Goal: Information Seeking & Learning: Find contact information

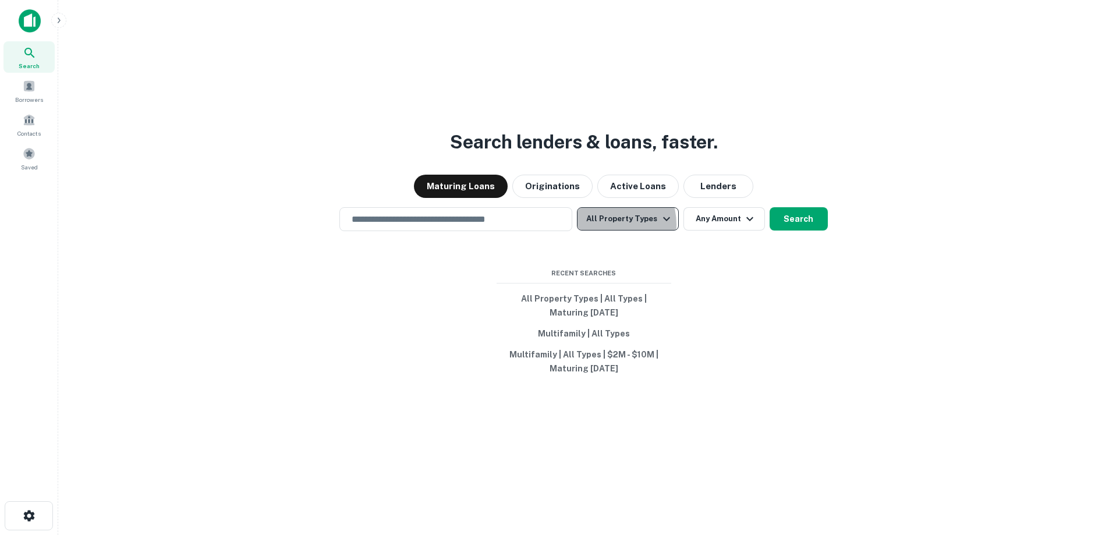
click at [605, 224] on button "All Property Types" at bounding box center [627, 218] width 101 height 23
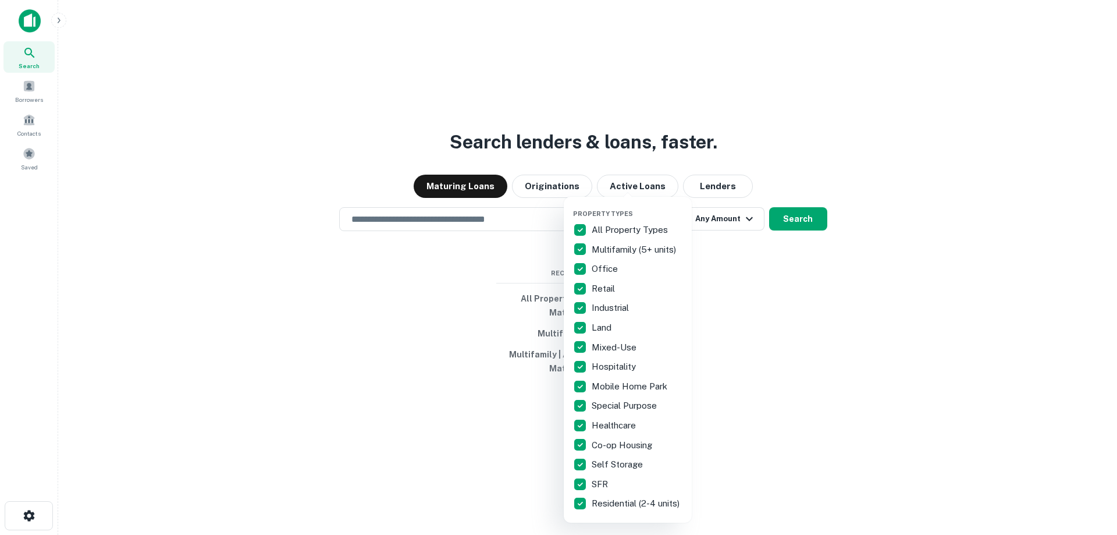
click at [573, 228] on div "Property Types All Property Types Multifamily (5+ units) Office Retail Industri…" at bounding box center [628, 360] width 128 height 326
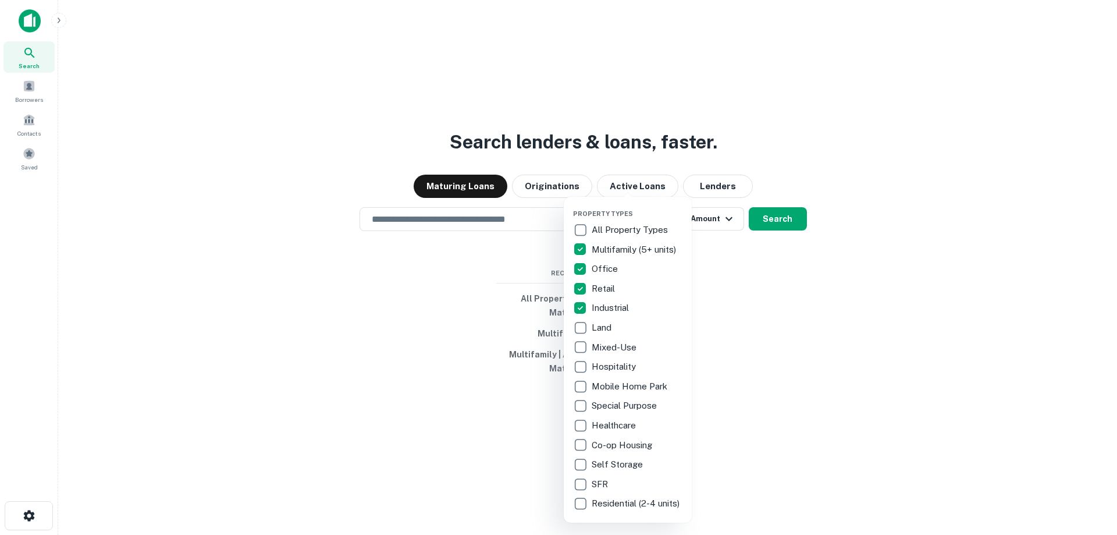
click at [965, 170] on div at bounding box center [558, 267] width 1117 height 535
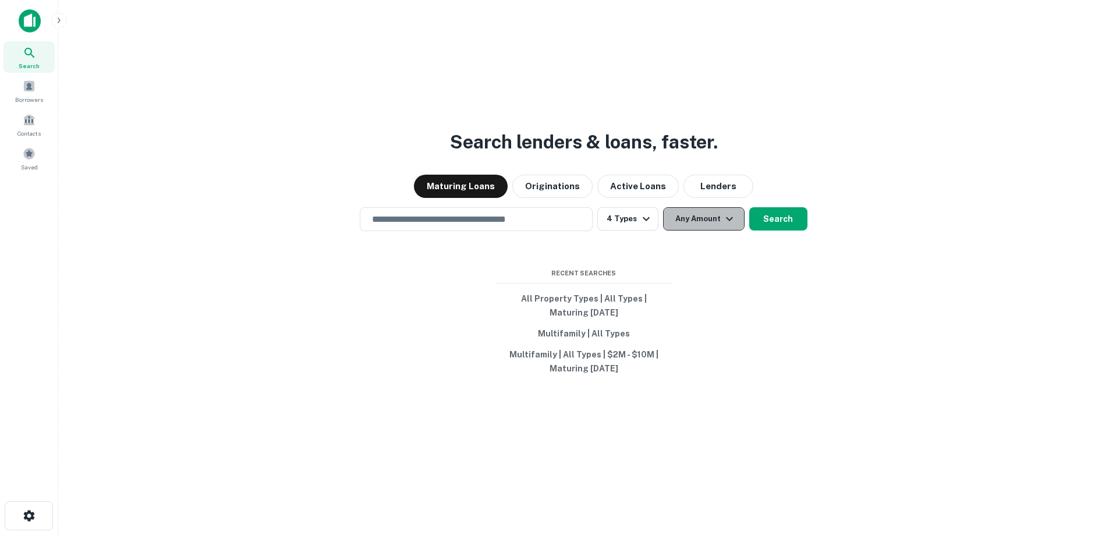
click at [719, 228] on button "Any Amount" at bounding box center [703, 218] width 81 height 23
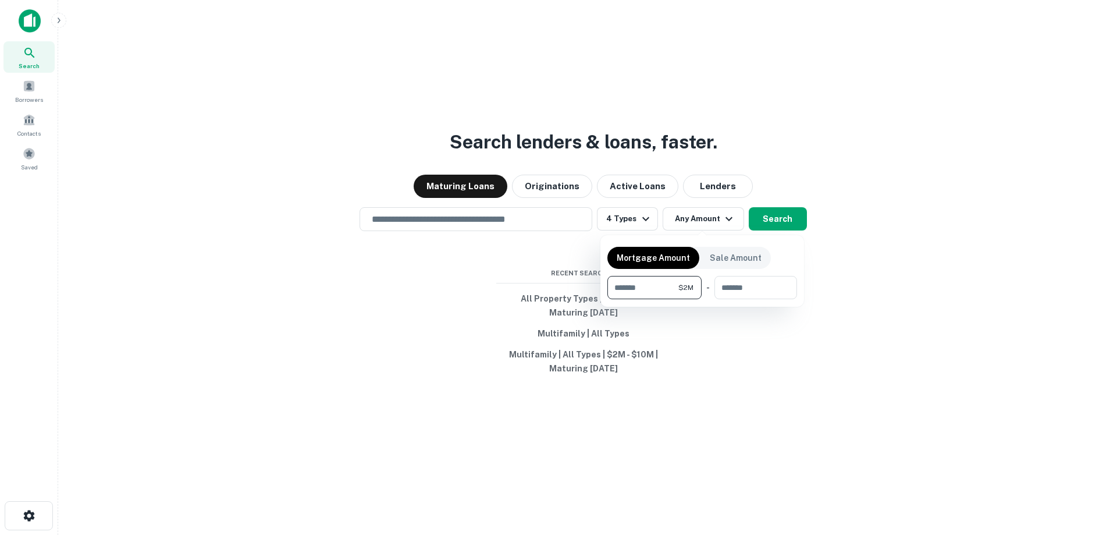
type input "*******"
click at [747, 296] on input "number" at bounding box center [752, 287] width 74 height 23
type input "********"
click at [759, 225] on div at bounding box center [558, 267] width 1117 height 535
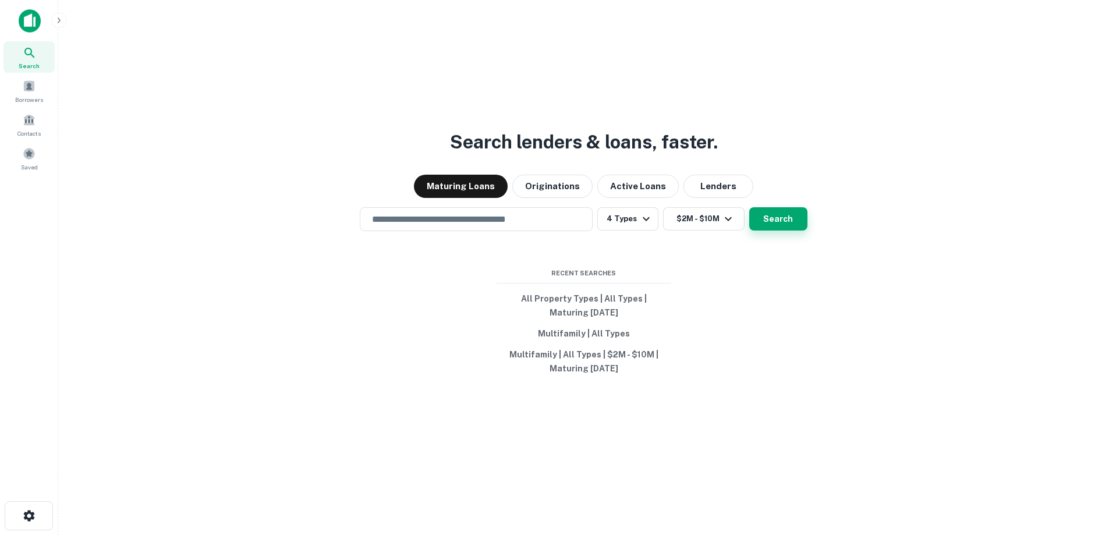
click at [786, 220] on button "Search" at bounding box center [778, 218] width 58 height 23
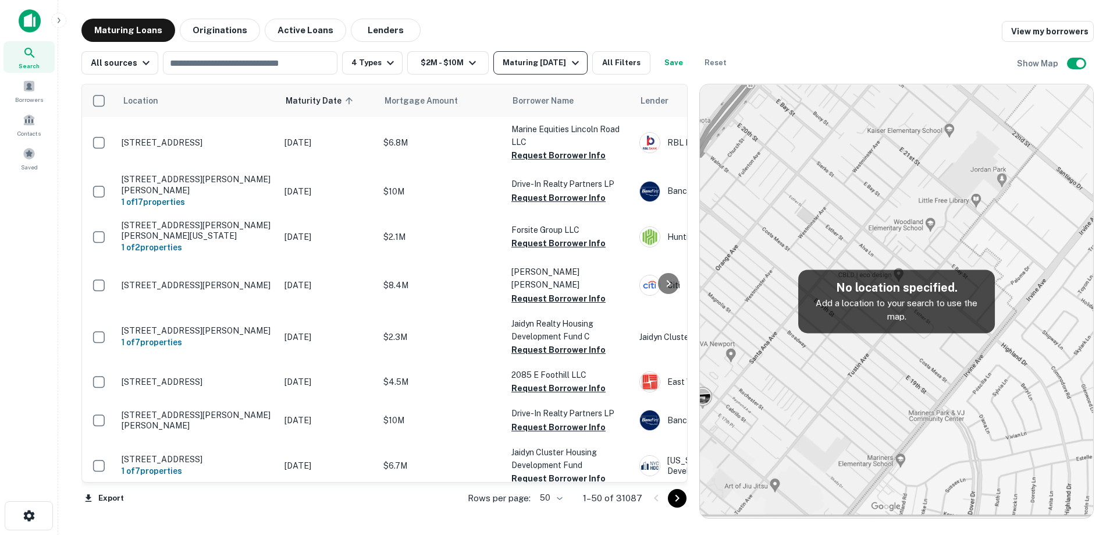
click at [516, 62] on div "Maturing In 1 Year" at bounding box center [542, 63] width 79 height 14
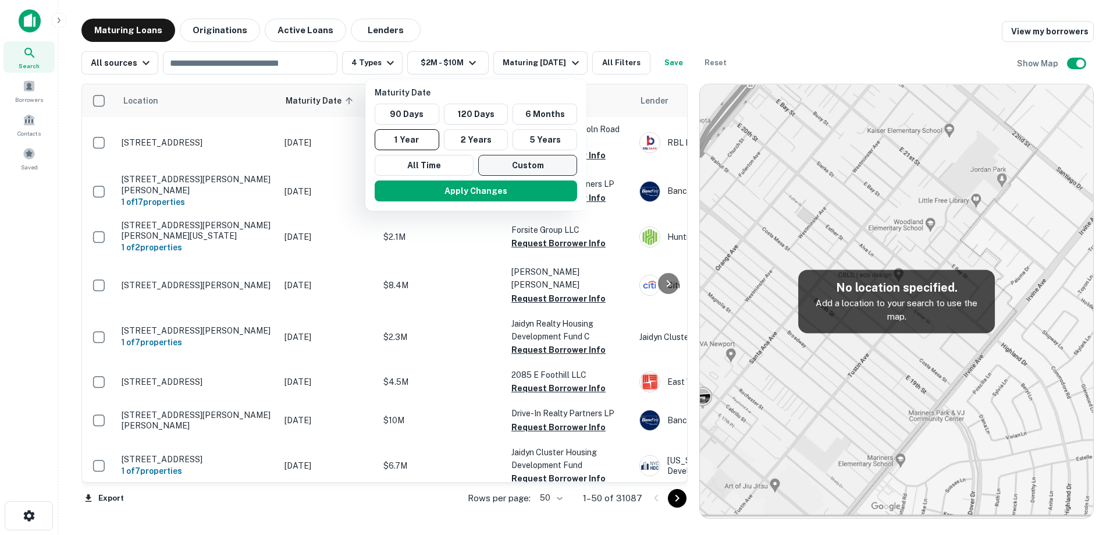
click at [531, 164] on button "Custom" at bounding box center [527, 165] width 99 height 21
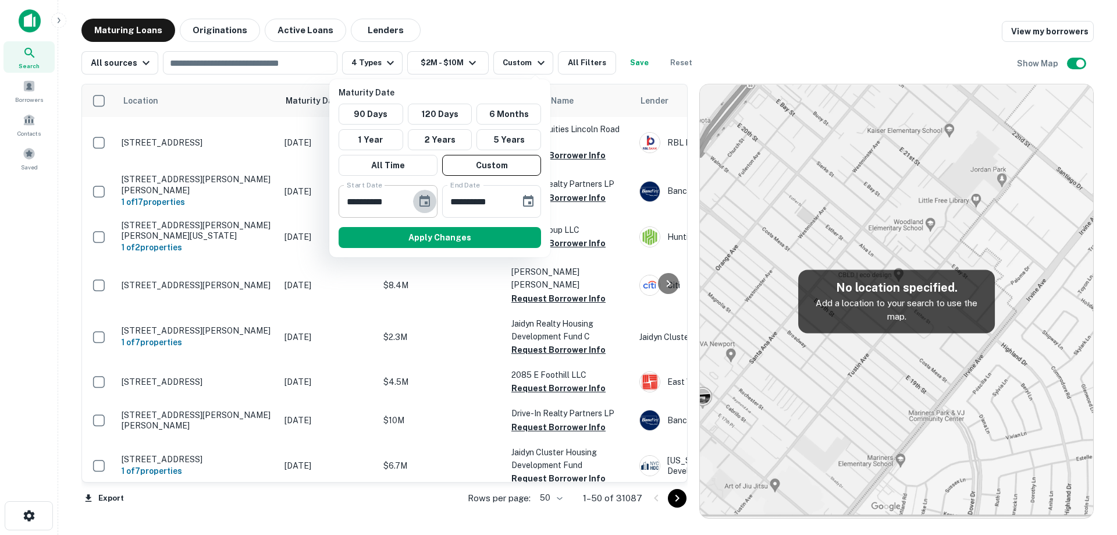
click at [432, 206] on button "Choose date, selected date is Mar 5, 2025" at bounding box center [424, 201] width 23 height 23
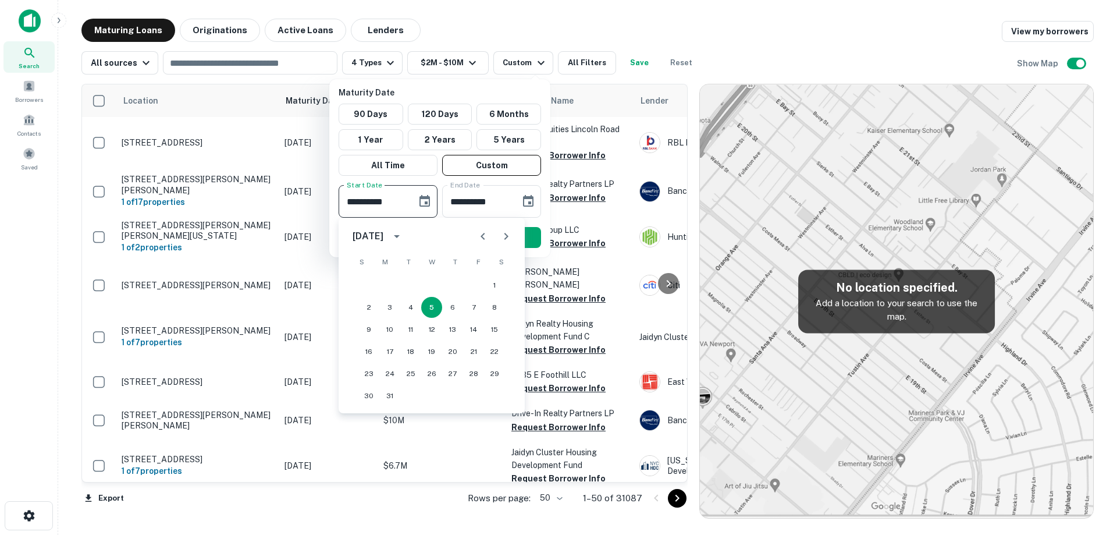
click at [506, 238] on icon "Next month" at bounding box center [507, 236] width 4 height 7
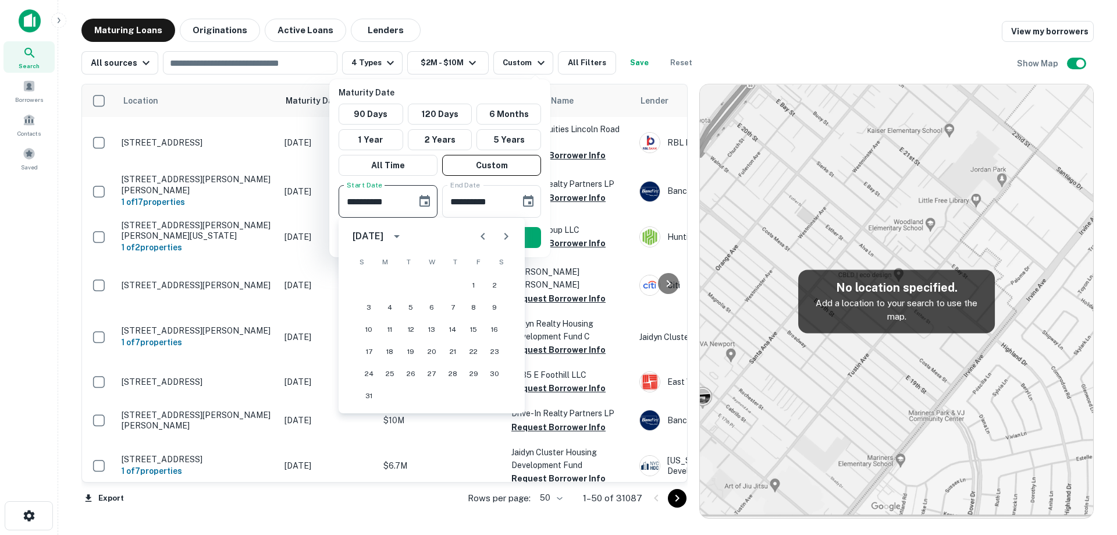
click at [506, 238] on icon "Next month" at bounding box center [507, 236] width 4 height 7
click at [509, 240] on icon "Next month" at bounding box center [506, 236] width 14 height 14
click at [473, 329] on button "19" at bounding box center [473, 329] width 21 height 21
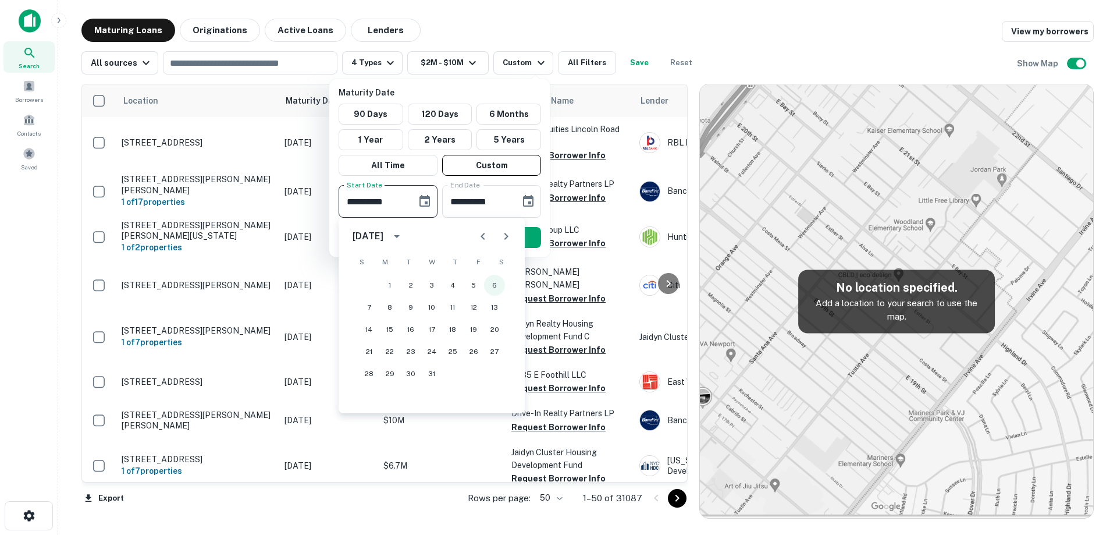
type input "**********"
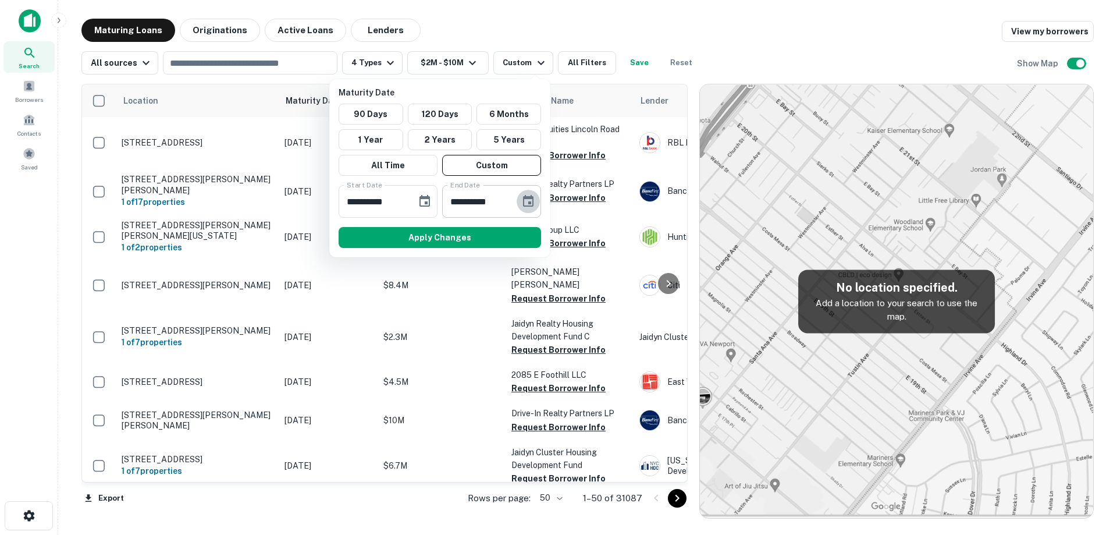
click at [523, 199] on icon "Choose date, selected date is Sep 1, 2025" at bounding box center [528, 201] width 14 height 14
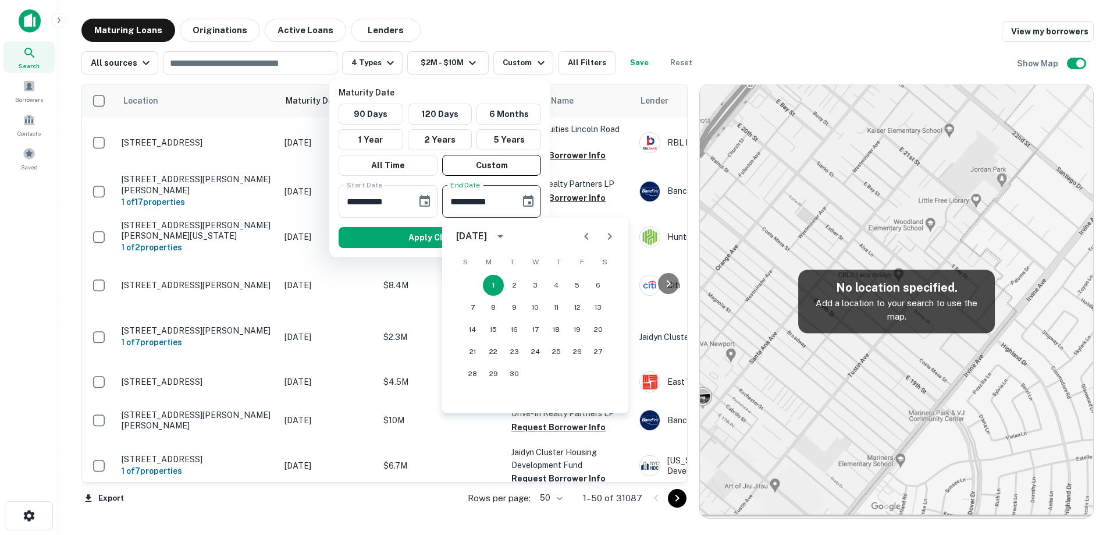
click at [613, 229] on icon "Next month" at bounding box center [610, 236] width 14 height 14
click at [612, 229] on icon "Next month" at bounding box center [610, 236] width 14 height 14
click at [582, 232] on icon "Previous month" at bounding box center [587, 236] width 14 height 14
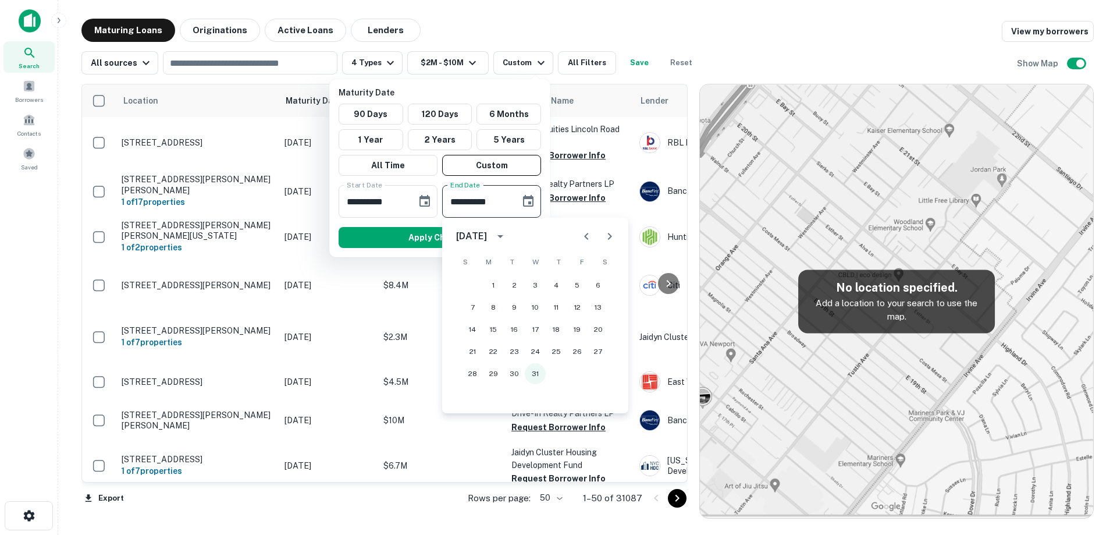
click at [541, 373] on button "31" at bounding box center [535, 373] width 21 height 21
type input "**********"
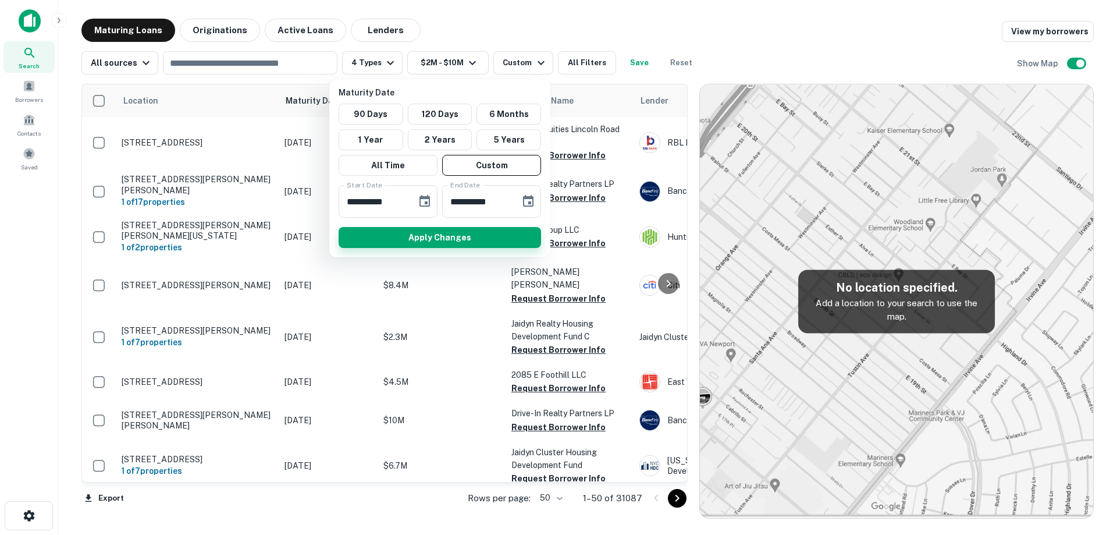
click at [415, 237] on button "Apply Changes" at bounding box center [440, 237] width 203 height 21
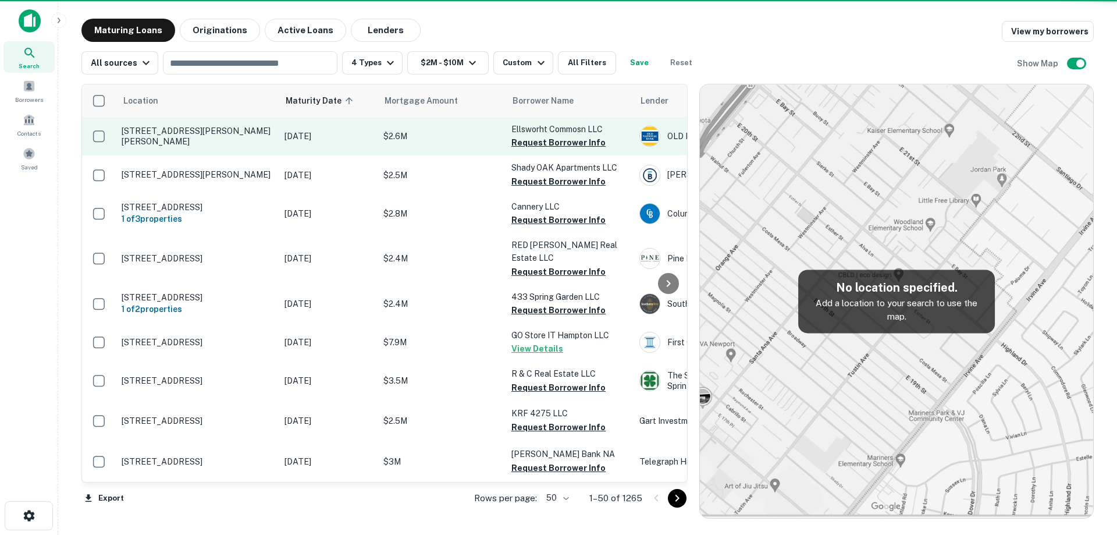
click at [326, 127] on td "Dec 19, 2025" at bounding box center [328, 136] width 99 height 38
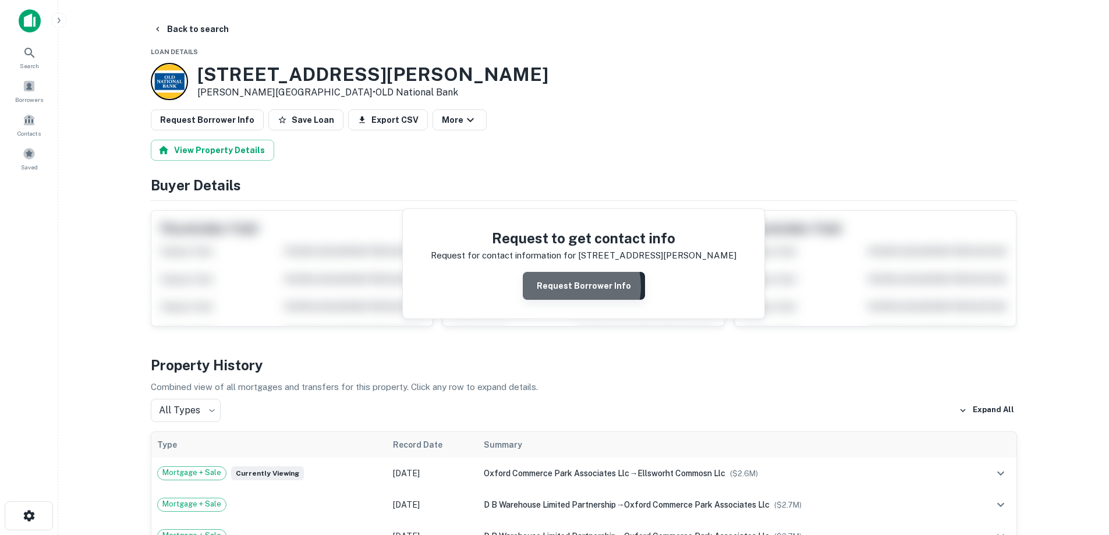
click at [571, 286] on button "Request Borrower Info" at bounding box center [584, 286] width 122 height 28
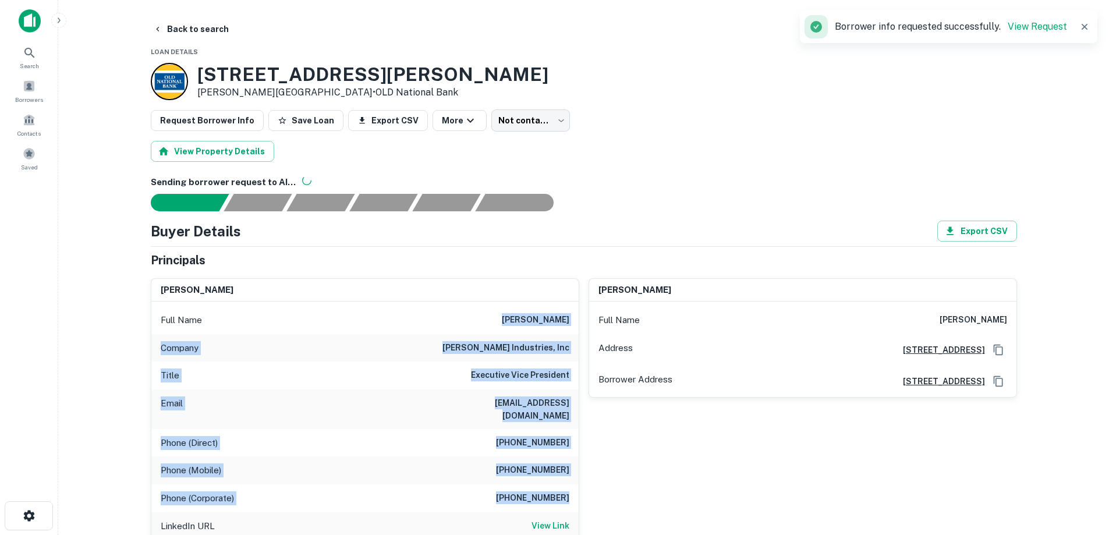
drag, startPoint x: 489, startPoint y: 321, endPoint x: 578, endPoint y: 495, distance: 196.0
click at [578, 495] on div "safiollah hamid Full Name safiollah hamid Company anderton industries, inc Titl…" at bounding box center [365, 440] width 428 height 325
click at [545, 384] on div "Title Executive Vice President" at bounding box center [364, 375] width 427 height 28
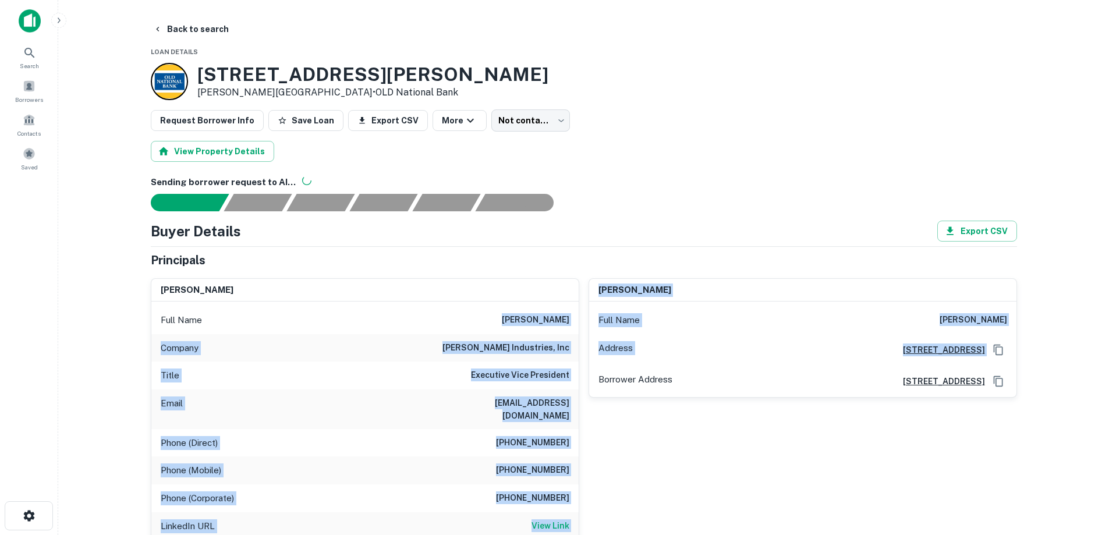
drag, startPoint x: 503, startPoint y: 310, endPoint x: 581, endPoint y: 503, distance: 208.6
click at [581, 503] on div "safiollah hamid Full Name safiollah hamid Company anderton industries, inc Titl…" at bounding box center [578, 436] width 875 height 334
click at [554, 491] on h6 "(810) 982-5002" at bounding box center [532, 498] width 73 height 14
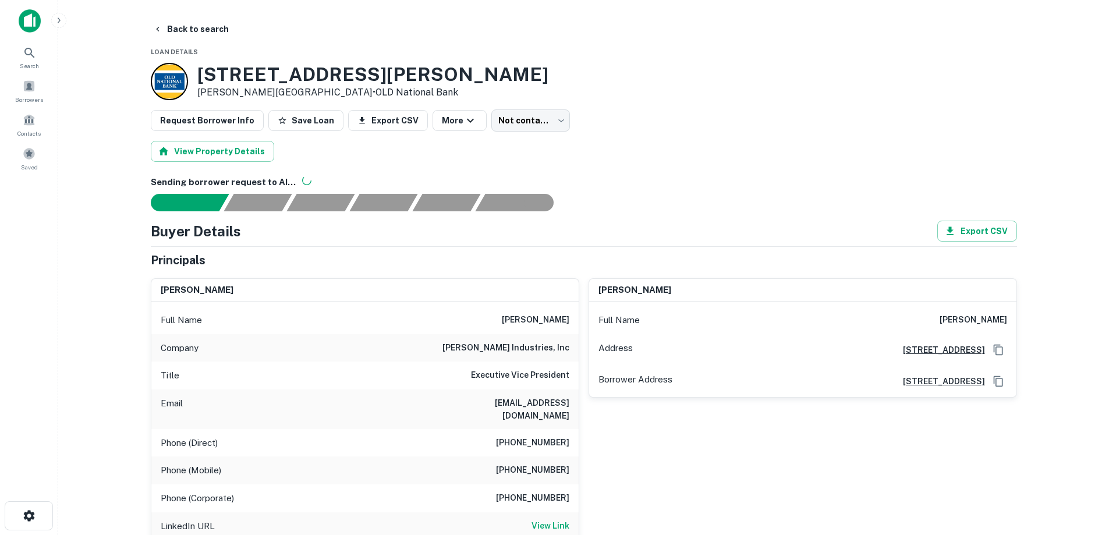
drag, startPoint x: 202, startPoint y: 19, endPoint x: 208, endPoint y: 16, distance: 6.5
click at [203, 19] on button "Back to search" at bounding box center [190, 29] width 85 height 21
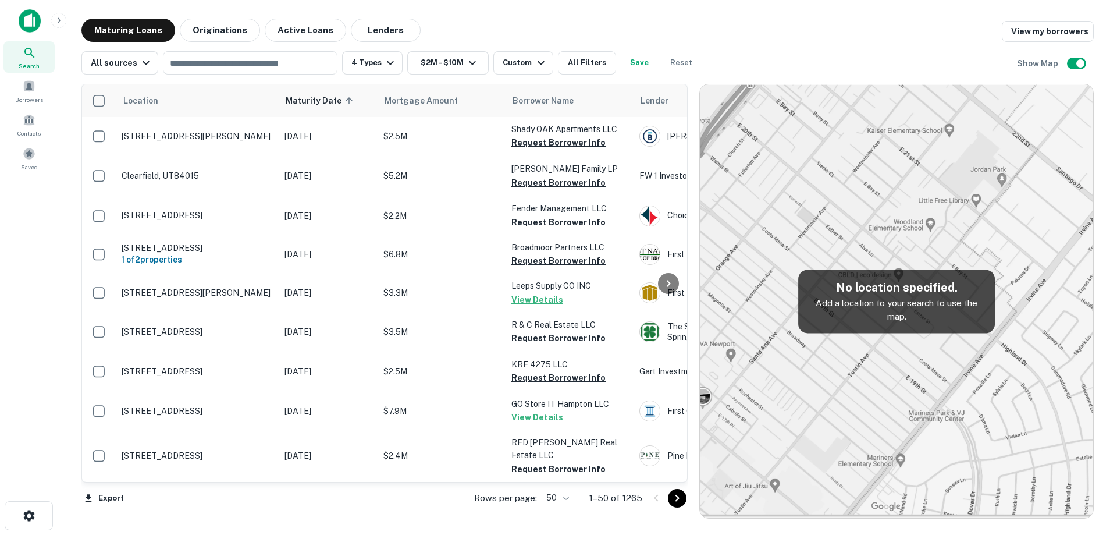
click at [770, 44] on div "All sources ​ 4 Types $2M - $10M Custom All Filters Save Reset Show Map" at bounding box center [587, 58] width 1013 height 33
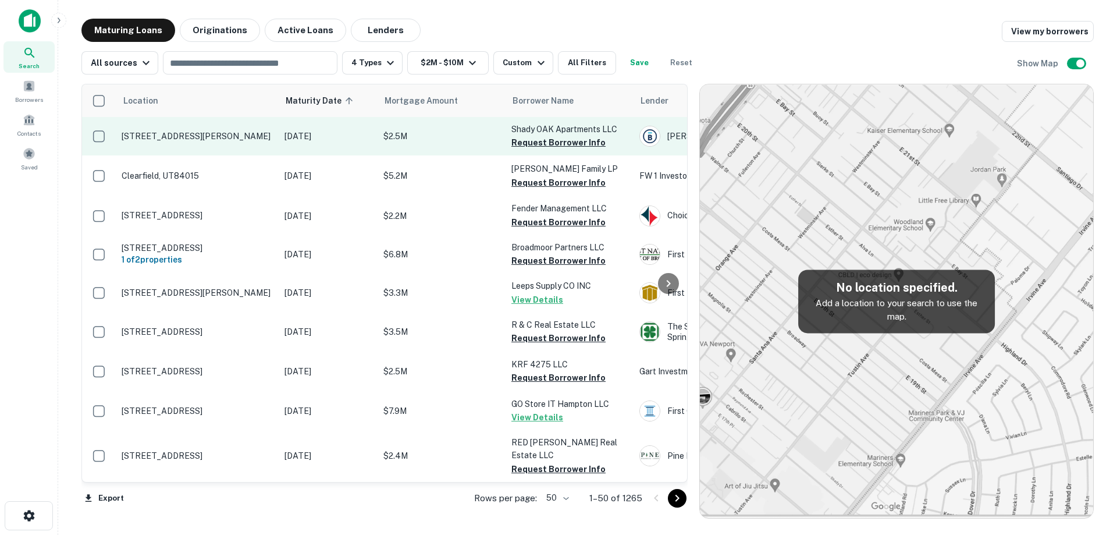
click at [389, 137] on p "$2.5M" at bounding box center [441, 136] width 116 height 13
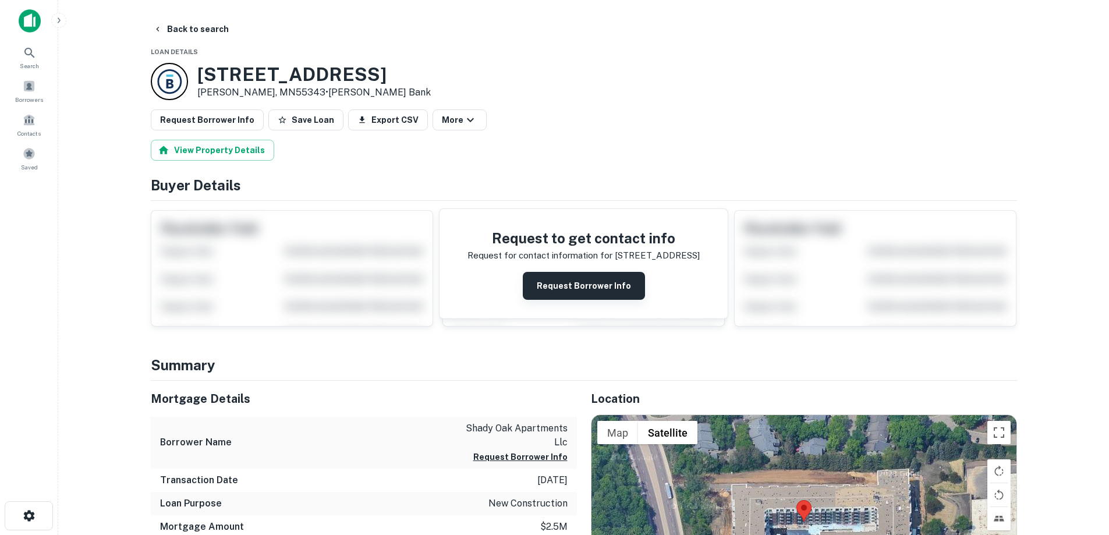
click at [578, 280] on button "Request Borrower Info" at bounding box center [584, 286] width 122 height 28
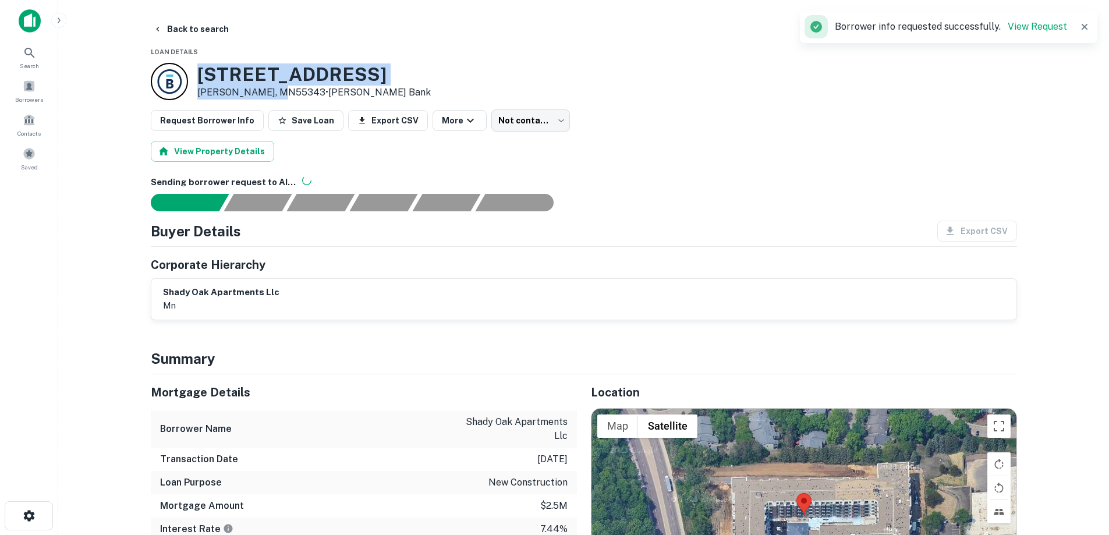
drag, startPoint x: 215, startPoint y: 76, endPoint x: 280, endPoint y: 93, distance: 68.0
click at [280, 93] on div "11050 Red Circle Dr Hopkins, MN55343 • Bremer Bank" at bounding box center [291, 81] width 280 height 37
copy div "11050 Red Circle Dr Hopkins, MN55343"
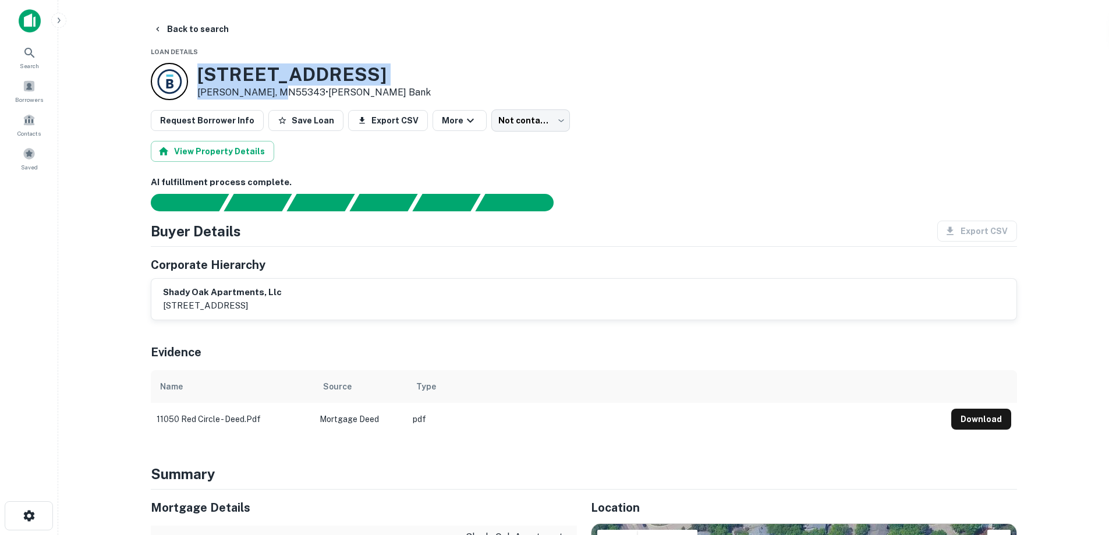
click at [289, 68] on h3 "11050 Red Circle Dr" at bounding box center [313, 74] width 233 height 22
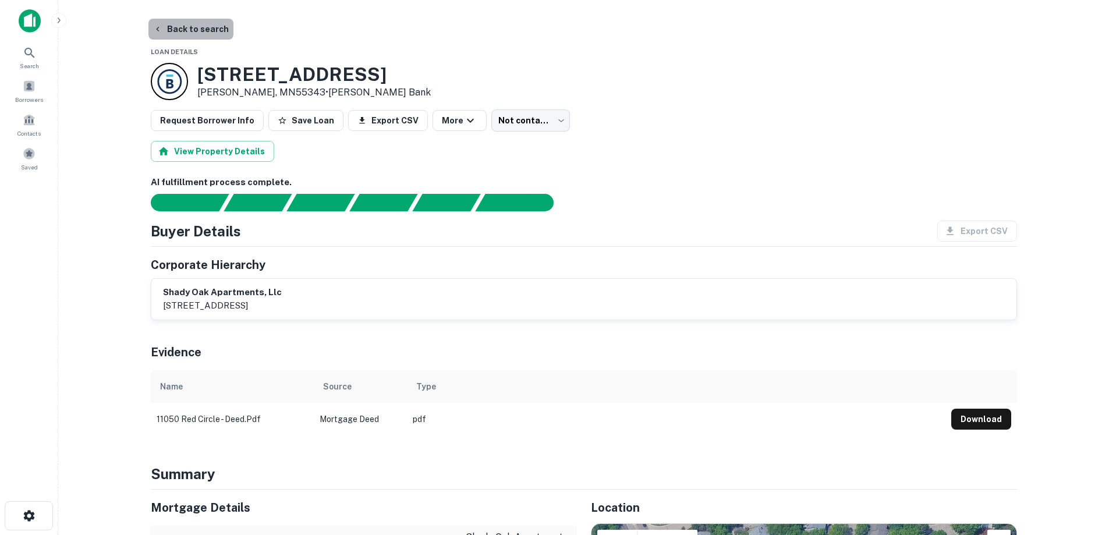
click at [200, 35] on button "Back to search" at bounding box center [190, 29] width 85 height 21
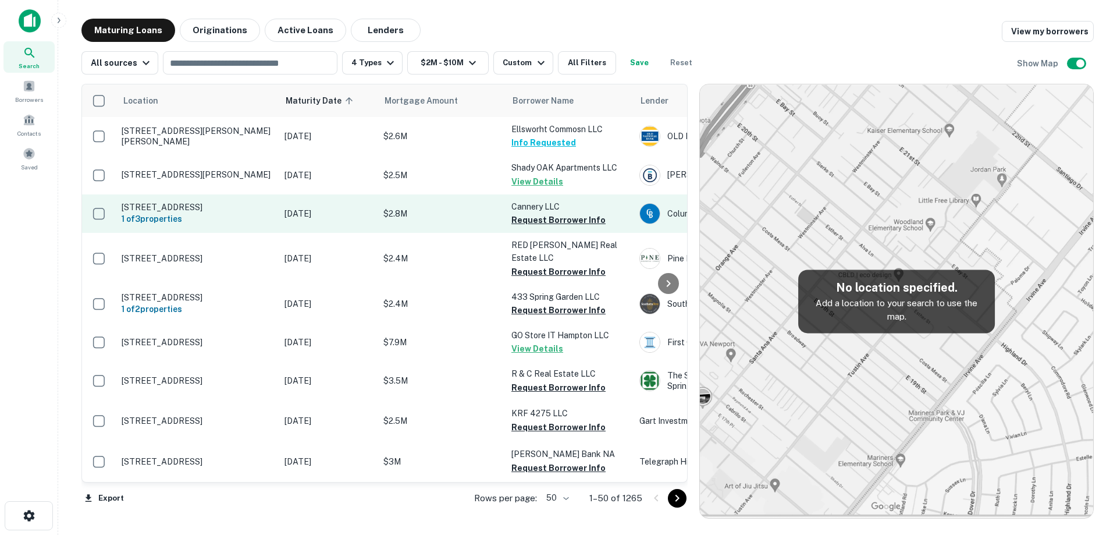
click at [325, 212] on p "[DATE]" at bounding box center [328, 213] width 87 height 13
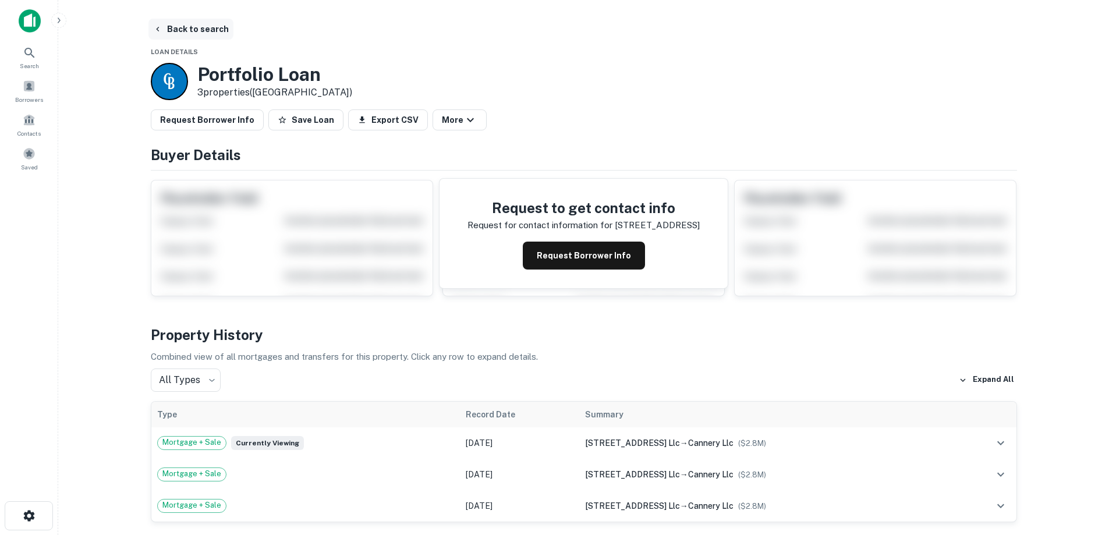
click at [186, 33] on button "Back to search" at bounding box center [190, 29] width 85 height 21
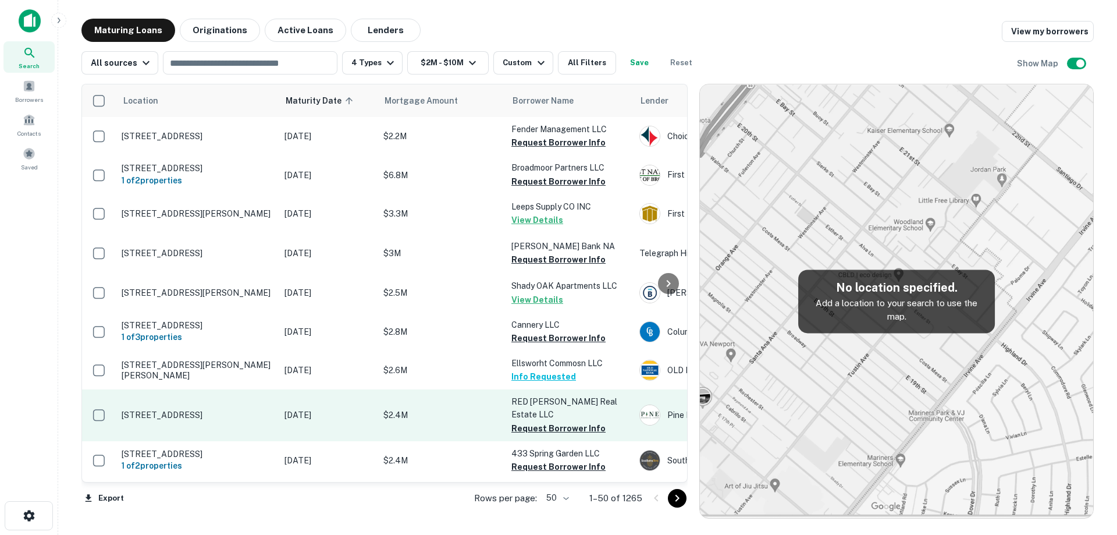
click at [380, 403] on td "$2.4M" at bounding box center [442, 414] width 128 height 51
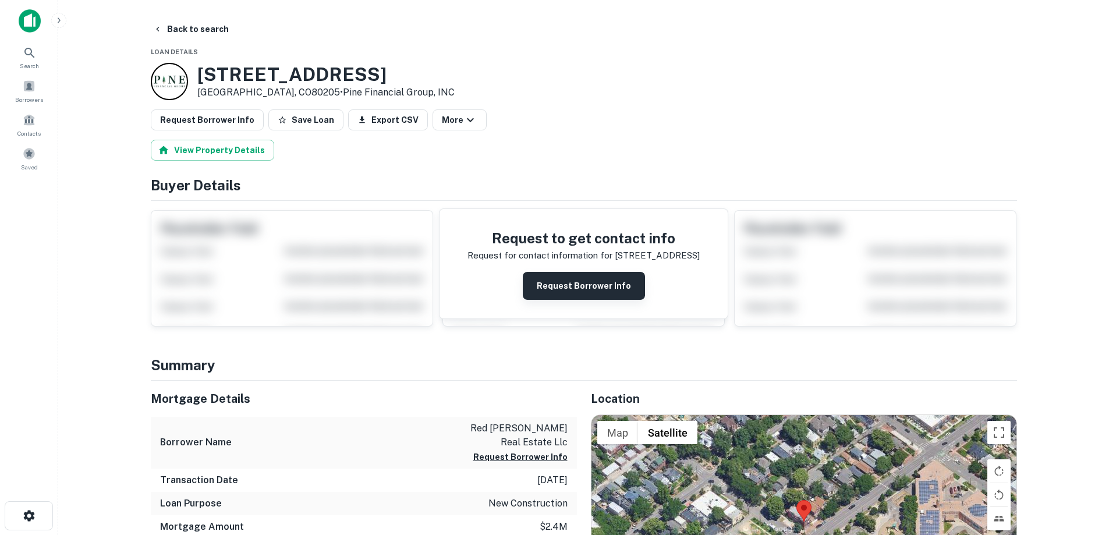
click at [618, 285] on button "Request Borrower Info" at bounding box center [584, 286] width 122 height 28
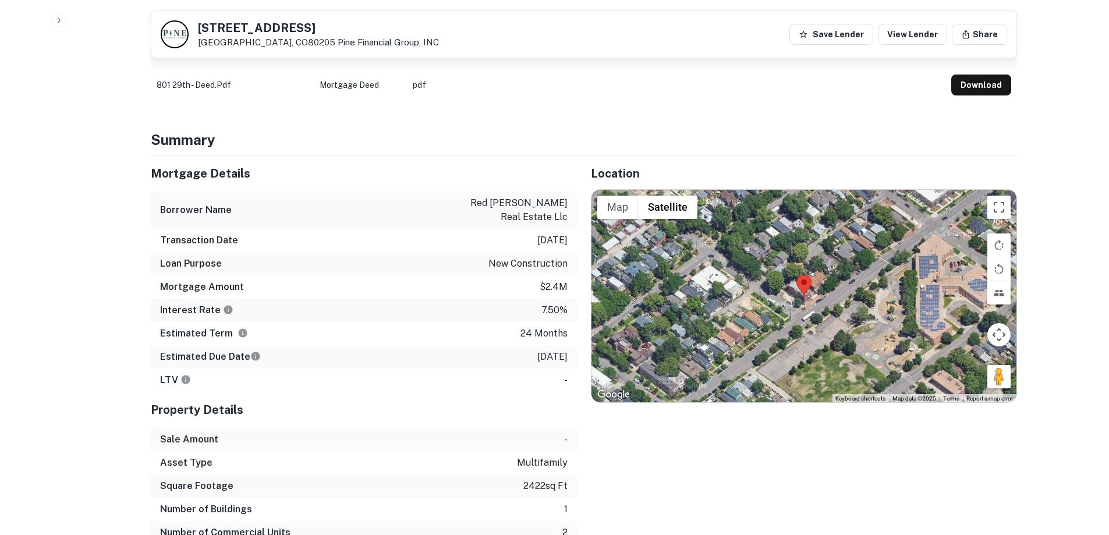
scroll to position [640, 0]
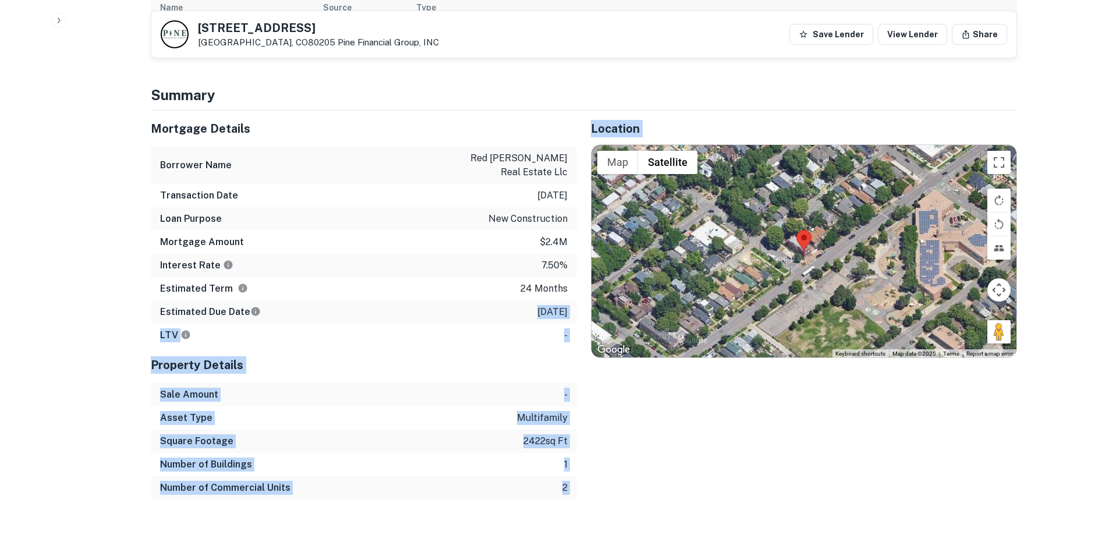
drag, startPoint x: 512, startPoint y: 297, endPoint x: 599, endPoint y: 307, distance: 87.3
click at [606, 304] on div "Mortgage Details Borrower Name red beard real estate llc Transaction Date 12/19…" at bounding box center [577, 305] width 880 height 389
click at [542, 359] on h5 "Property Details" at bounding box center [364, 364] width 426 height 17
drag, startPoint x: 520, startPoint y: 299, endPoint x: 595, endPoint y: 305, distance: 75.3
click at [595, 305] on div "Mortgage Details Borrower Name red beard real estate llc Transaction Date 12/19…" at bounding box center [577, 305] width 880 height 389
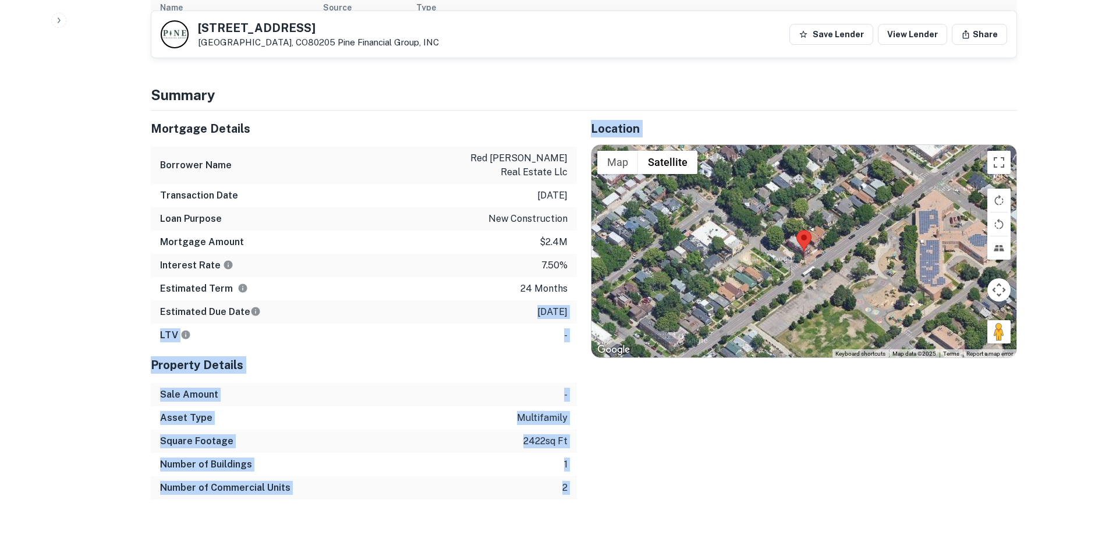
click at [555, 305] on p "[DATE]" at bounding box center [552, 312] width 30 height 14
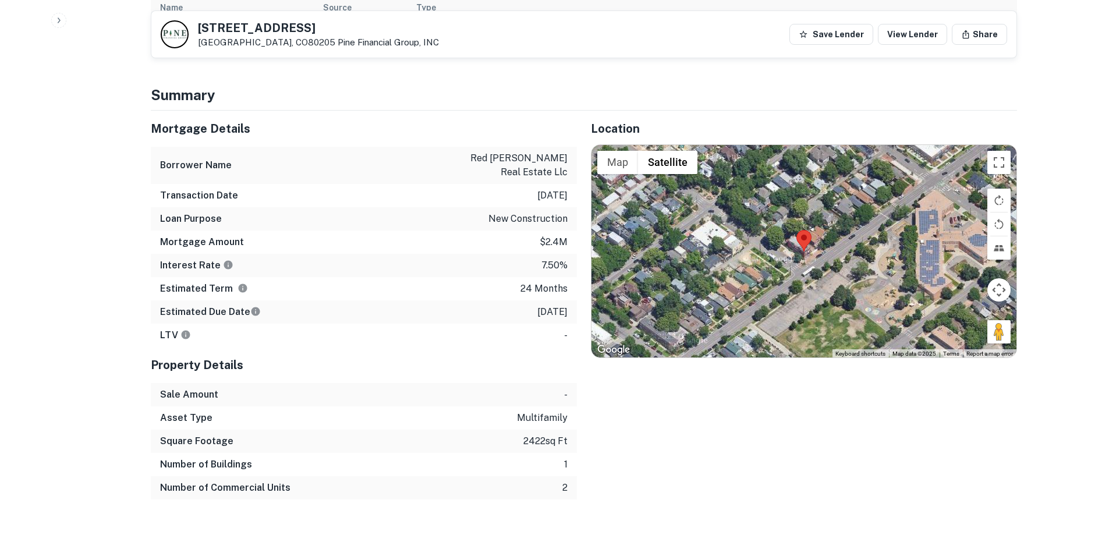
drag, startPoint x: 519, startPoint y: 297, endPoint x: 566, endPoint y: 299, distance: 46.6
click at [566, 305] on p "[DATE]" at bounding box center [552, 312] width 30 height 14
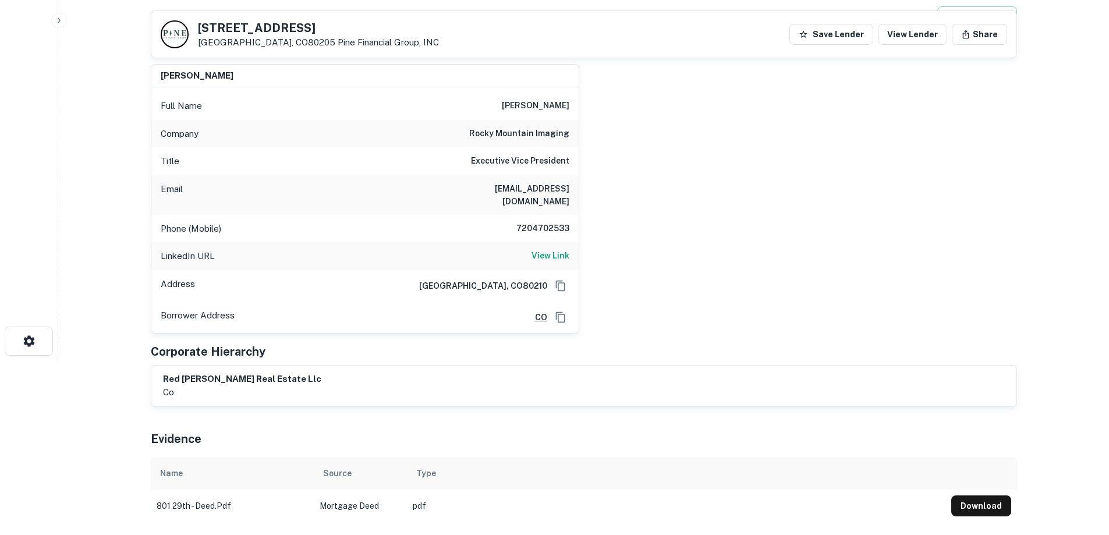
scroll to position [116, 0]
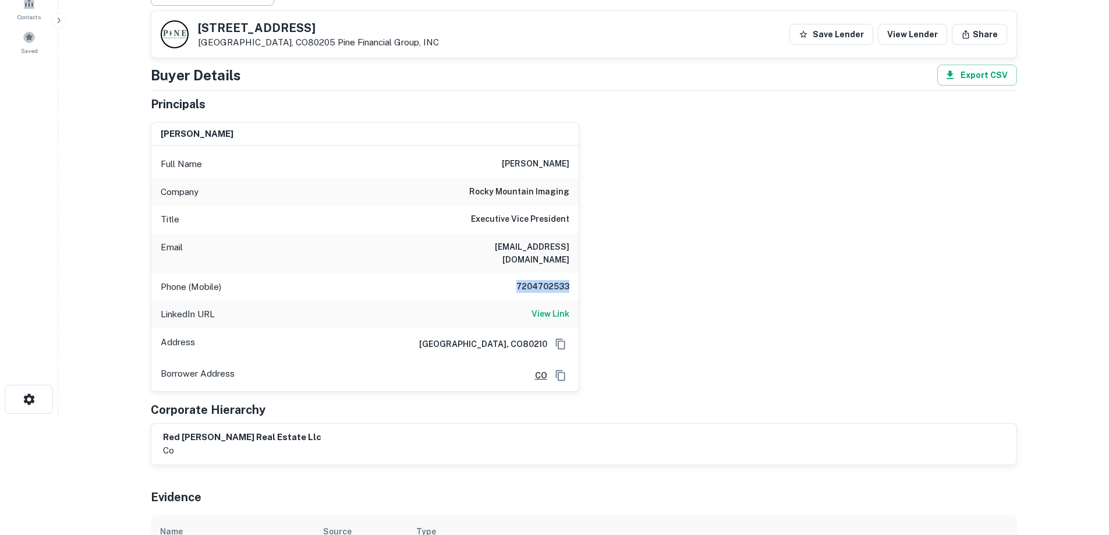
drag, startPoint x: 518, startPoint y: 277, endPoint x: 589, endPoint y: 273, distance: 71.7
click at [591, 273] on div "jessica burke Full Name jessica burke Company rocky mountain imaging Title Exec…" at bounding box center [578, 252] width 875 height 279
copy h6 "7204702533"
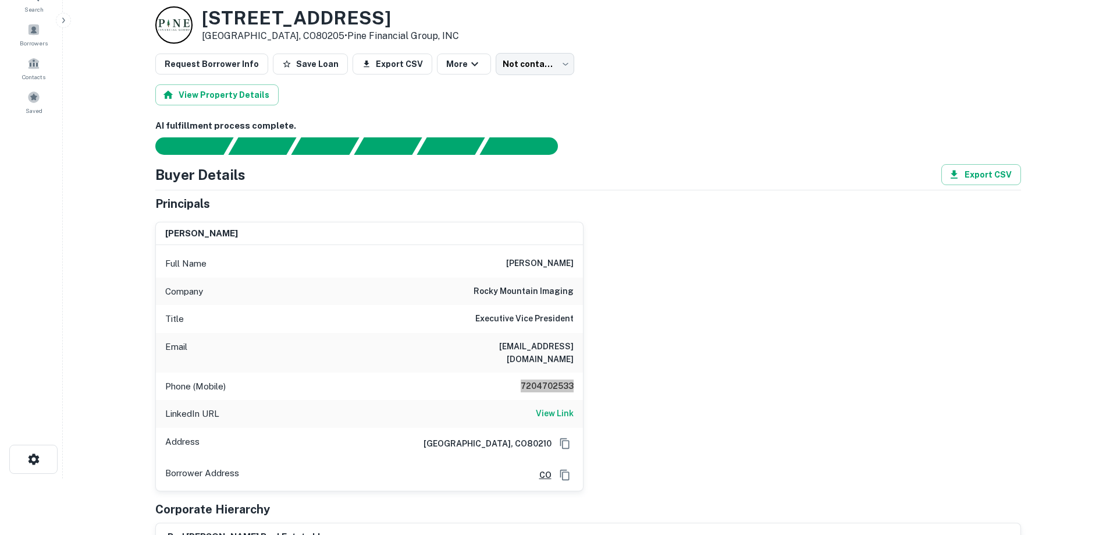
scroll to position [0, 0]
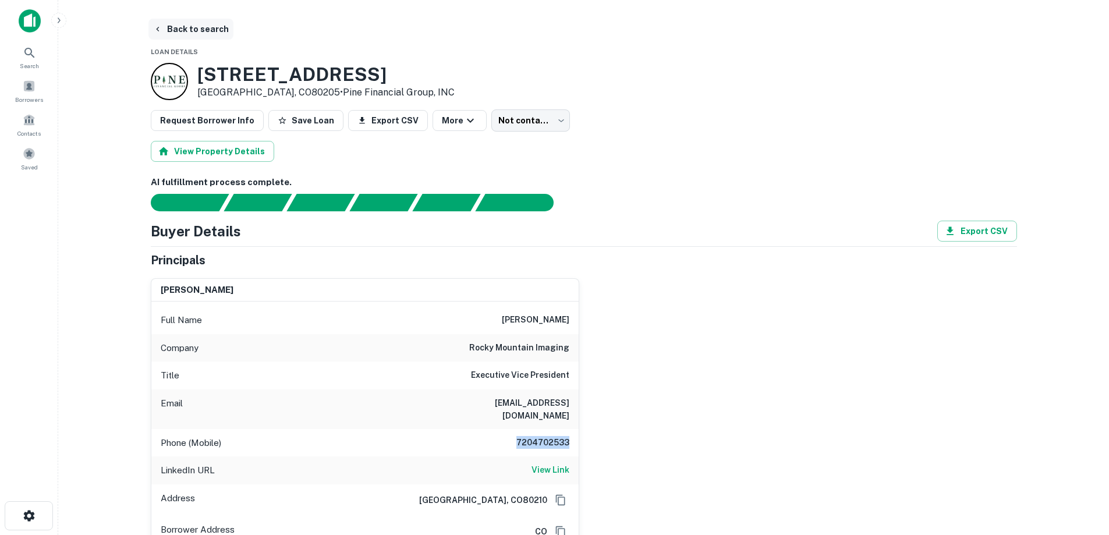
click at [177, 23] on button "Back to search" at bounding box center [190, 29] width 85 height 21
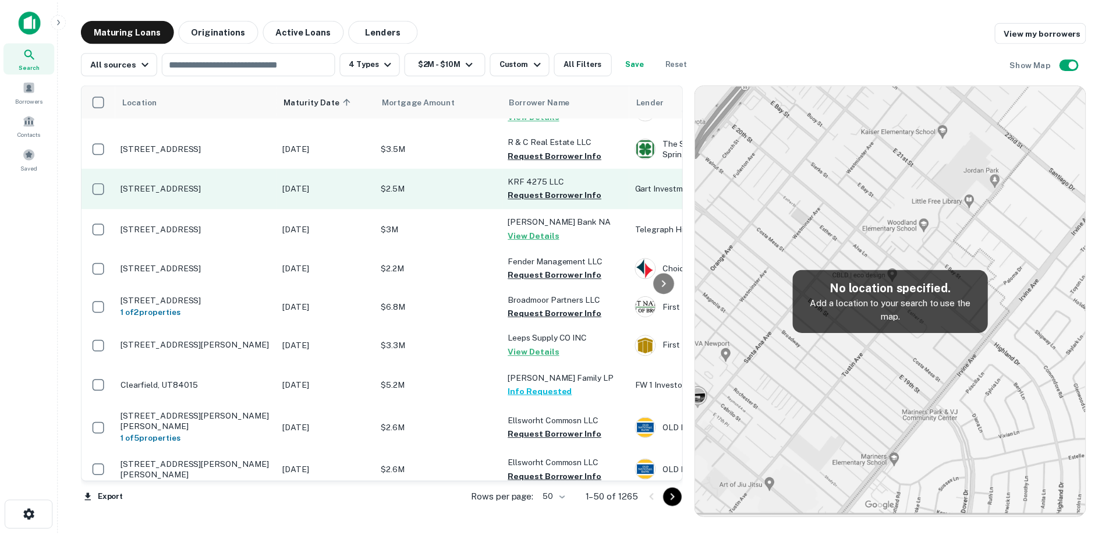
scroll to position [291, 0]
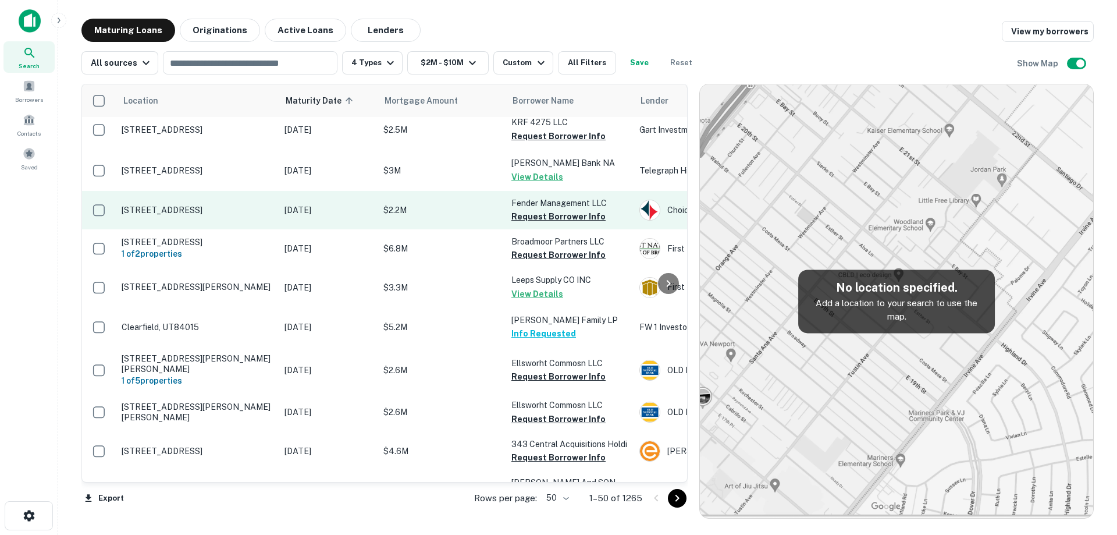
click at [239, 205] on p "[STREET_ADDRESS]" at bounding box center [197, 210] width 151 height 10
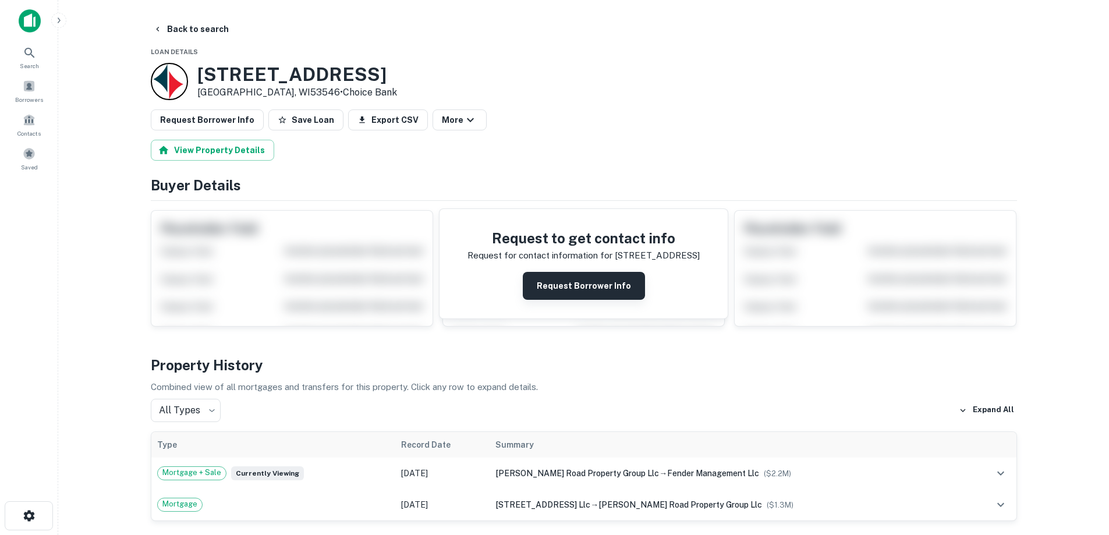
click at [534, 278] on button "Request Borrower Info" at bounding box center [584, 286] width 122 height 28
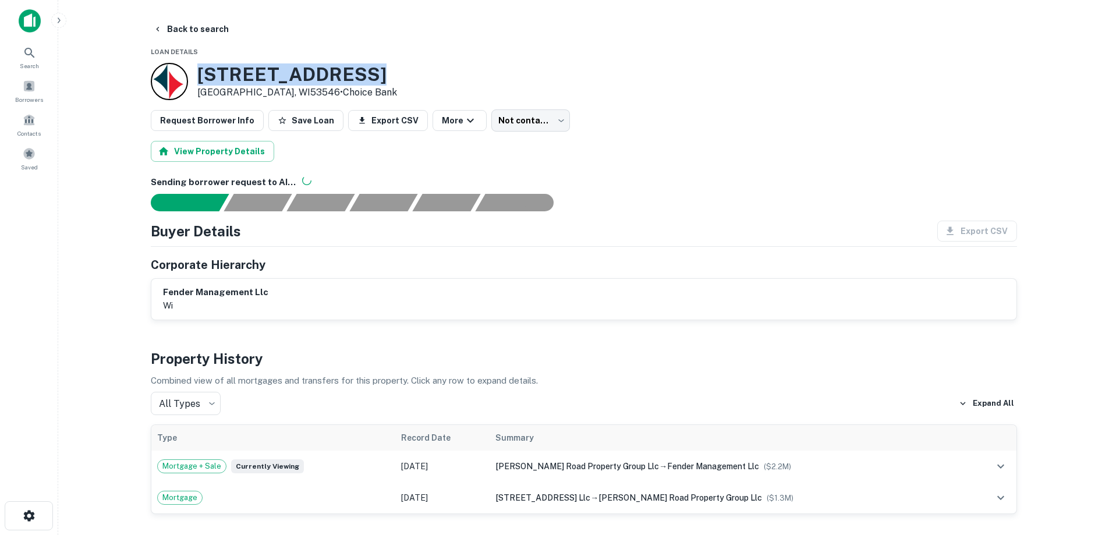
drag, startPoint x: 196, startPoint y: 77, endPoint x: 361, endPoint y: 81, distance: 165.9
click at [361, 81] on div "3700 E RACINE ST Janesville, WI53546 • Choice Bank" at bounding box center [274, 81] width 246 height 37
copy h3 "3700 E RACINE ST"
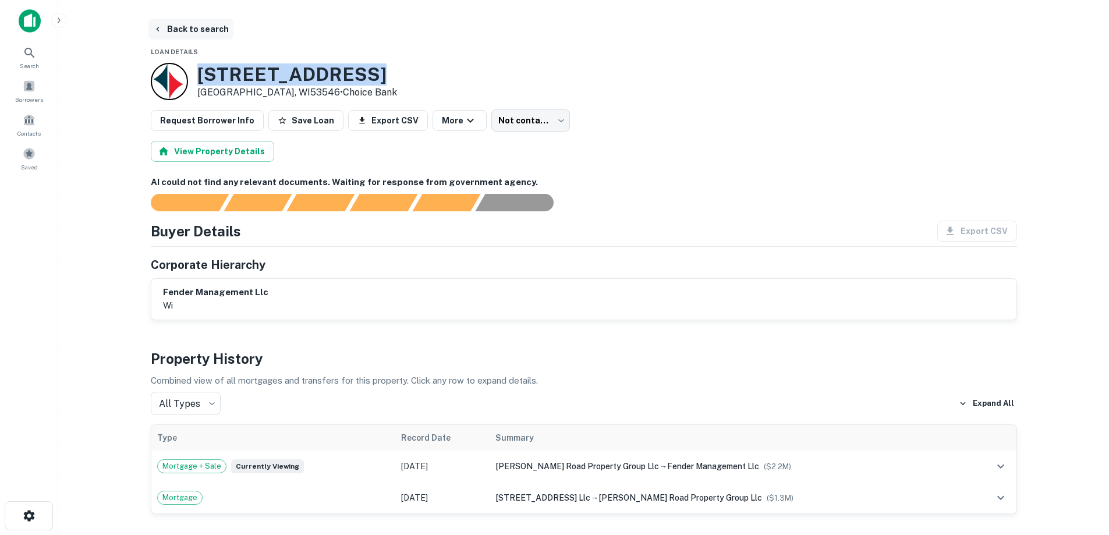
click at [208, 31] on button "Back to search" at bounding box center [190, 29] width 85 height 21
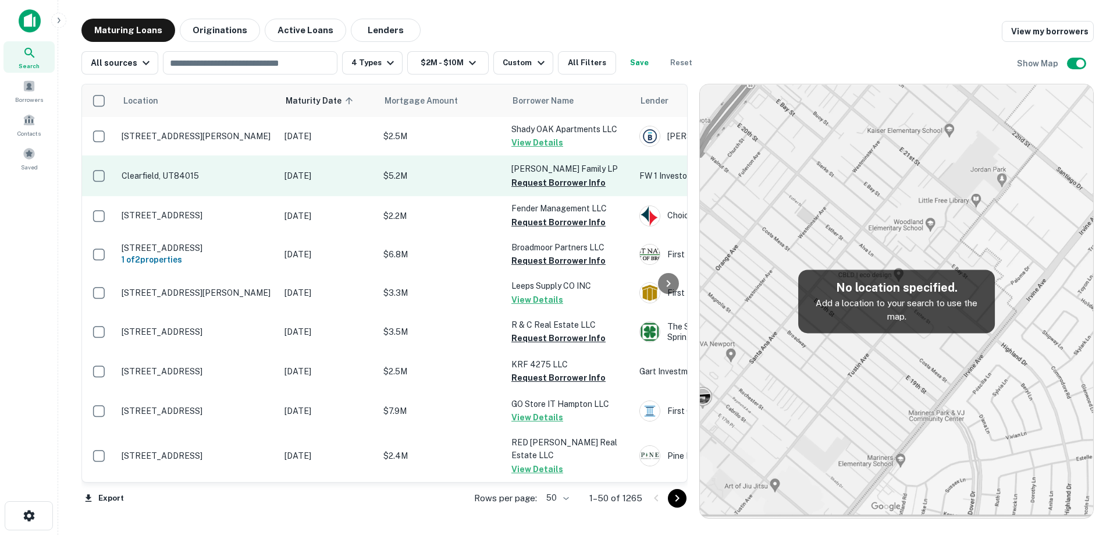
click at [219, 178] on p "Clearfield, UT84015" at bounding box center [197, 175] width 151 height 10
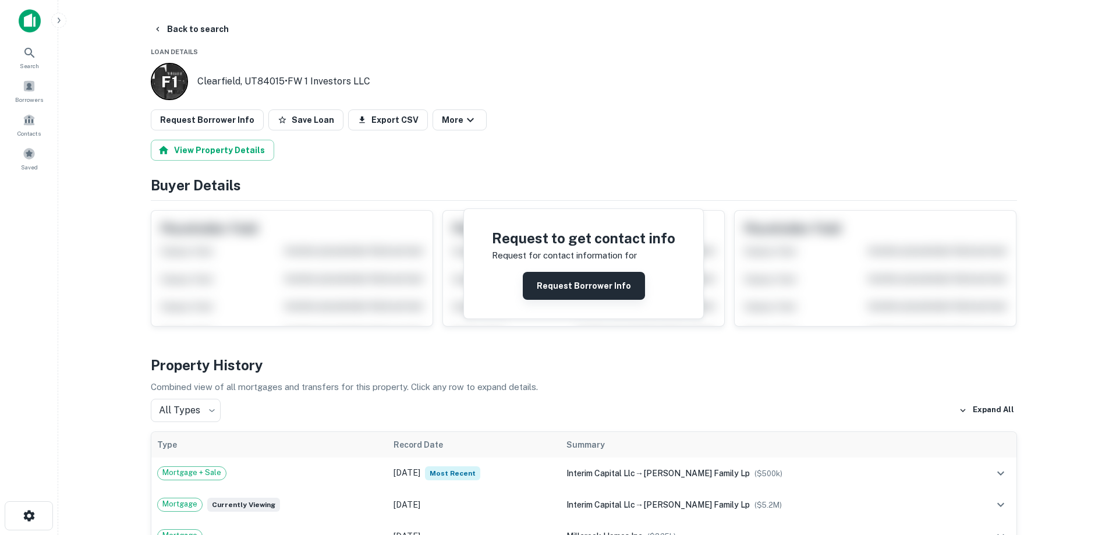
click at [594, 282] on button "Request Borrower Info" at bounding box center [584, 286] width 122 height 28
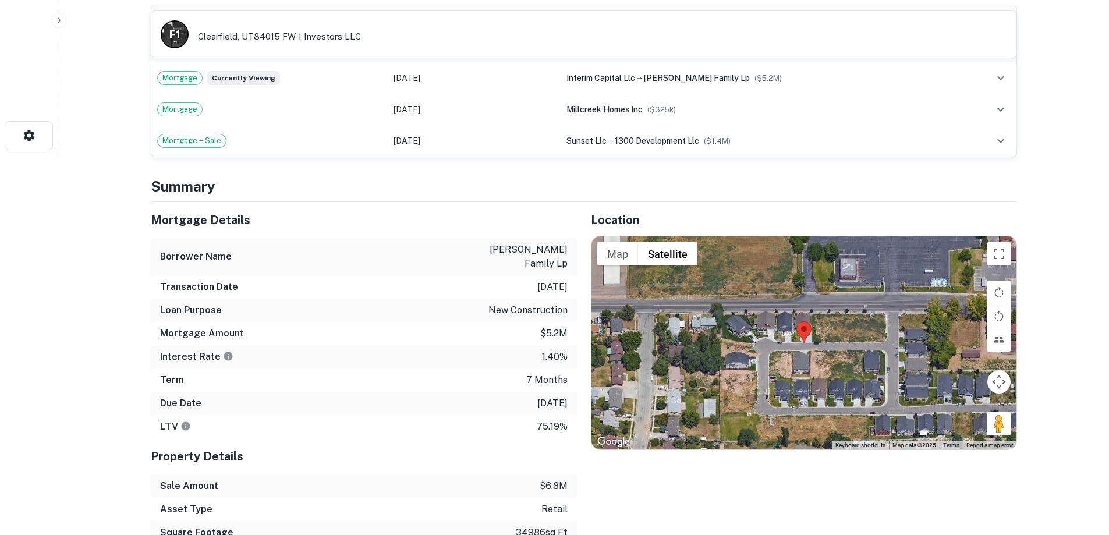
scroll to position [466, 0]
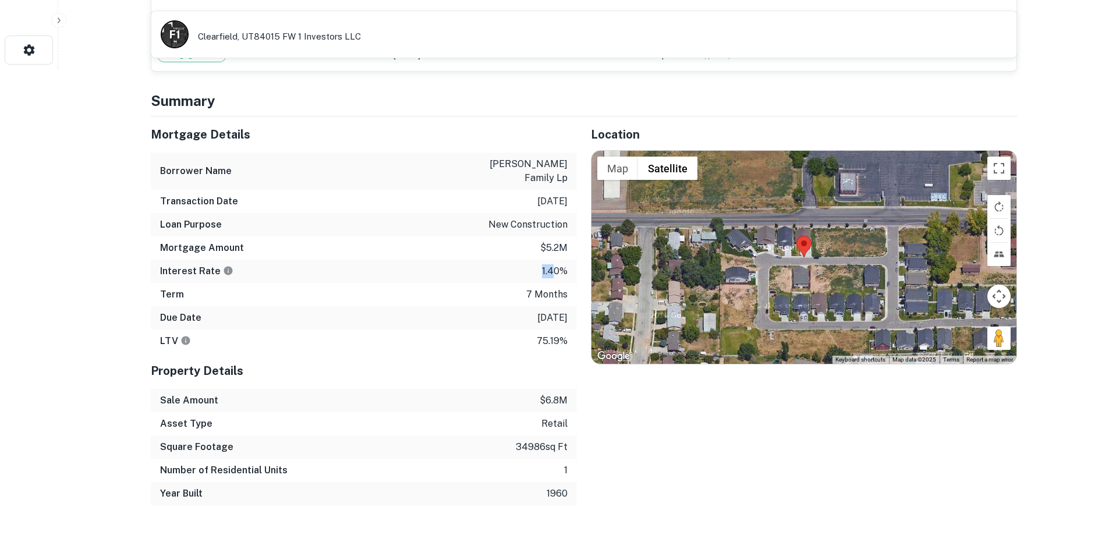
drag, startPoint x: 538, startPoint y: 258, endPoint x: 556, endPoint y: 256, distance: 17.5
click at [556, 260] on div "Interest Rate 1.40%" at bounding box center [364, 271] width 426 height 23
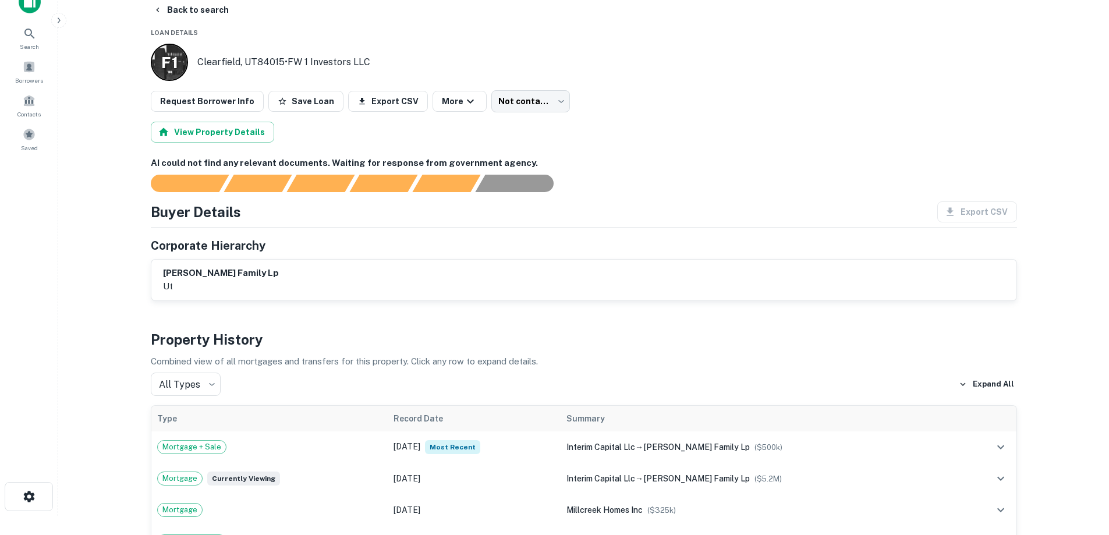
scroll to position [0, 0]
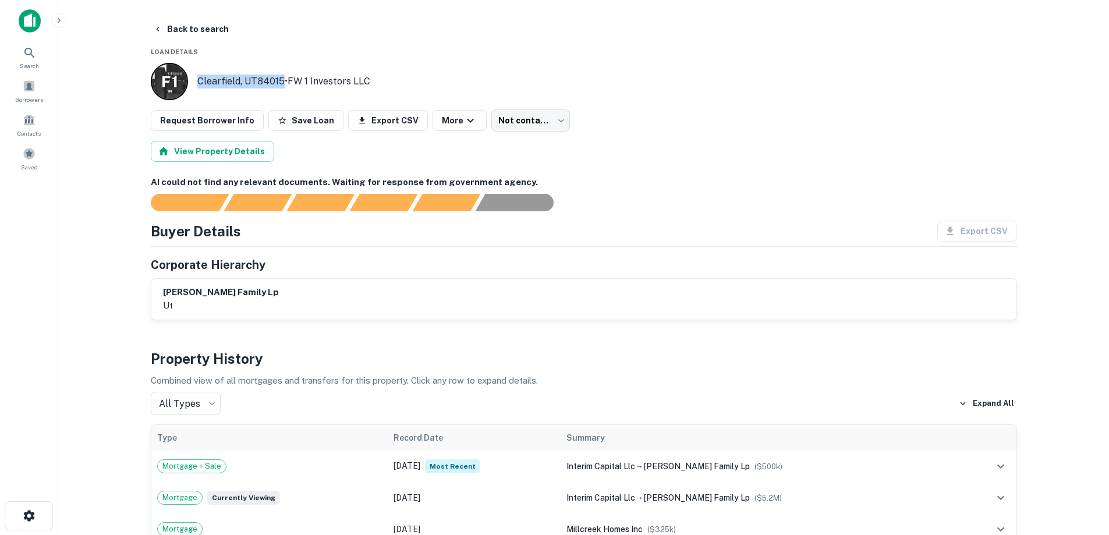
drag, startPoint x: 197, startPoint y: 82, endPoint x: 268, endPoint y: 86, distance: 71.1
click at [284, 86] on p "Clearfield, UT84015 • FW 1 Investors LLC" at bounding box center [283, 81] width 173 height 14
copy p "Clearfield, UT84015"
click at [169, 23] on button "Back to search" at bounding box center [190, 29] width 85 height 21
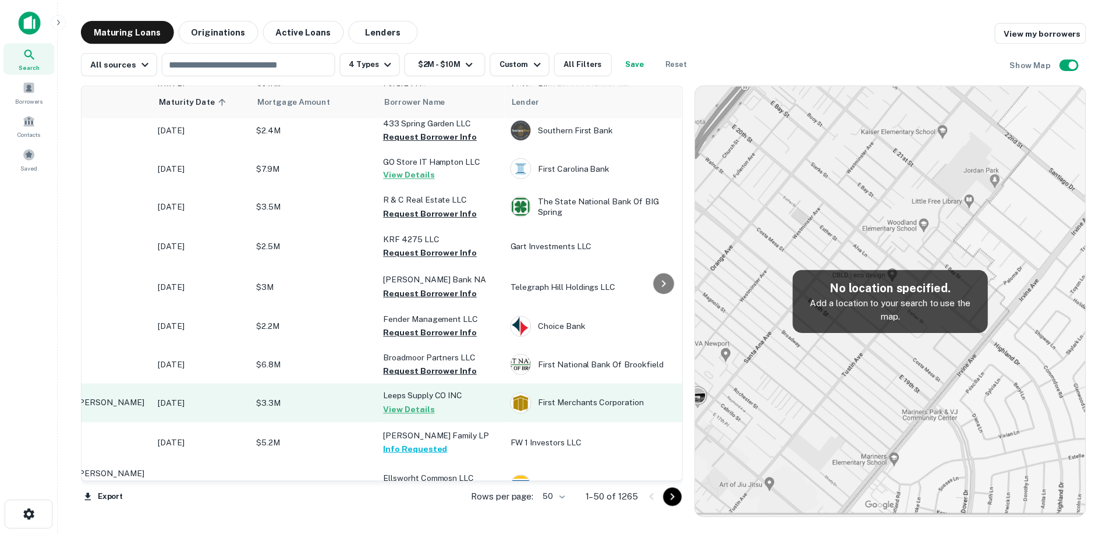
scroll to position [175, 0]
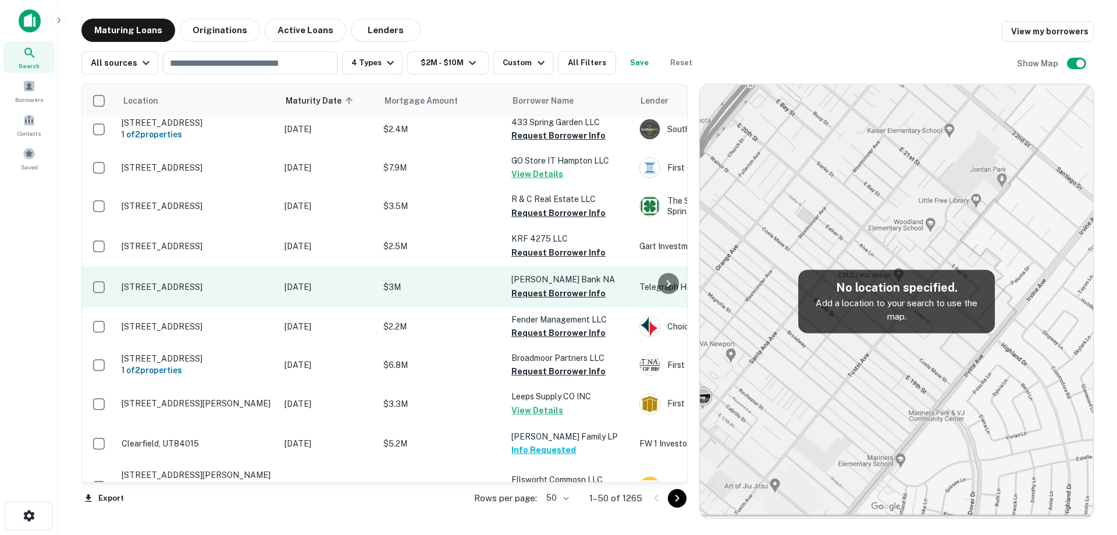
click at [279, 290] on td "[DATE]" at bounding box center [328, 287] width 99 height 41
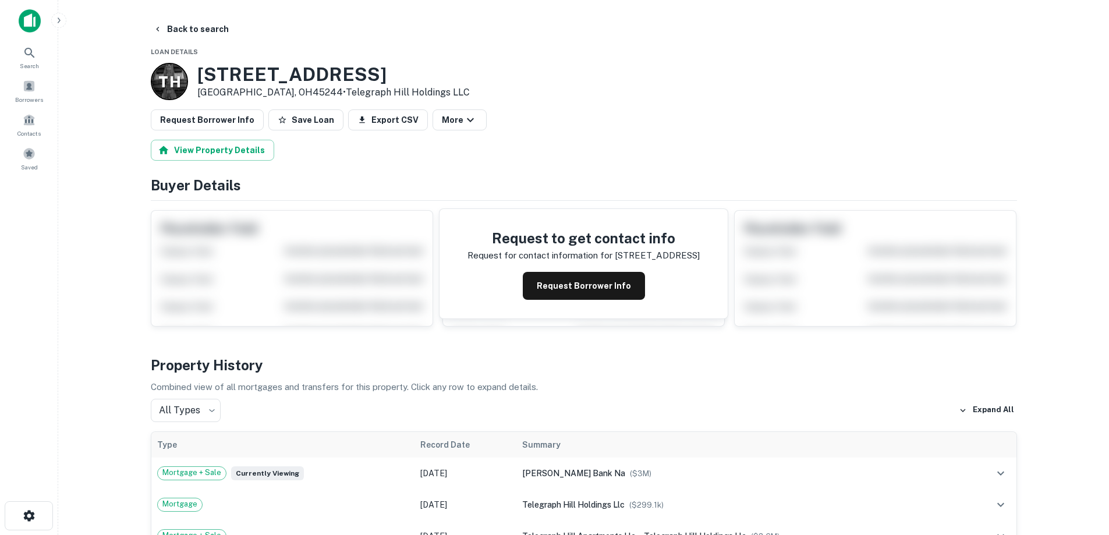
drag, startPoint x: 193, startPoint y: 73, endPoint x: 292, endPoint y: 88, distance: 100.1
click at [292, 88] on div "T H 6931 Goldengate Dr Cincinnati, OH45244 • Telegraph Hill Holdings LLC" at bounding box center [310, 81] width 319 height 37
copy div "6931 Goldengate Dr Cincinnati, OH45244 •"
drag, startPoint x: 648, startPoint y: 280, endPoint x: 639, endPoint y: 282, distance: 9.5
click at [647, 280] on div "Request Borrower Info" at bounding box center [583, 286] width 232 height 28
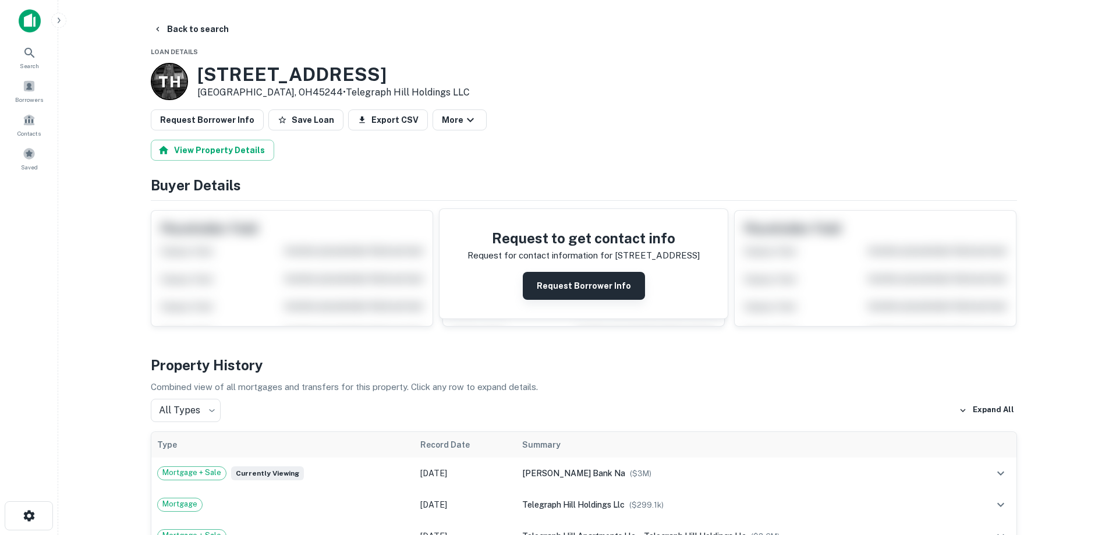
click at [624, 284] on button "Request Borrower Info" at bounding box center [584, 286] width 122 height 28
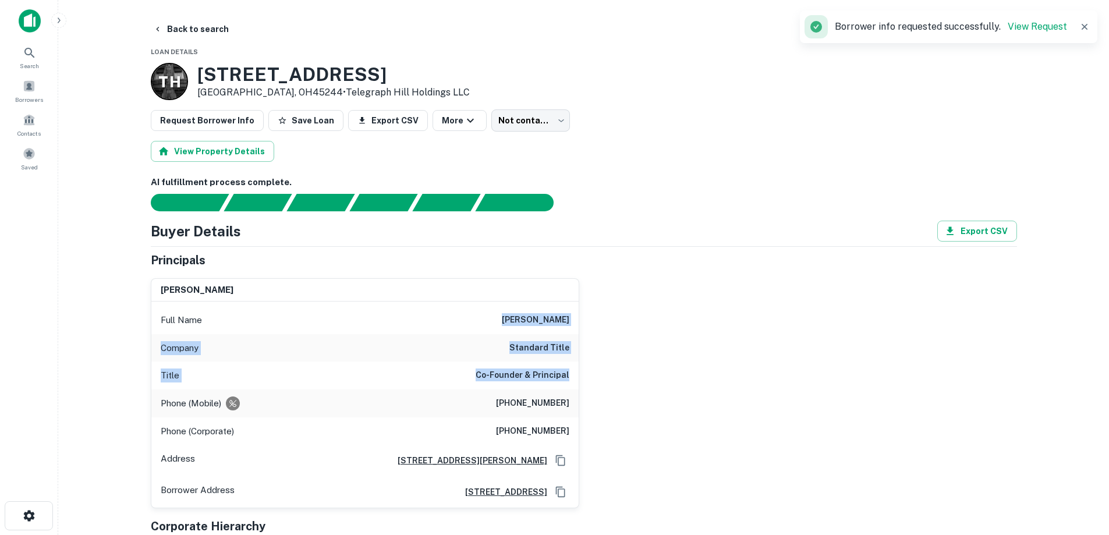
drag, startPoint x: 511, startPoint y: 318, endPoint x: 570, endPoint y: 377, distance: 83.5
click at [570, 377] on div "Full Name jeffrey s. lane Company standard title Title Co-Founder & Principal P…" at bounding box center [364, 404] width 427 height 206
click at [562, 388] on div "Title Co-Founder & Principal" at bounding box center [364, 375] width 427 height 28
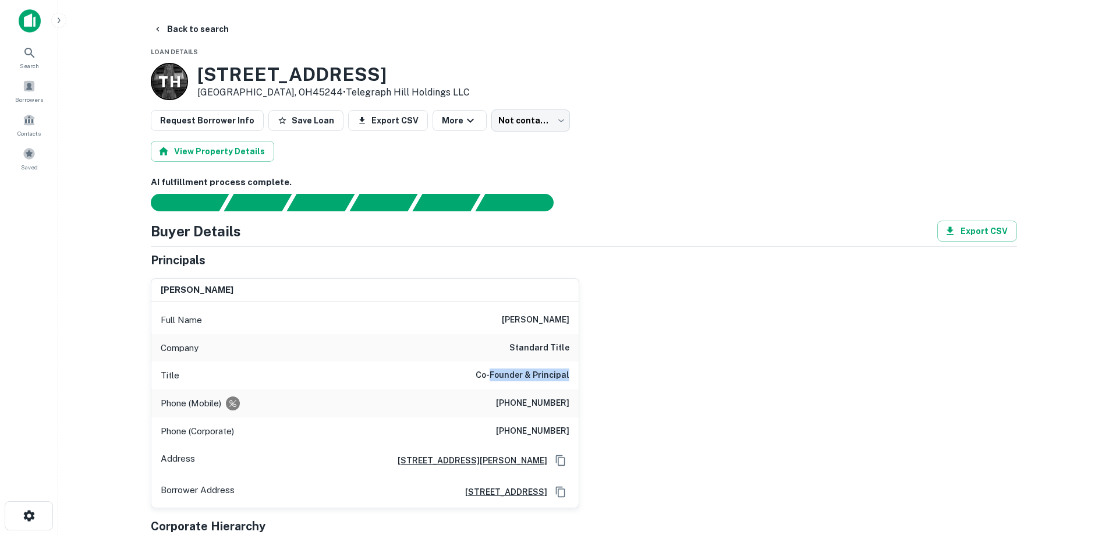
drag, startPoint x: 568, startPoint y: 374, endPoint x: 492, endPoint y: 381, distance: 76.5
click at [492, 381] on h6 "Co-Founder & Principal" at bounding box center [522, 375] width 94 height 14
click at [491, 378] on h6 "Co-Founder & Principal" at bounding box center [522, 375] width 94 height 14
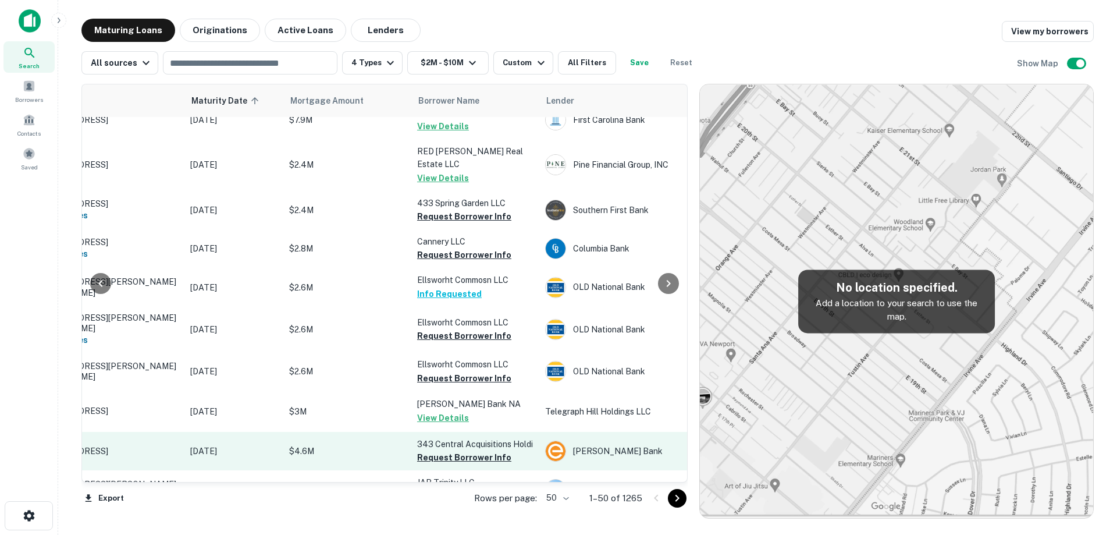
scroll to position [291, 0]
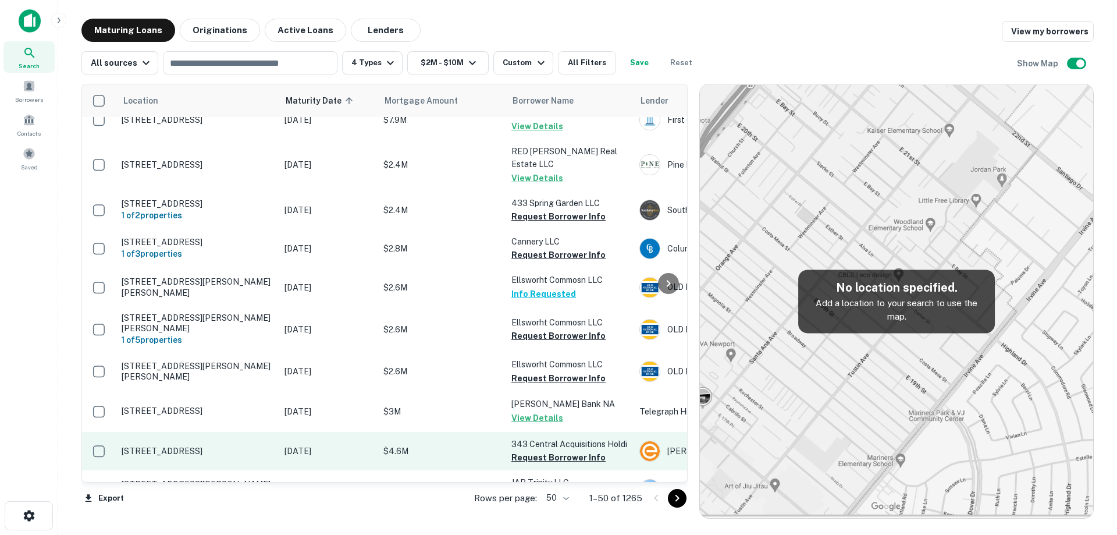
click at [225, 446] on p "[STREET_ADDRESS]" at bounding box center [197, 451] width 151 height 10
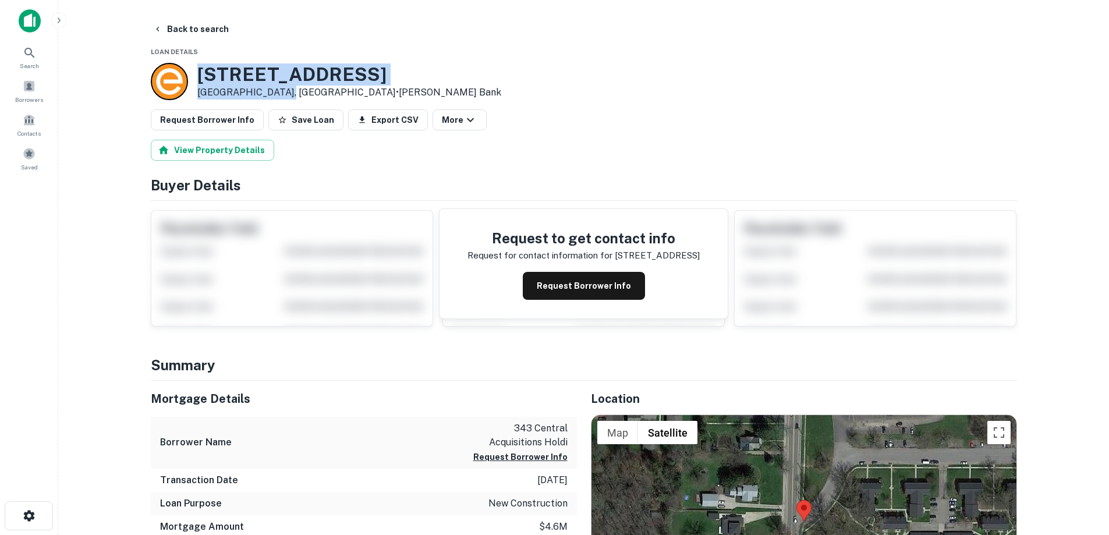
drag, startPoint x: 199, startPoint y: 77, endPoint x: 282, endPoint y: 93, distance: 84.8
click at [282, 93] on div "[STREET_ADDRESS] • [PERSON_NAME] Bank" at bounding box center [349, 81] width 304 height 36
copy div "[STREET_ADDRESS]"
click at [154, 27] on icon "button" at bounding box center [157, 28] width 9 height 9
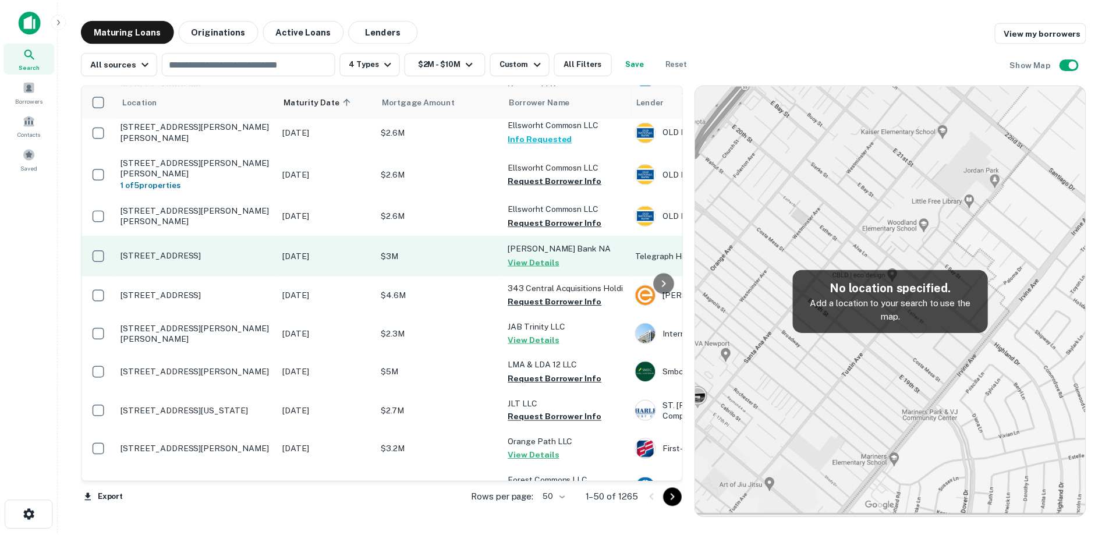
scroll to position [466, 0]
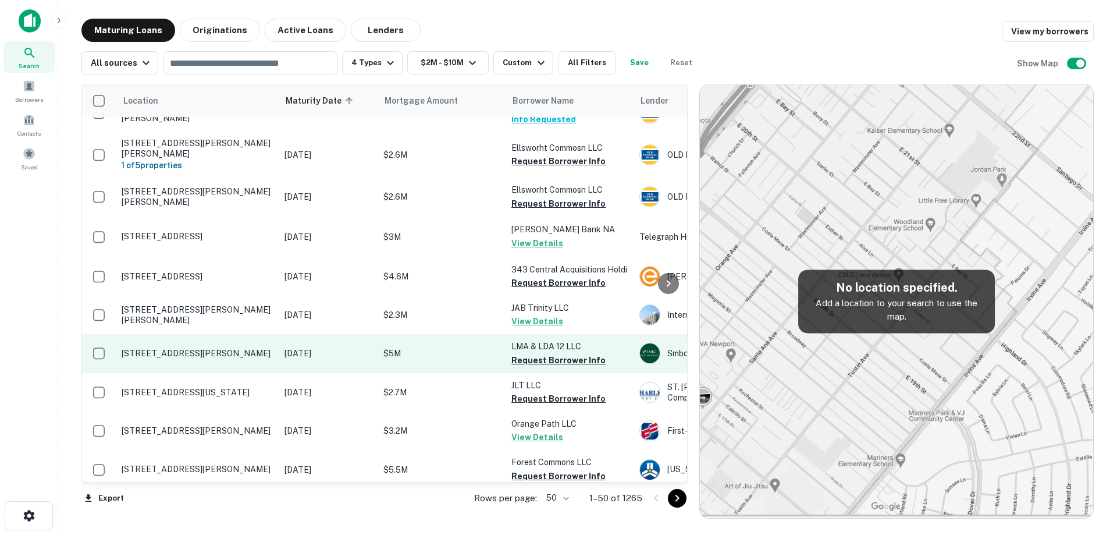
click at [461, 347] on p "$5M" at bounding box center [441, 353] width 116 height 13
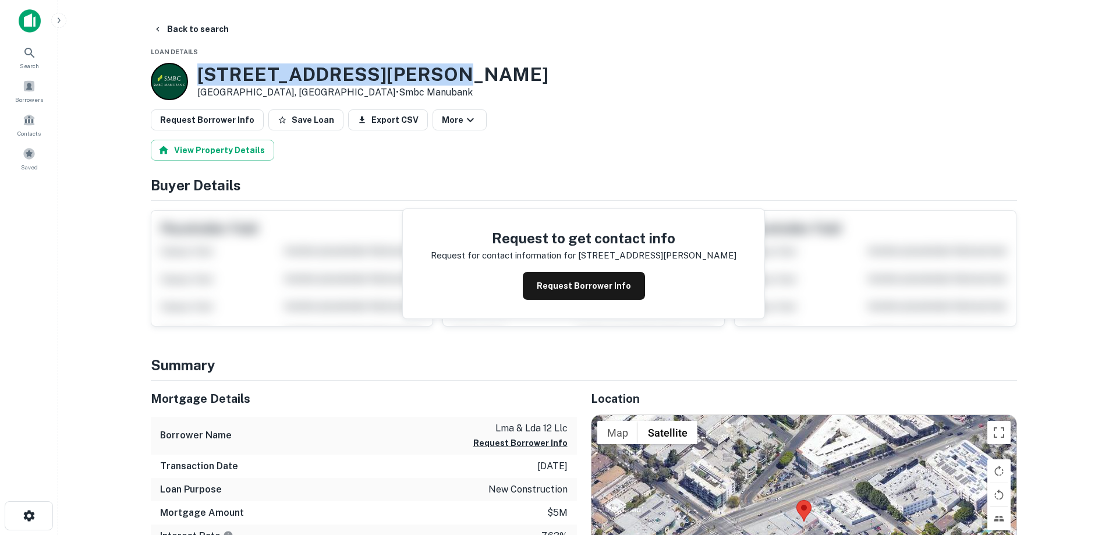
drag, startPoint x: 197, startPoint y: 69, endPoint x: 422, endPoint y: 75, distance: 224.7
click at [422, 75] on div "[STREET_ADDRESS][PERSON_NAME] • Smbc Manubank" at bounding box center [584, 81] width 866 height 37
copy h3 "[STREET_ADDRESS][PERSON_NAME]"
click at [199, 70] on h3 "12416 Santa Monica Blvd" at bounding box center [372, 74] width 351 height 22
drag, startPoint x: 196, startPoint y: 70, endPoint x: 296, endPoint y: 94, distance: 102.3
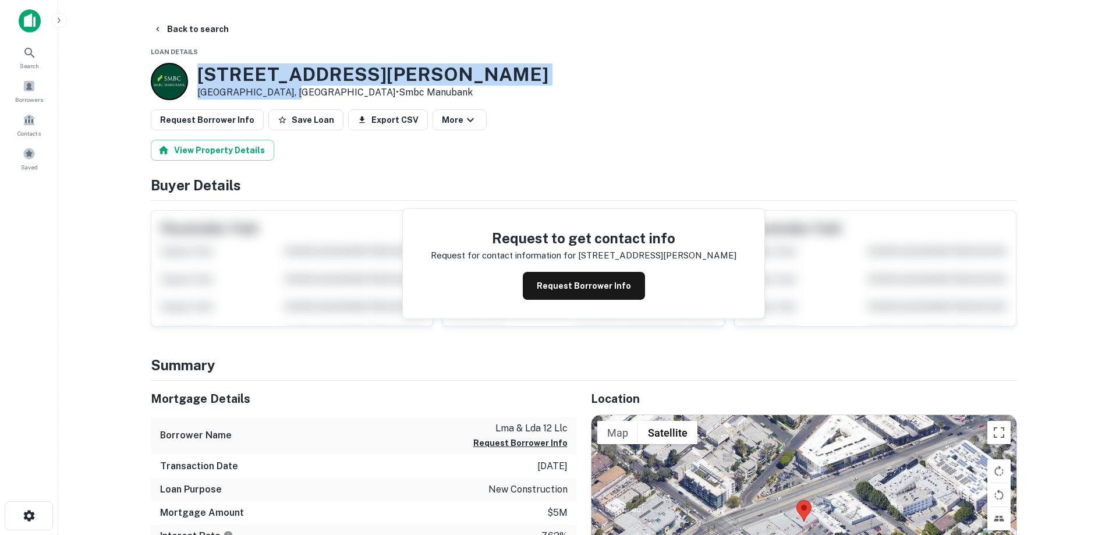
click at [296, 94] on div "12416 Santa Monica Blvd Los Angeles, CA90025 • Smbc Manubank" at bounding box center [349, 81] width 397 height 37
copy div "[STREET_ADDRESS][PERSON_NAME]"
click at [598, 282] on button "Request Borrower Info" at bounding box center [584, 286] width 122 height 28
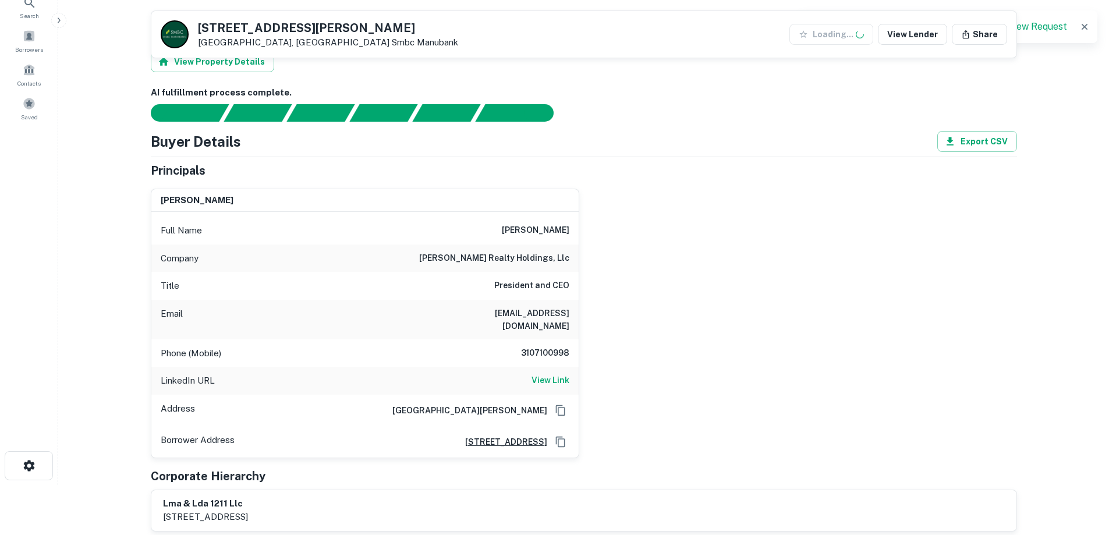
scroll to position [175, 0]
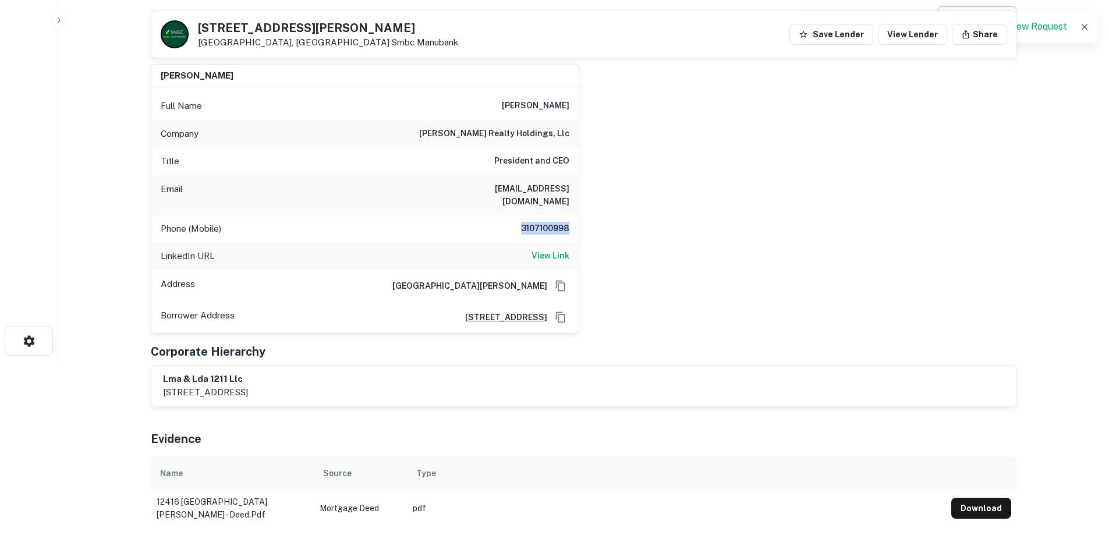
drag, startPoint x: 522, startPoint y: 216, endPoint x: 608, endPoint y: 223, distance: 85.8
click at [608, 223] on div "lorna auerbach Full Name lorna auerbach Company auerbach realty holdings, llc T…" at bounding box center [578, 194] width 875 height 279
click at [521, 222] on h6 "3107100998" at bounding box center [534, 229] width 70 height 14
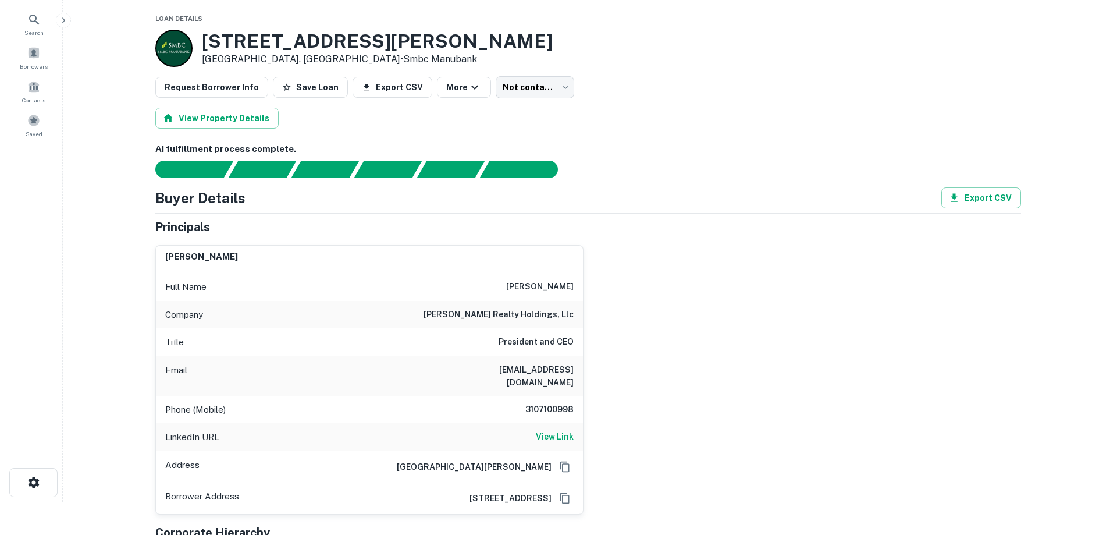
scroll to position [0, 0]
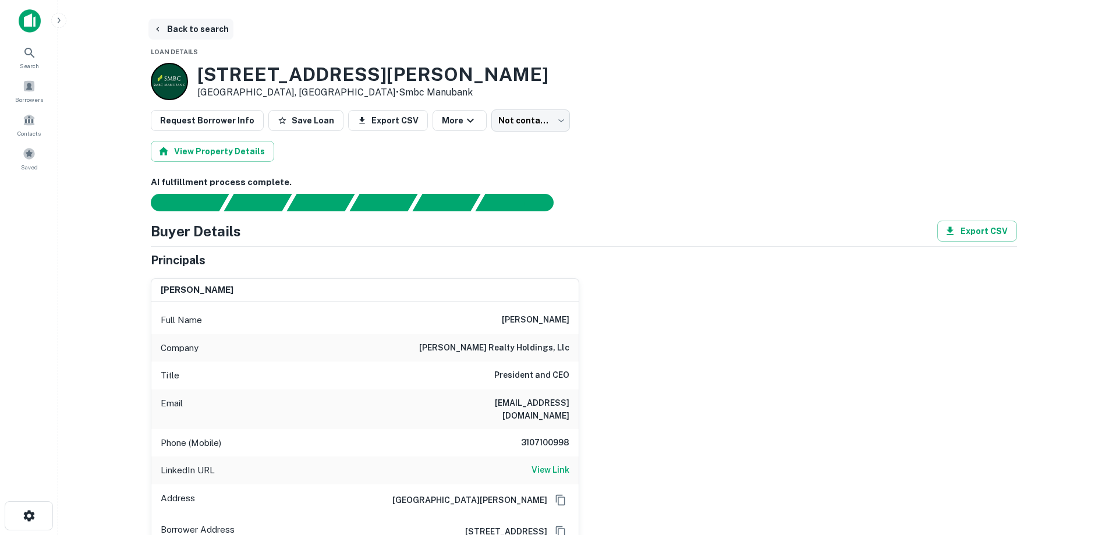
click at [168, 30] on button "Back to search" at bounding box center [190, 29] width 85 height 21
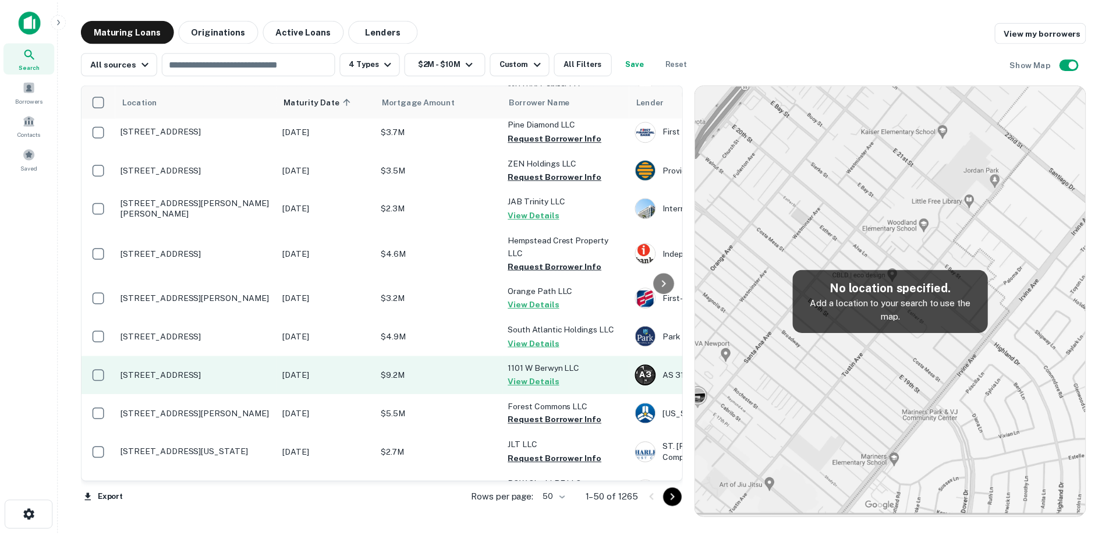
scroll to position [873, 0]
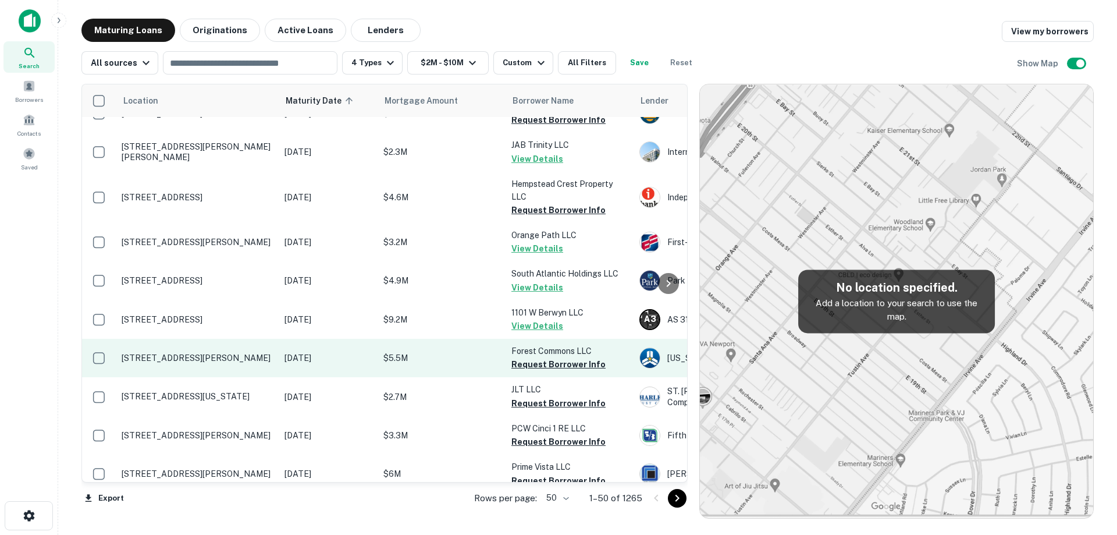
click at [248, 353] on p "3920 Gattis School Rd Round Rock, TX78664" at bounding box center [197, 358] width 151 height 10
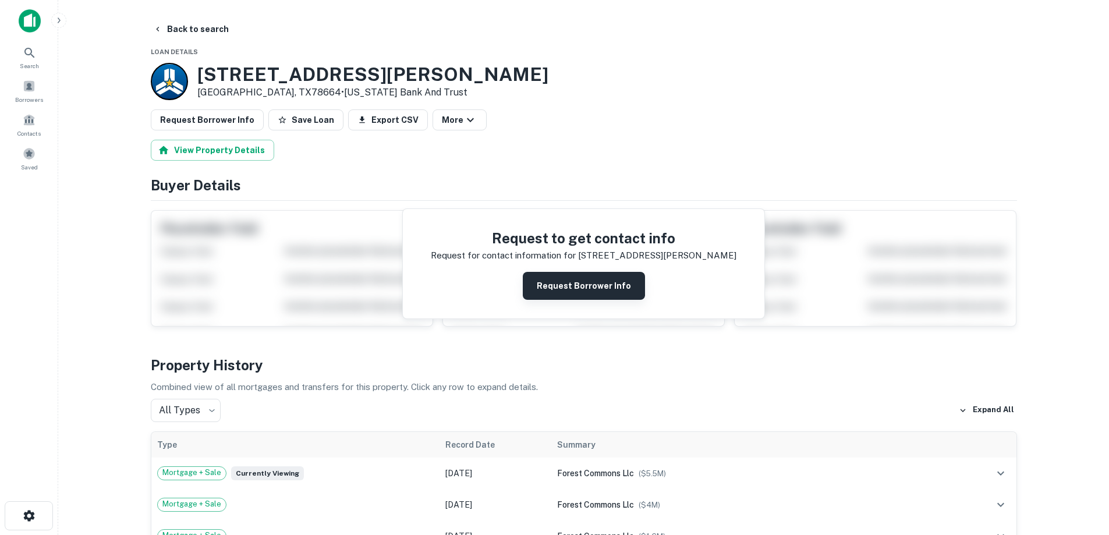
click at [554, 290] on button "Request Borrower Info" at bounding box center [584, 286] width 122 height 28
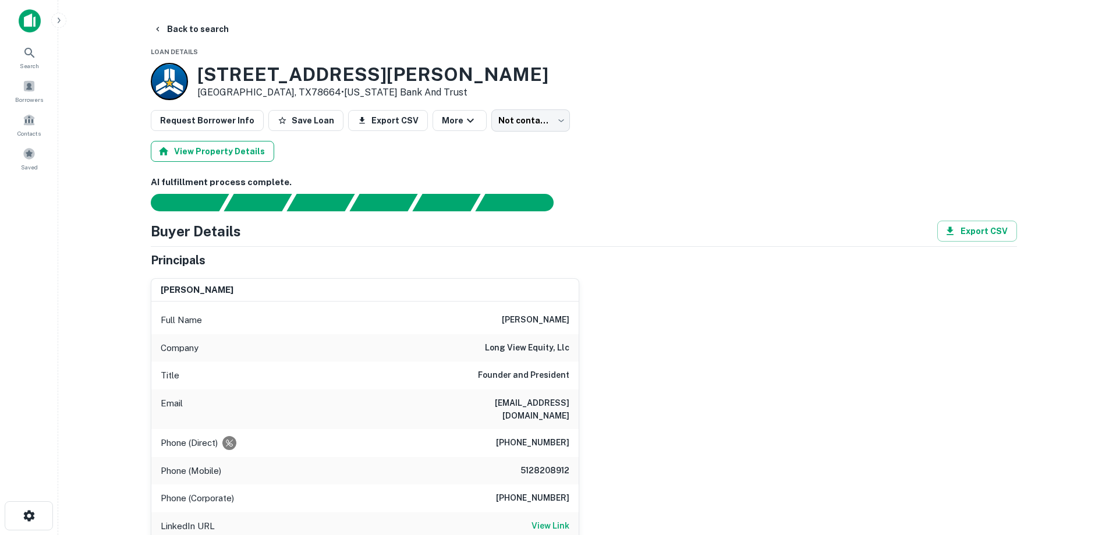
click at [232, 149] on button "View Property Details" at bounding box center [212, 151] width 123 height 21
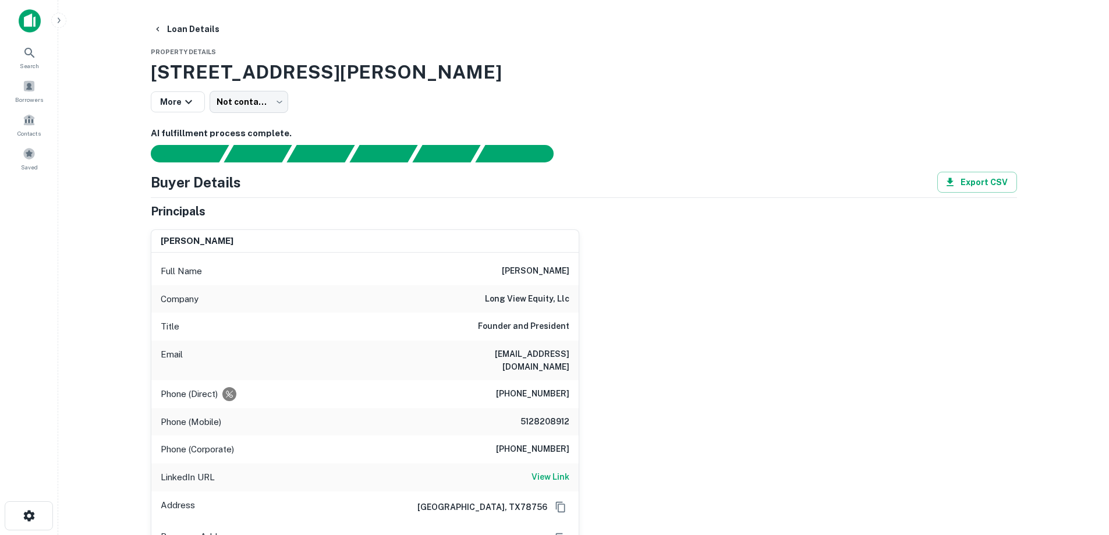
drag, startPoint x: 148, startPoint y: 65, endPoint x: 597, endPoint y: 84, distance: 449.1
copy h3 "3920 Gattis School Rd, Round Rock, TX, 78664"
click at [185, 30] on button "Loan Details" at bounding box center [186, 29] width 76 height 21
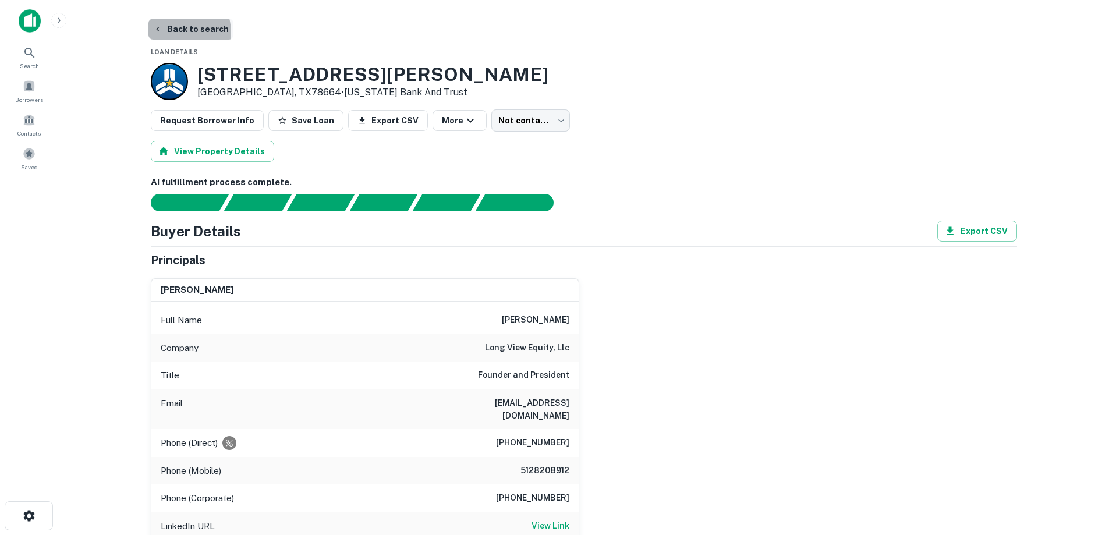
click at [179, 32] on button "Back to search" at bounding box center [190, 29] width 85 height 21
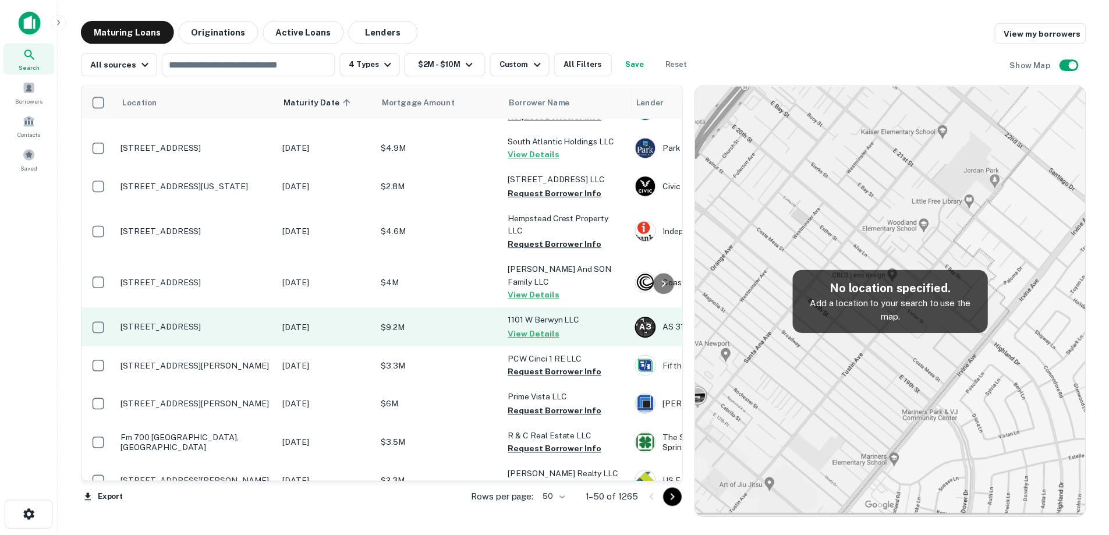
scroll to position [931, 0]
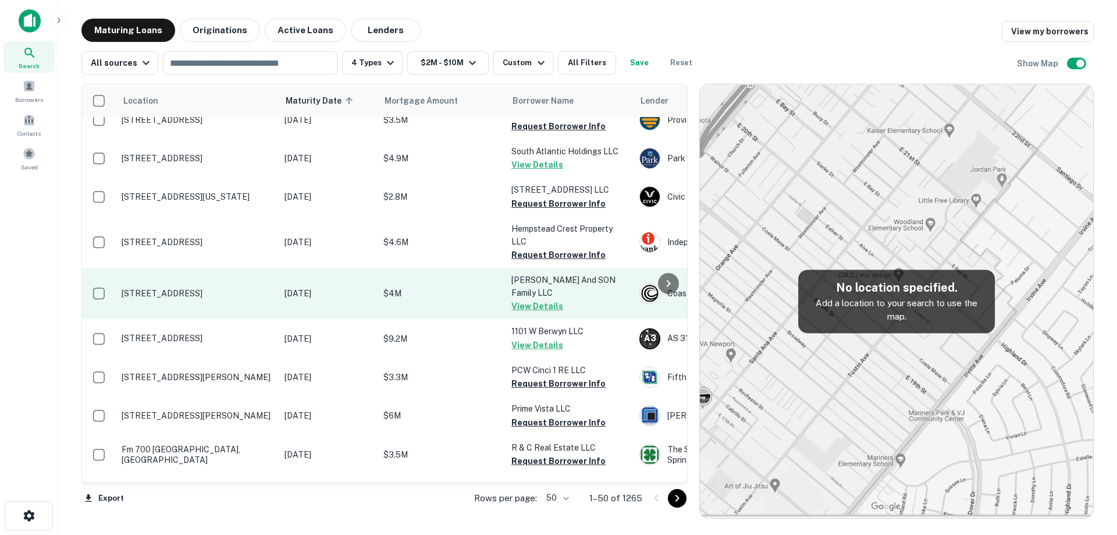
click at [211, 288] on p "510 2nd St Snohomish, WA98290" at bounding box center [197, 293] width 151 height 10
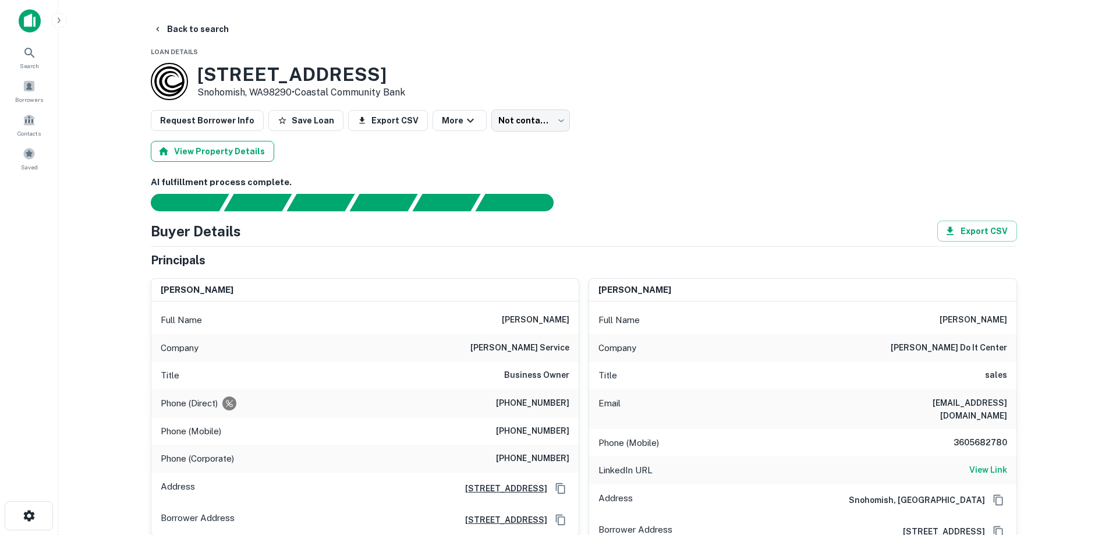
click at [225, 160] on button "View Property Details" at bounding box center [212, 151] width 123 height 21
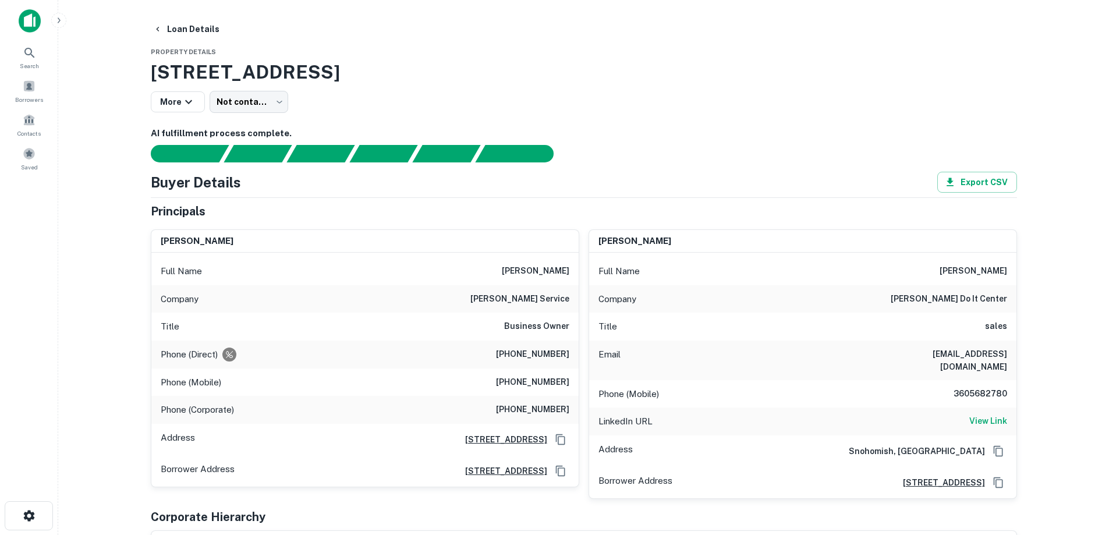
click at [222, 77] on h3 "510 2nd St, Snohomish, WA, 98290" at bounding box center [584, 72] width 866 height 28
copy div "510 2nd St, Snohomish, WA, 98290 More"
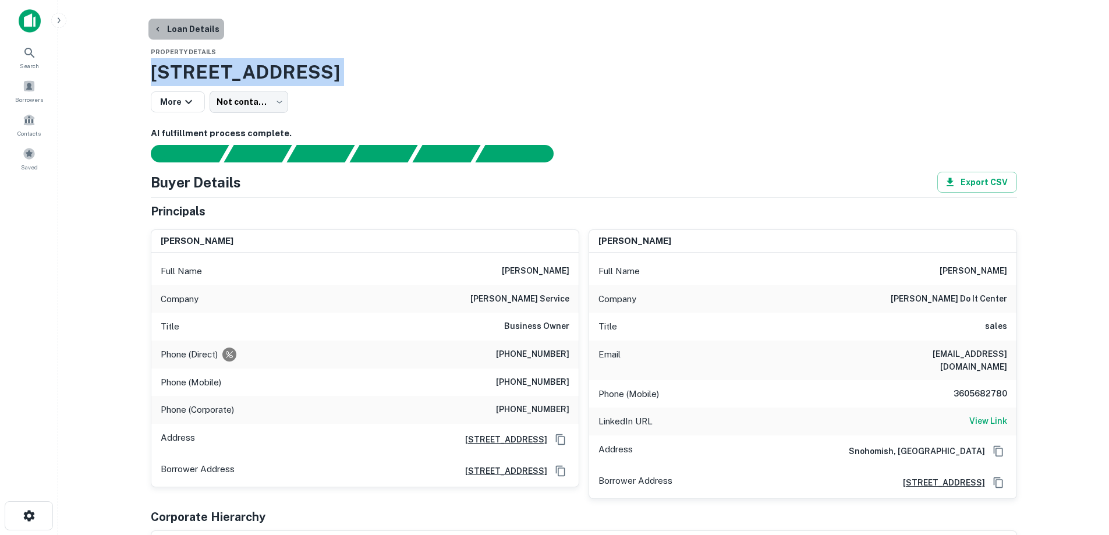
click at [208, 29] on button "Loan Details" at bounding box center [186, 29] width 76 height 21
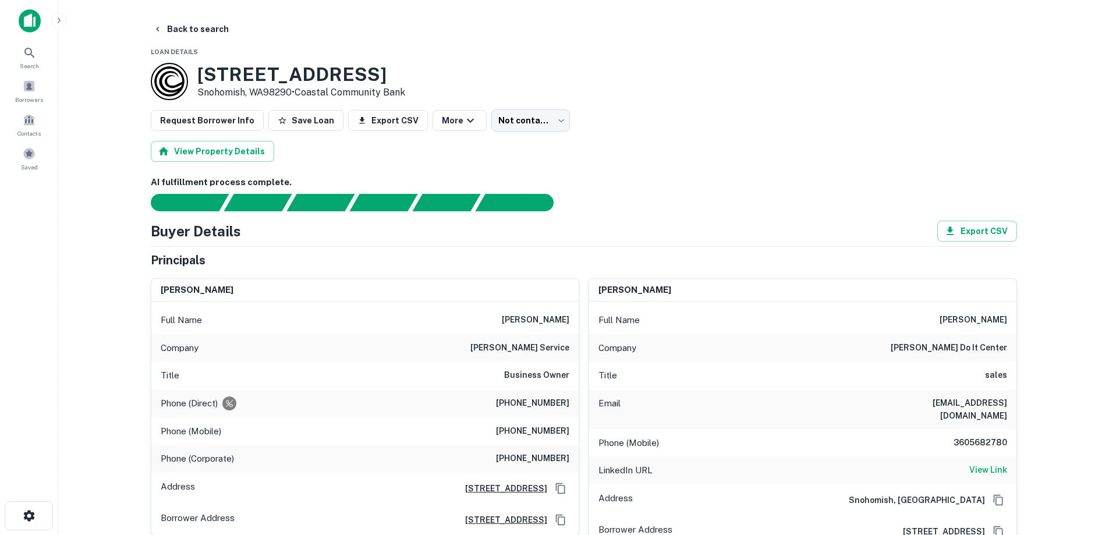
click at [207, 35] on button "Back to search" at bounding box center [190, 29] width 85 height 21
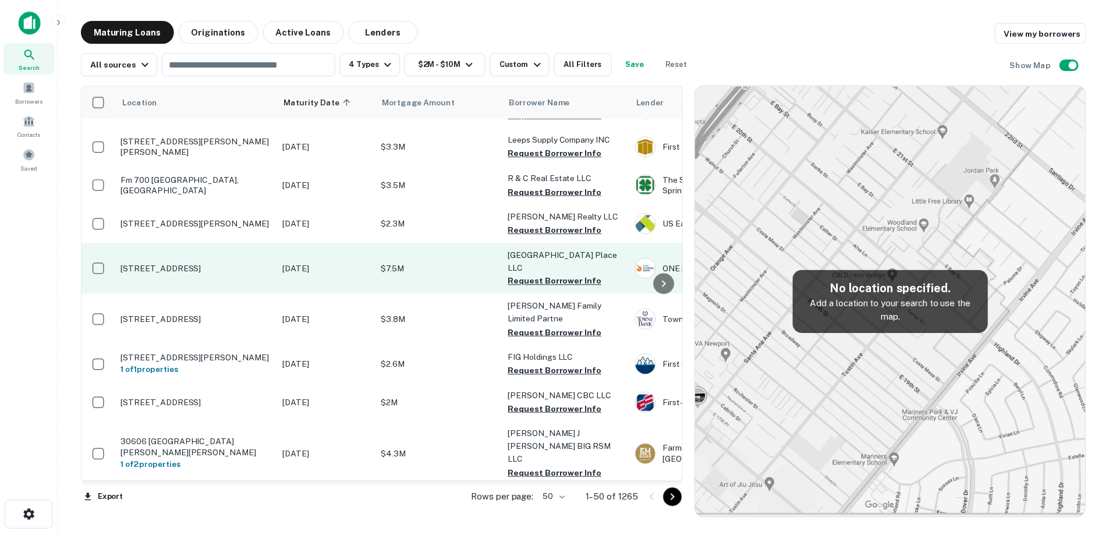
scroll to position [1455, 0]
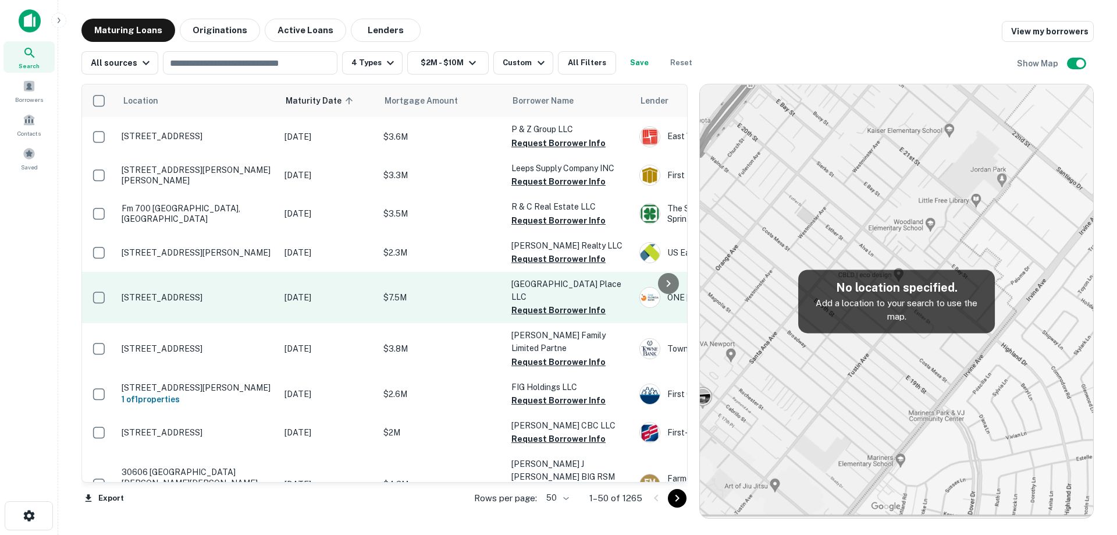
click at [218, 272] on td "850 Trafalgar Ct Maitland, FL32751" at bounding box center [197, 297] width 163 height 51
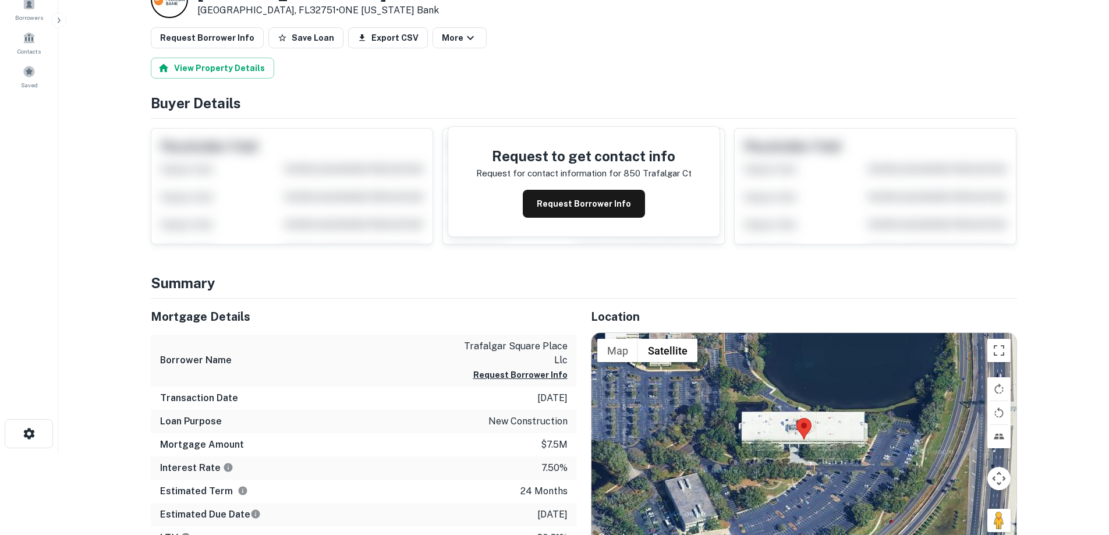
scroll to position [58, 0]
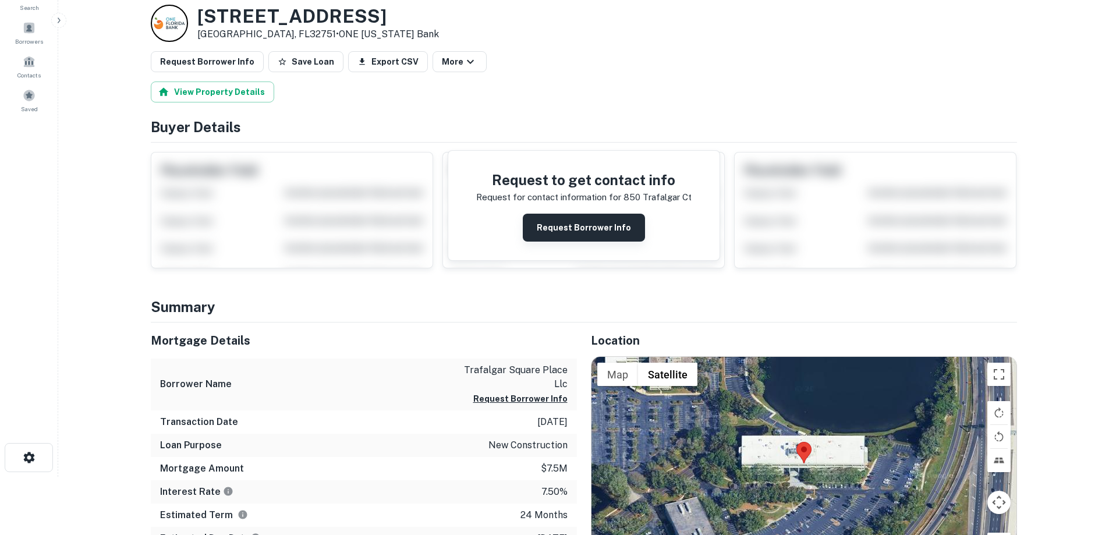
click at [581, 227] on button "Request Borrower Info" at bounding box center [584, 228] width 122 height 28
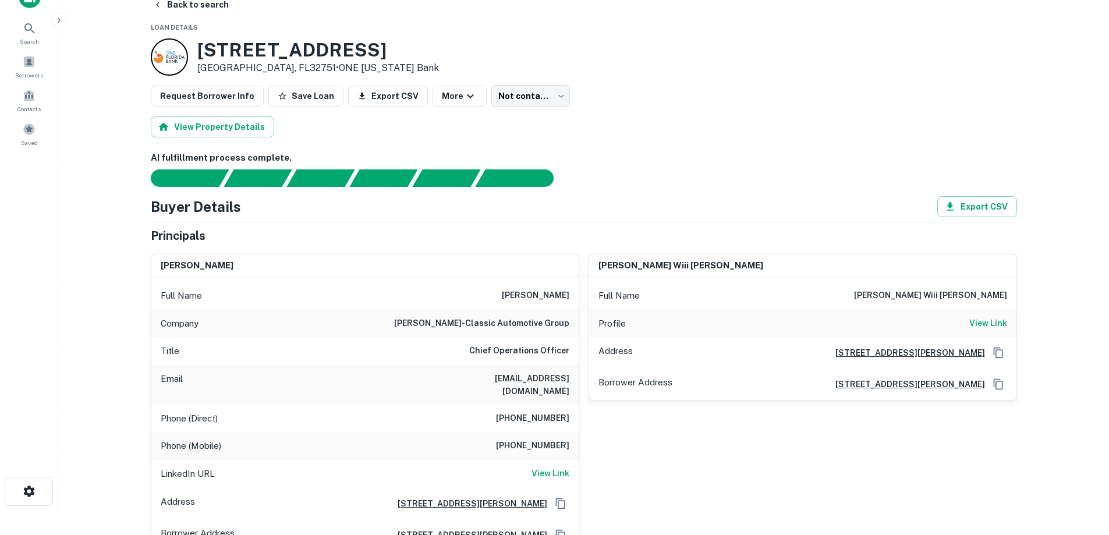
scroll to position [0, 0]
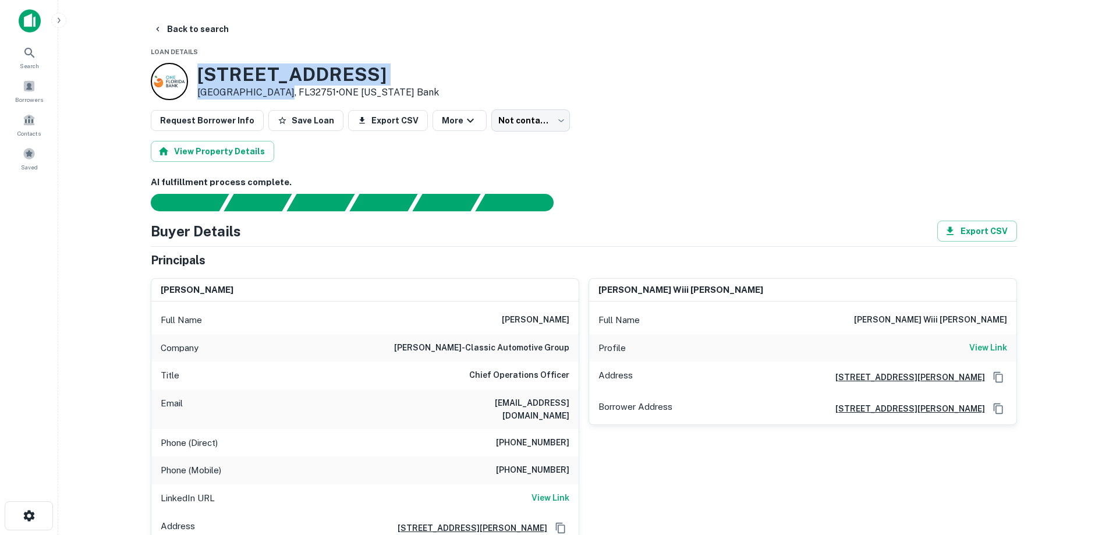
drag, startPoint x: 203, startPoint y: 74, endPoint x: 257, endPoint y: 74, distance: 54.1
click at [274, 90] on div "850 Trafalgar Ct Maitland, FL32751 • ONE Florida Bank" at bounding box center [317, 81] width 241 height 36
drag, startPoint x: 276, startPoint y: 94, endPoint x: 201, endPoint y: 74, distance: 77.5
click at [201, 74] on div "850 Trafalgar Ct Maitland, FL32751 • ONE Florida Bank" at bounding box center [317, 81] width 241 height 36
copy div "850 Trafalgar Ct Maitland, FL32751"
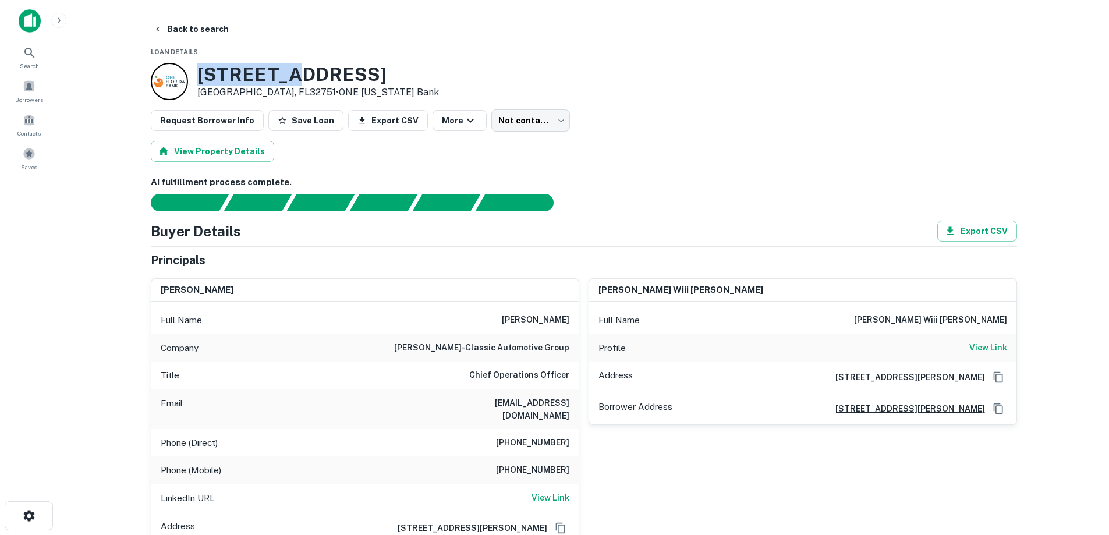
drag, startPoint x: 285, startPoint y: 52, endPoint x: 287, endPoint y: 62, distance: 9.5
click at [170, 31] on button "Back to search" at bounding box center [190, 29] width 85 height 21
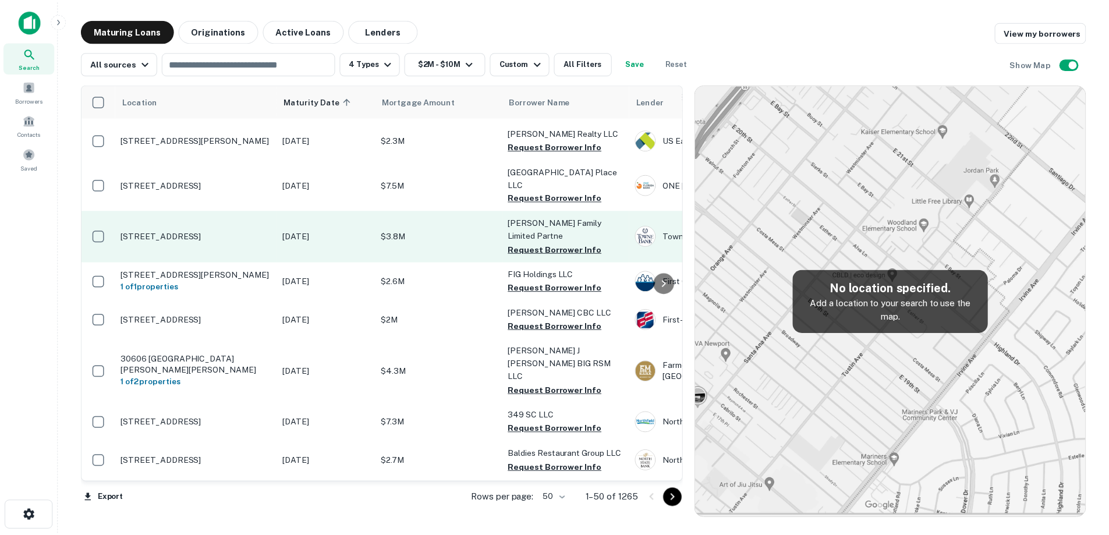
scroll to position [1571, 0]
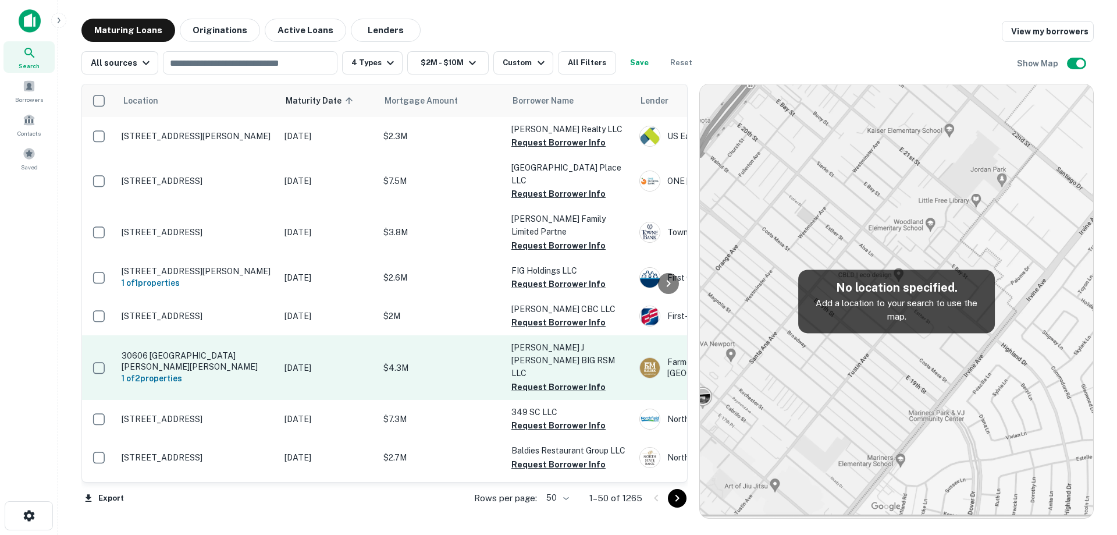
click at [222, 350] on p "30606 Santa Margarita Pkwy Rancho Santa Margarita, CA92688" at bounding box center [197, 360] width 151 height 21
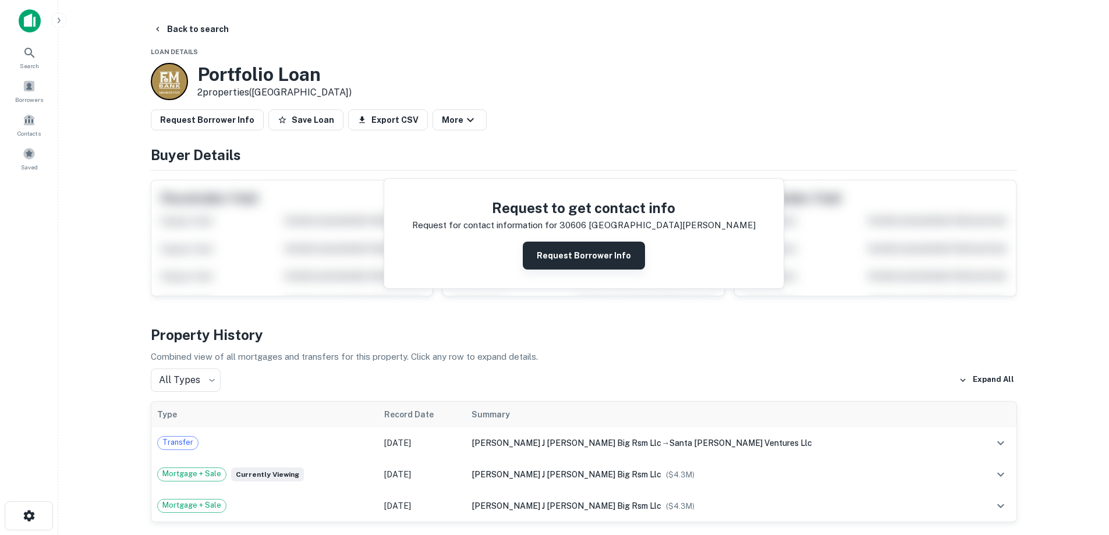
click at [614, 258] on button "Request Borrower Info" at bounding box center [584, 255] width 122 height 28
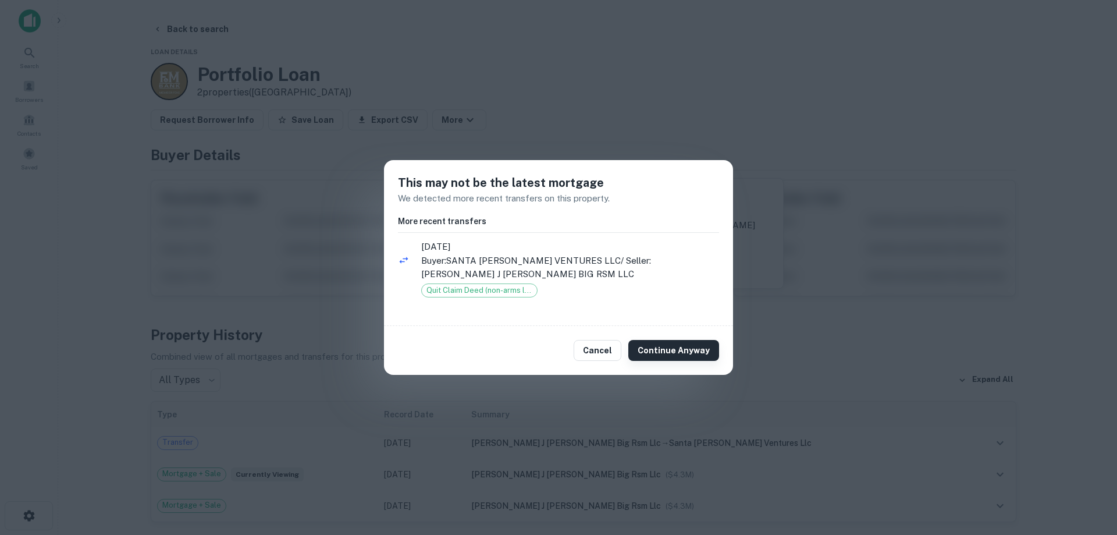
click at [653, 349] on button "Continue Anyway" at bounding box center [673, 350] width 91 height 21
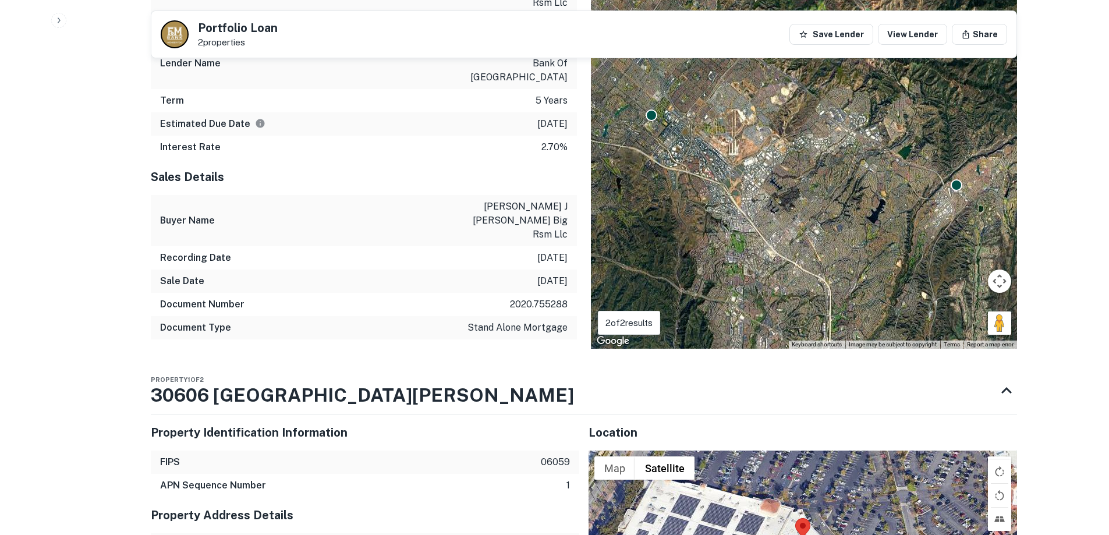
scroll to position [756, 0]
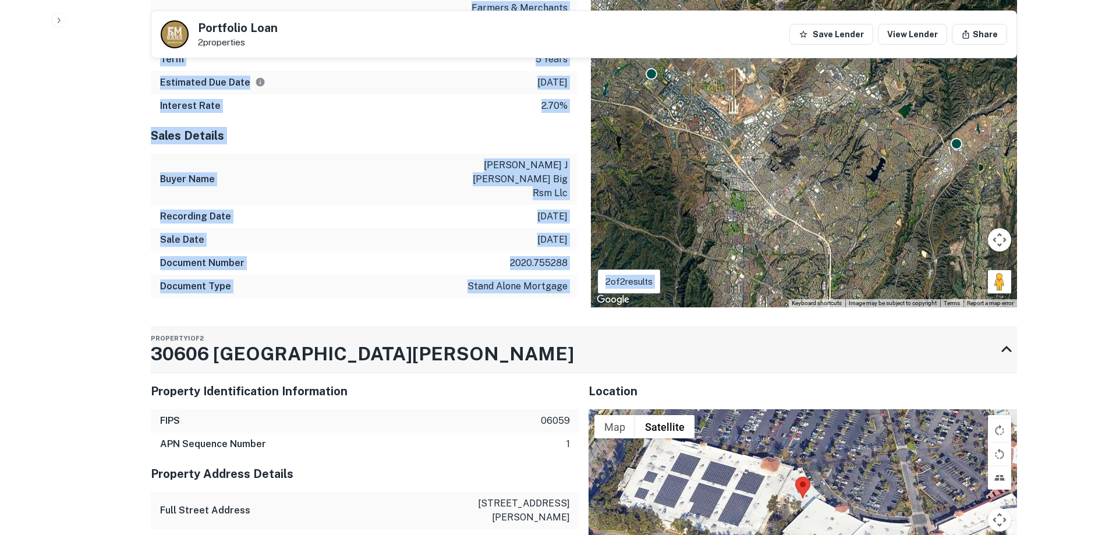
drag, startPoint x: 134, startPoint y: 313, endPoint x: 411, endPoint y: 303, distance: 277.2
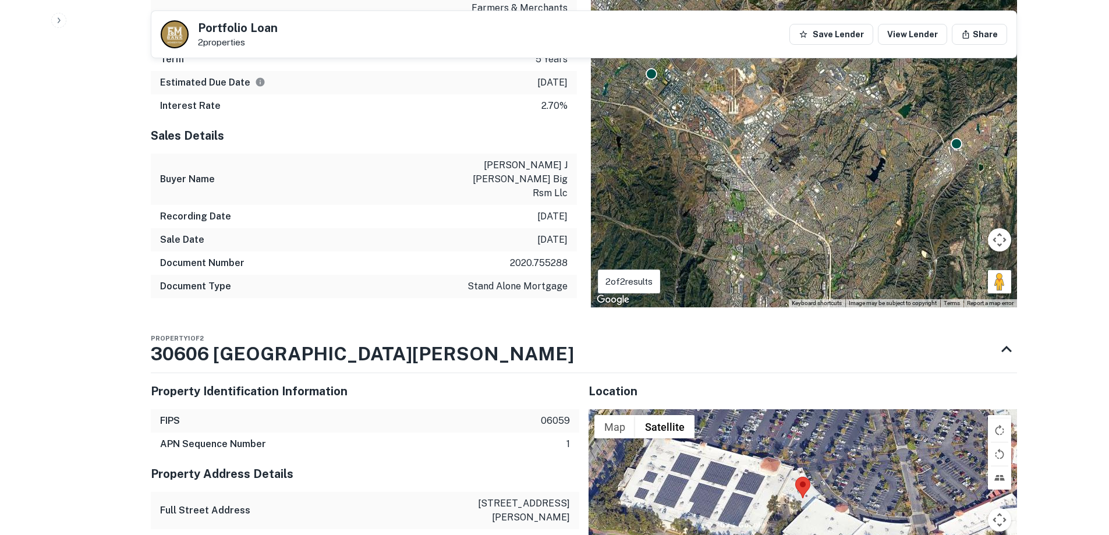
click at [227, 432] on div "APN Sequence Number 1" at bounding box center [365, 443] width 428 height 23
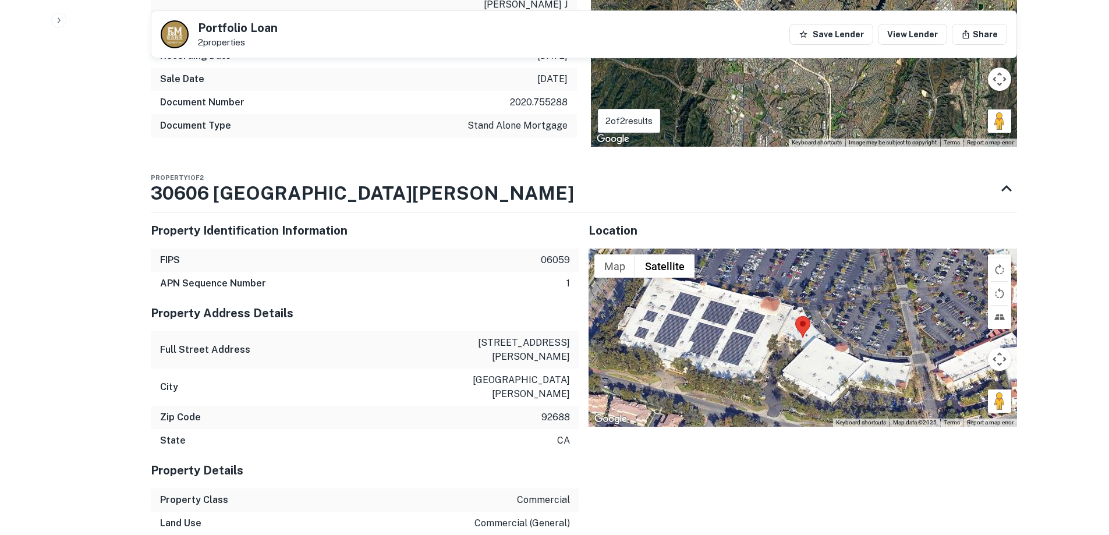
scroll to position [931, 0]
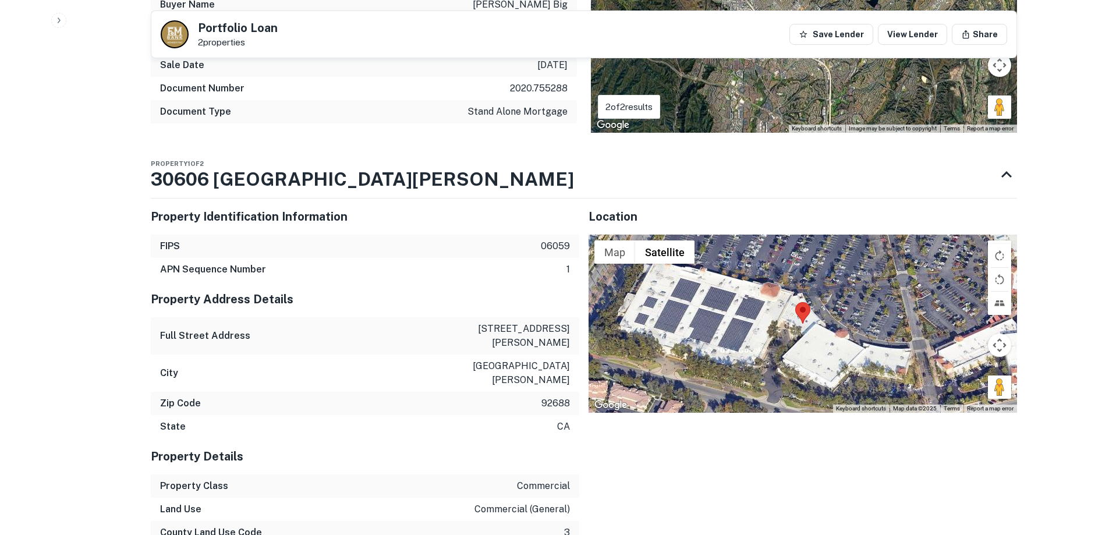
drag, startPoint x: 460, startPoint y: 284, endPoint x: 571, endPoint y: 302, distance: 113.2
click at [571, 317] on div "Full Street Address 30606 santa margarita pkwy # a" at bounding box center [365, 335] width 428 height 37
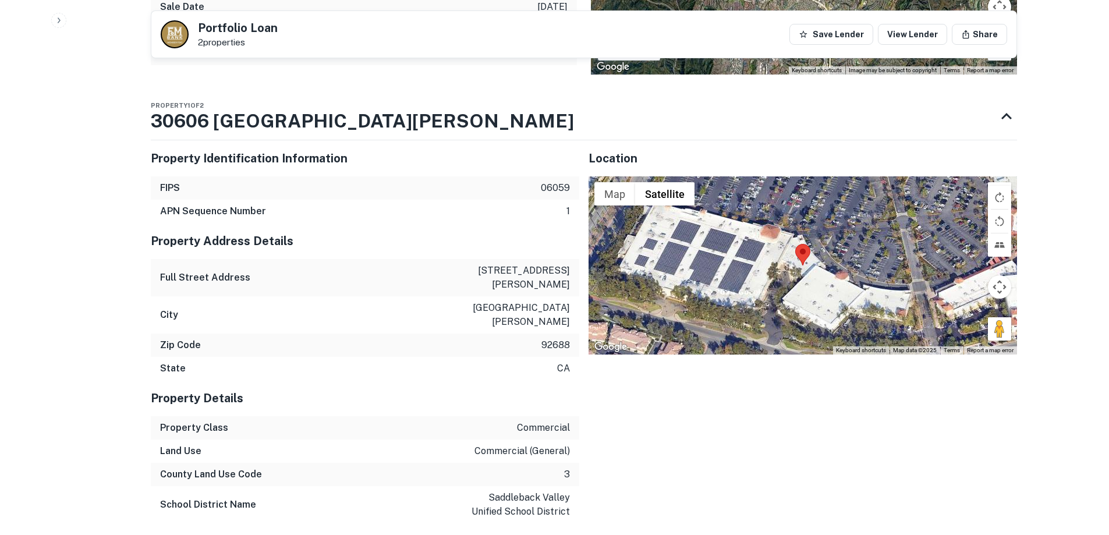
copy p "30606 santa margarita pkwy # a"
click at [528, 264] on p "30606 santa margarita pkwy # a" at bounding box center [517, 278] width 105 height 28
drag, startPoint x: 507, startPoint y: 221, endPoint x: 552, endPoint y: 247, distance: 51.9
click at [552, 259] on div "Full Street Address 30606 santa margarita pkwy # a" at bounding box center [365, 277] width 428 height 37
copy p "30606 santa margarita pkwy"
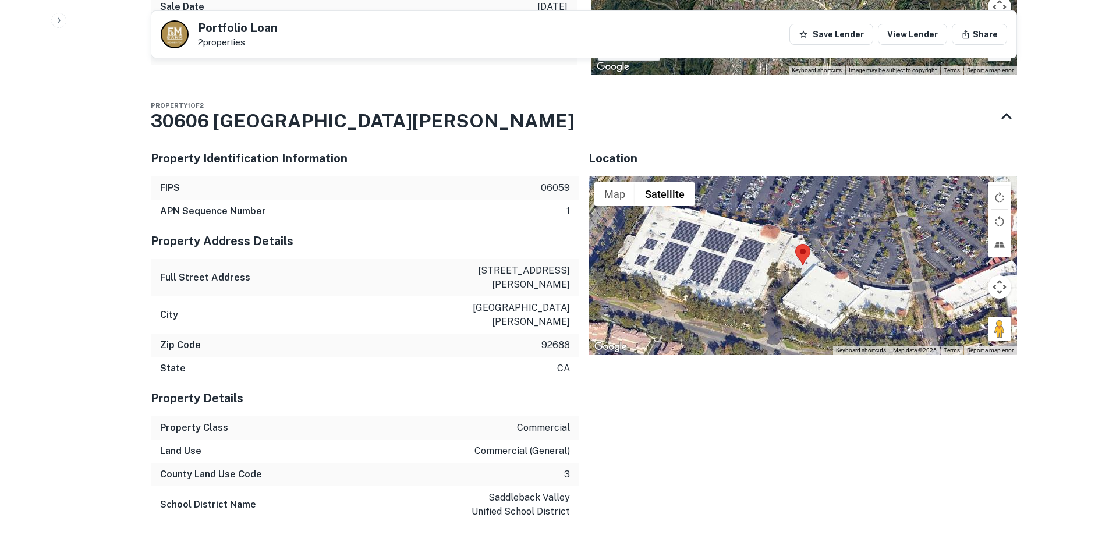
click at [520, 333] on div "Zip Code 92688" at bounding box center [365, 344] width 428 height 23
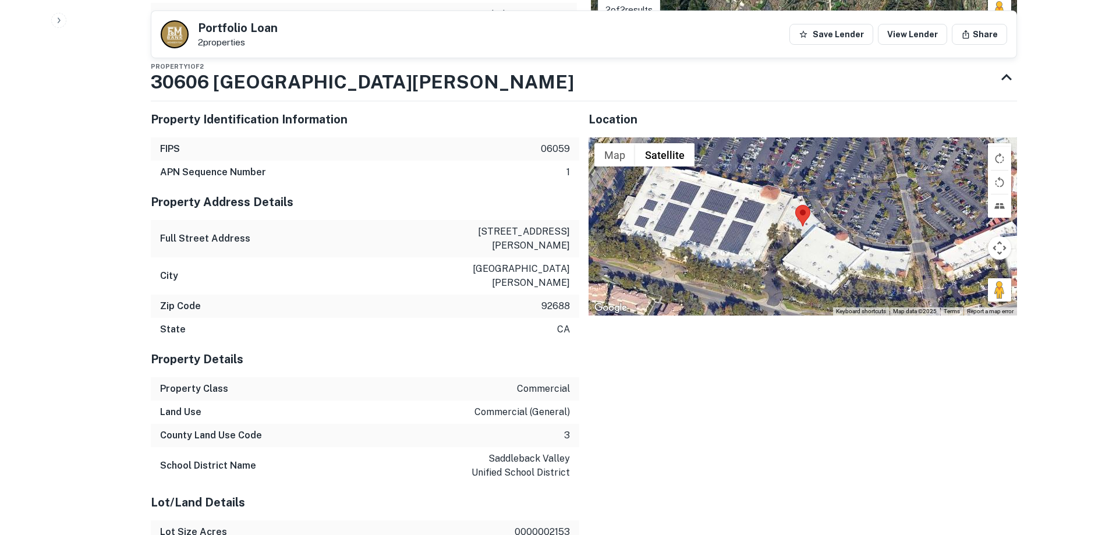
scroll to position [1047, 0]
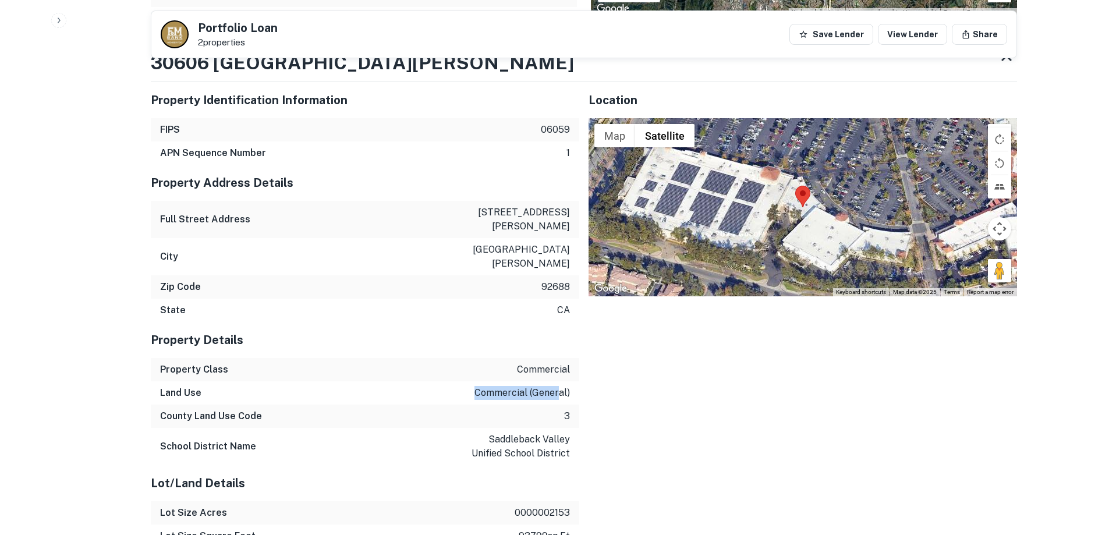
drag, startPoint x: 478, startPoint y: 336, endPoint x: 559, endPoint y: 326, distance: 81.6
click at [559, 381] on div "Land Use commercial (general)" at bounding box center [365, 392] width 428 height 23
click at [558, 386] on p "commercial (general)" at bounding box center [521, 393] width 95 height 14
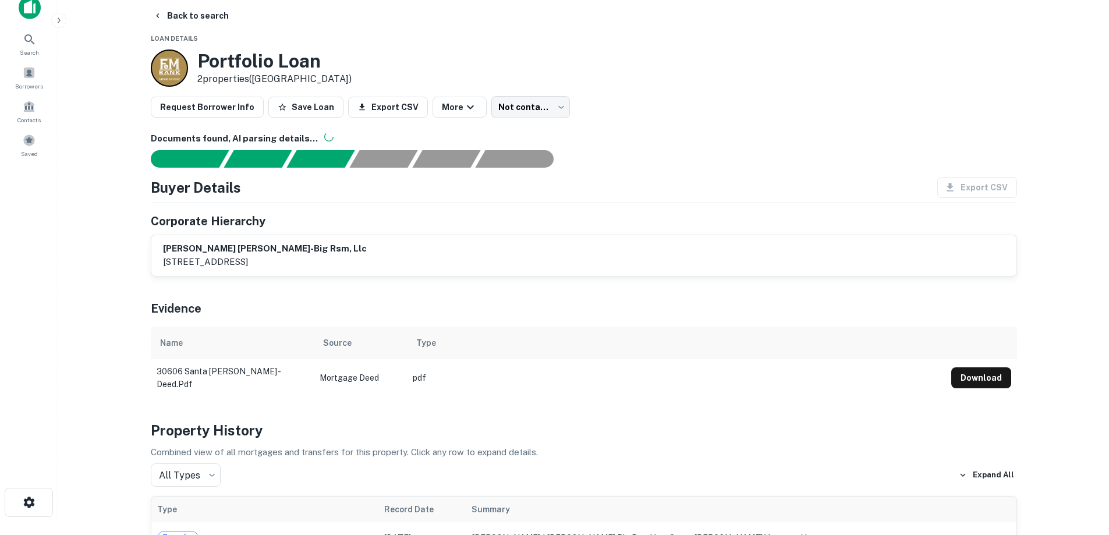
scroll to position [0, 0]
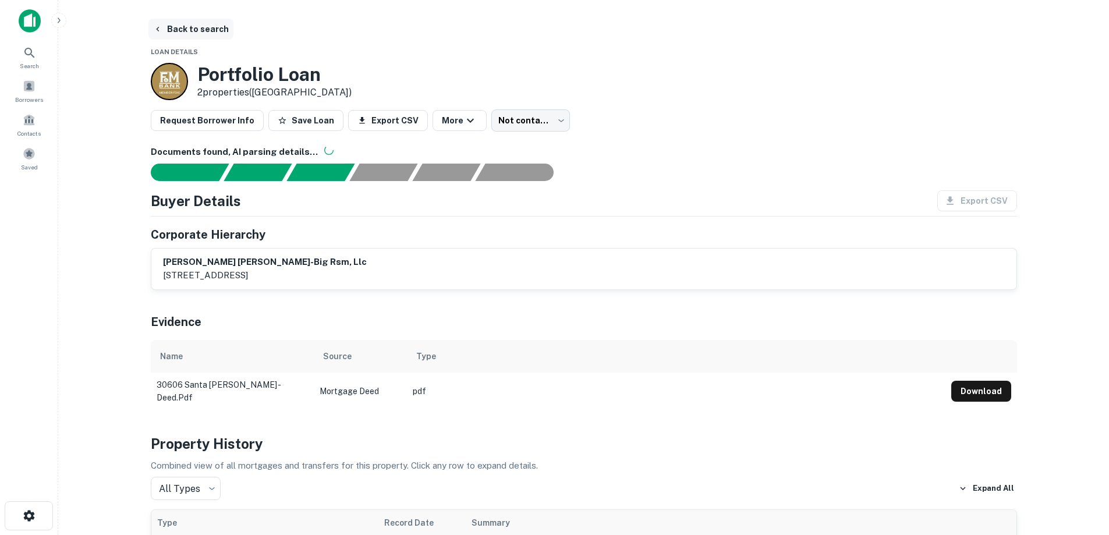
drag, startPoint x: 207, startPoint y: 13, endPoint x: 204, endPoint y: 19, distance: 6.8
click at [207, 13] on main "Back to search Loan Details Portfolio Loan 2 properties (CA) Request Borrower I…" at bounding box center [583, 267] width 1050 height 535
click at [200, 26] on button "Back to search" at bounding box center [190, 29] width 85 height 21
click at [106, 98] on main "Back to search Loan Details Portfolio Loan 2 properties (CA) Request Borrower I…" at bounding box center [583, 267] width 1050 height 535
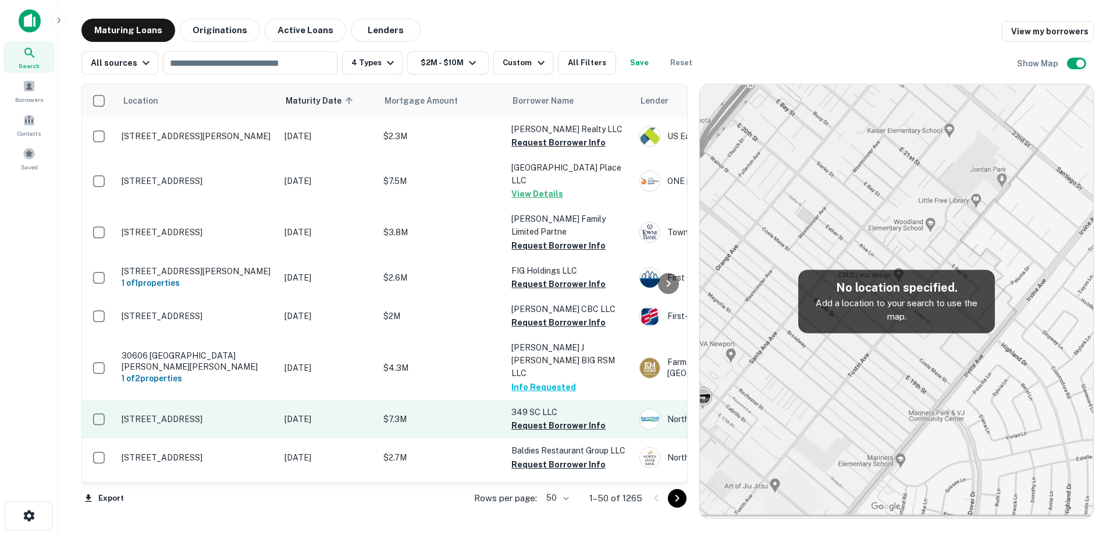
click at [247, 400] on td "349 S Center St Orange, NJ07050" at bounding box center [197, 419] width 163 height 38
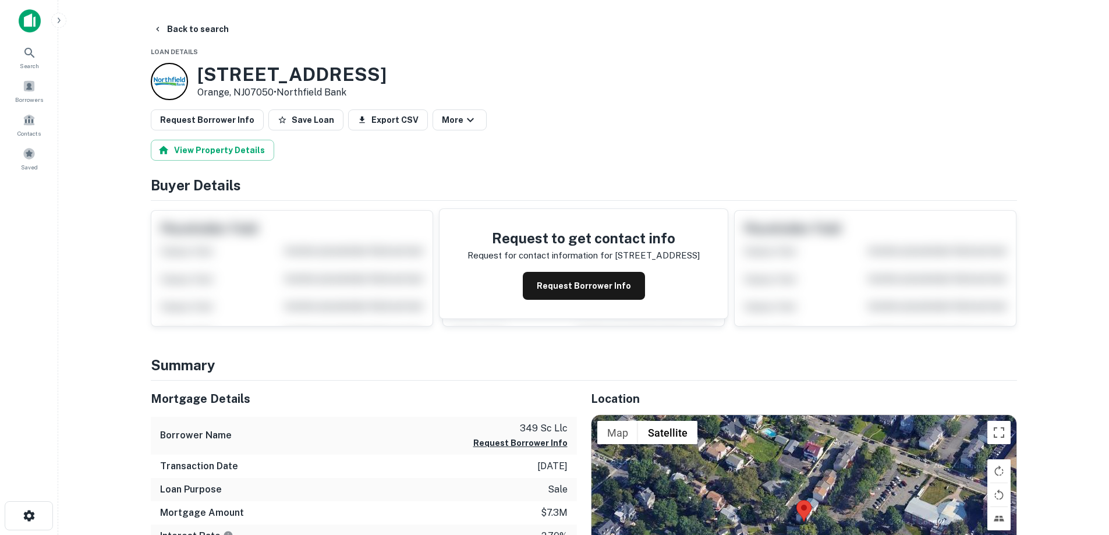
drag, startPoint x: 269, startPoint y: 87, endPoint x: 273, endPoint y: 92, distance: 6.6
click at [273, 92] on div "349 S CENTER ST Orange, NJ07050 • Northfield Bank" at bounding box center [291, 81] width 189 height 36
copy div "349 S CENTER ST Orange, NJ07050"
click at [175, 22] on button "Back to search" at bounding box center [190, 29] width 85 height 21
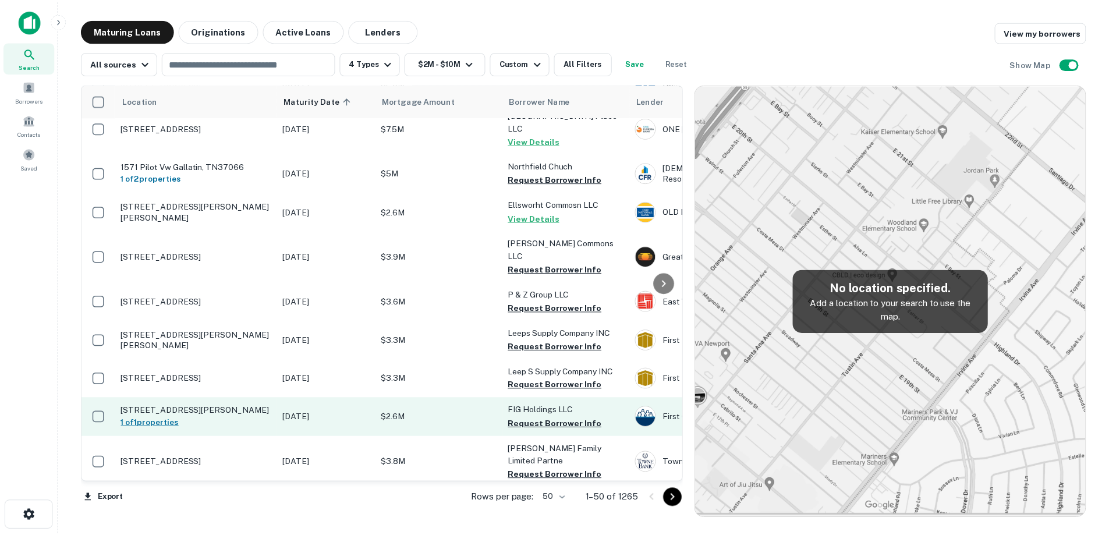
scroll to position [1411, 0]
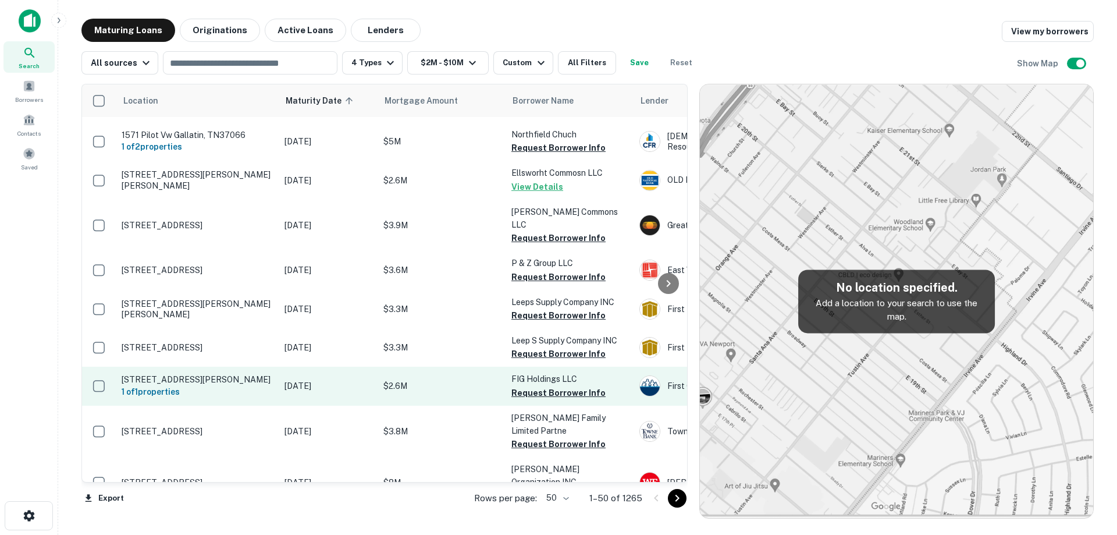
click at [227, 374] on p "209 Sneed St Green Forest, AR72638" at bounding box center [197, 379] width 151 height 10
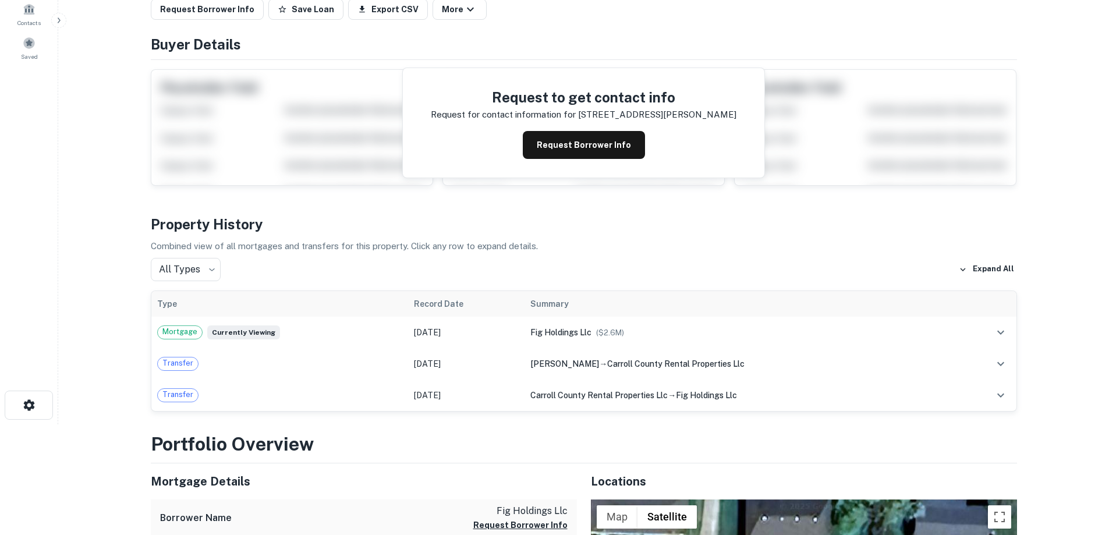
scroll to position [116, 0]
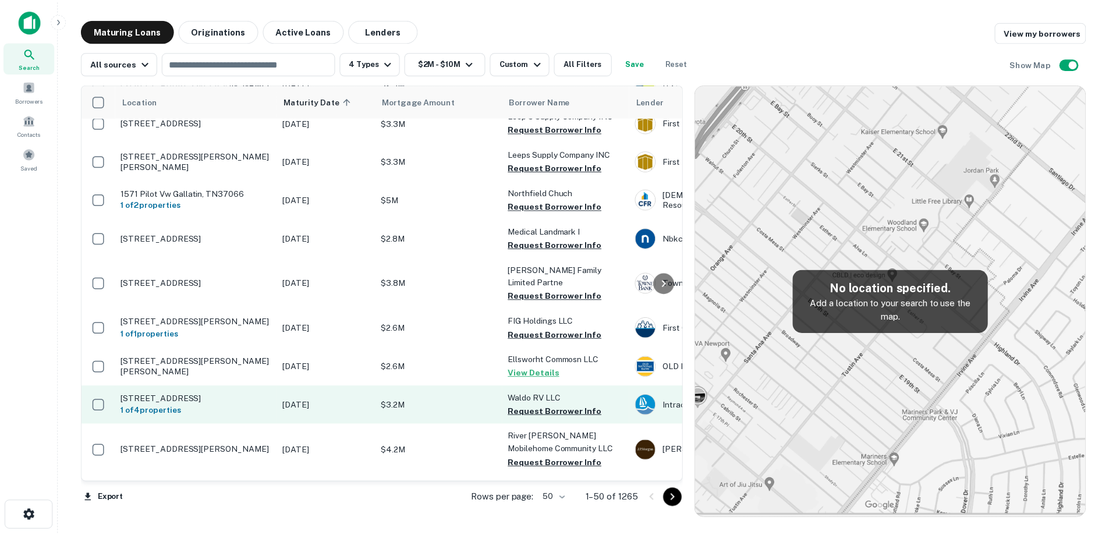
scroll to position [1540, 0]
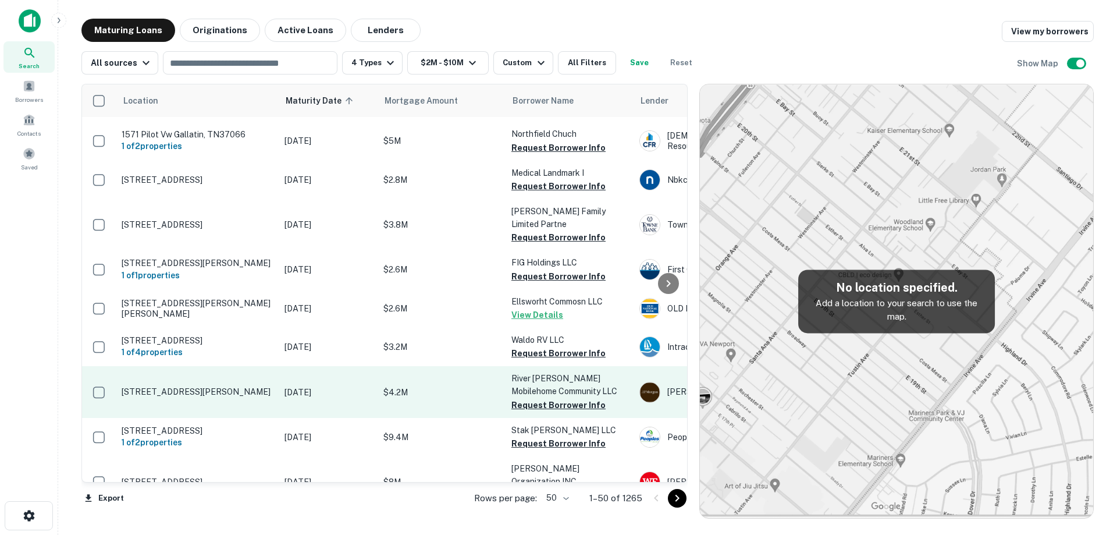
click at [236, 386] on p "2150 Almaden Rd San Jose, CA95125" at bounding box center [197, 391] width 151 height 10
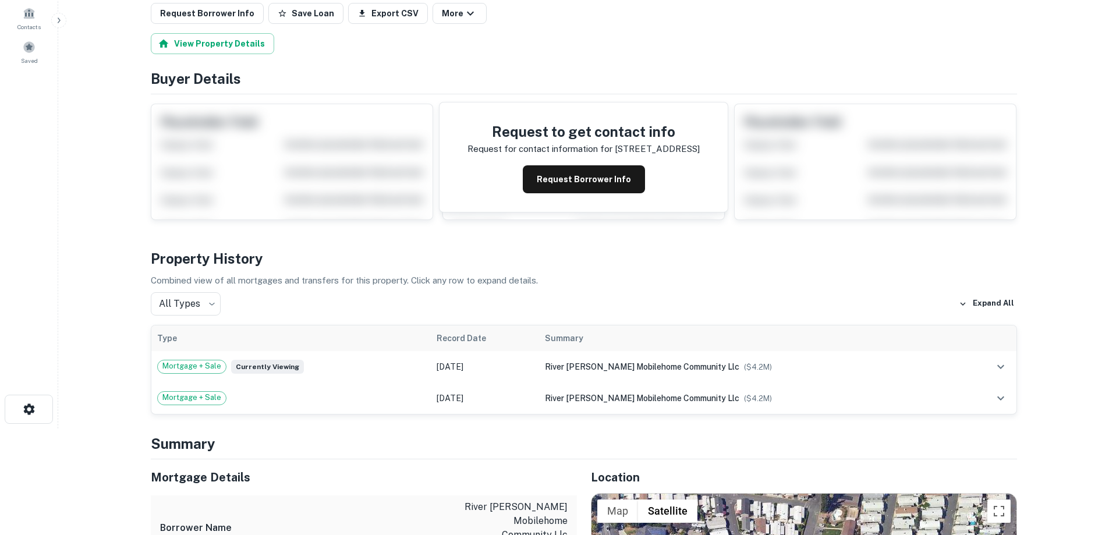
scroll to position [116, 0]
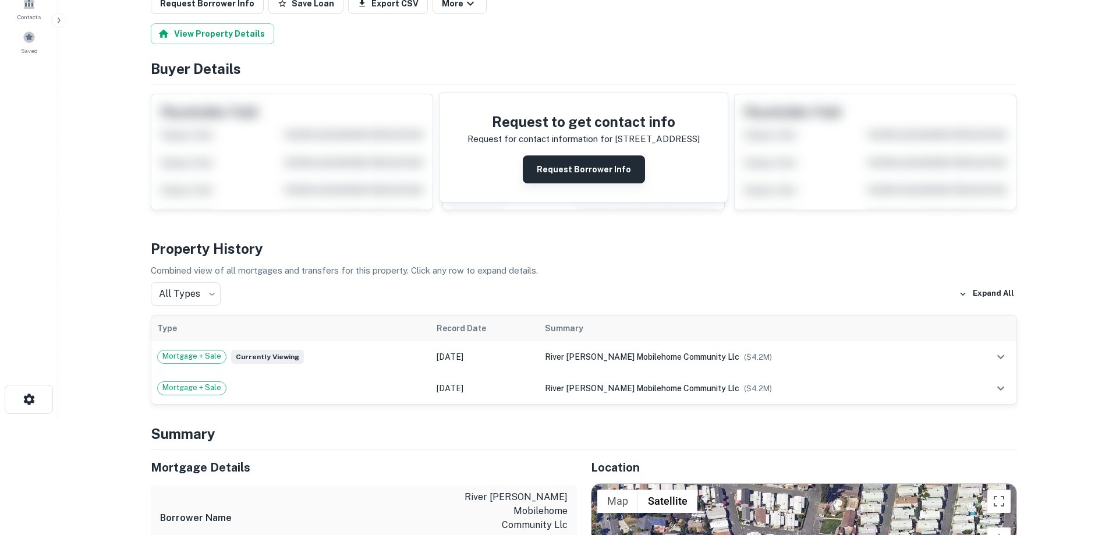
click at [613, 157] on button "Request Borrower Info" at bounding box center [584, 169] width 122 height 28
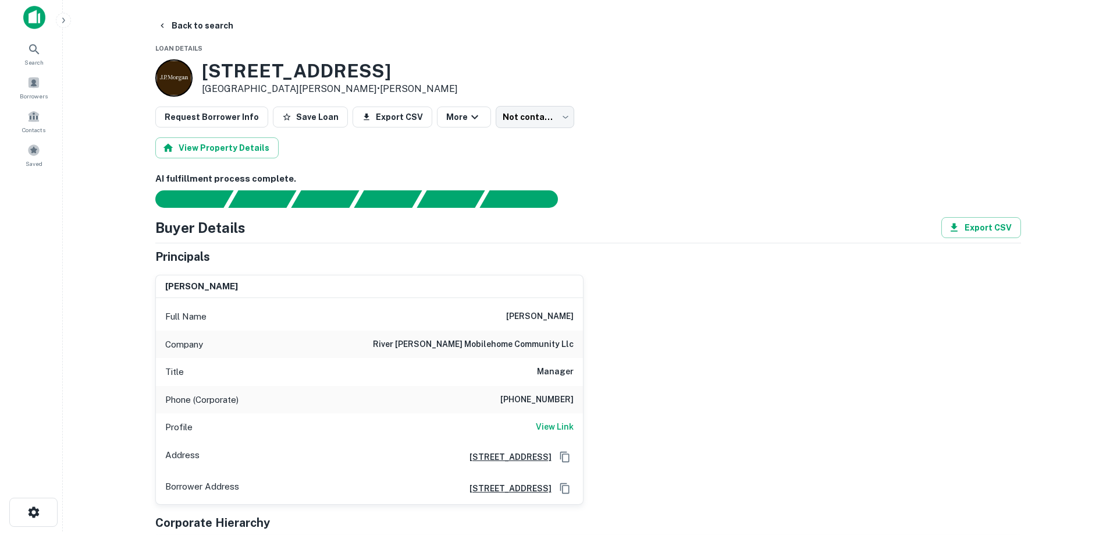
scroll to position [0, 0]
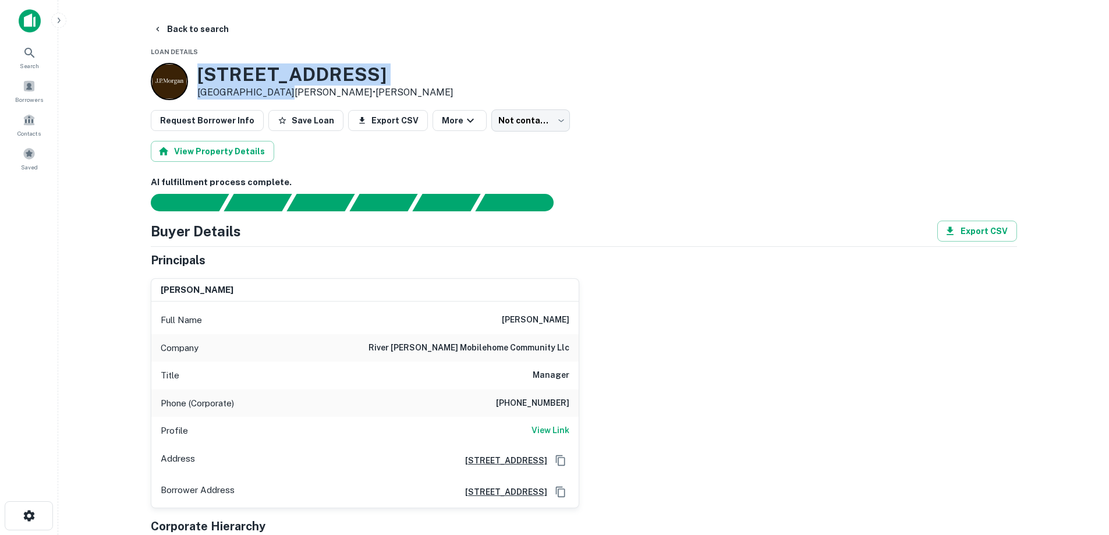
drag, startPoint x: 197, startPoint y: 76, endPoint x: 279, endPoint y: 98, distance: 85.5
click at [279, 98] on div "2150 Almaden Rd San Jose, CA95125 • J.p. Morgan" at bounding box center [325, 81] width 256 height 36
copy div "2150 Almaden Rd San Jose, CA95125"
click at [196, 30] on button "Back to search" at bounding box center [190, 29] width 85 height 21
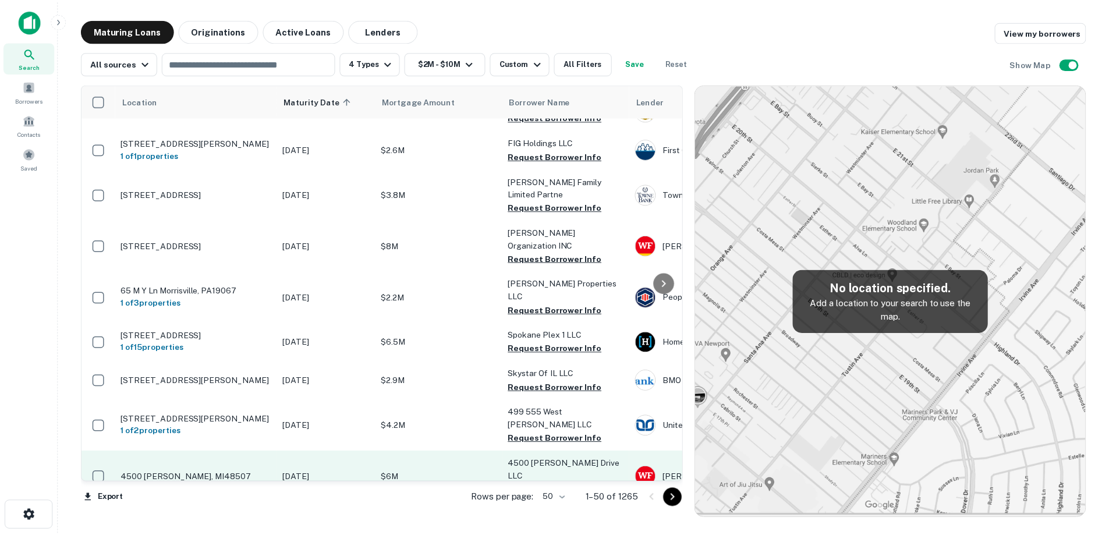
scroll to position [1628, 0]
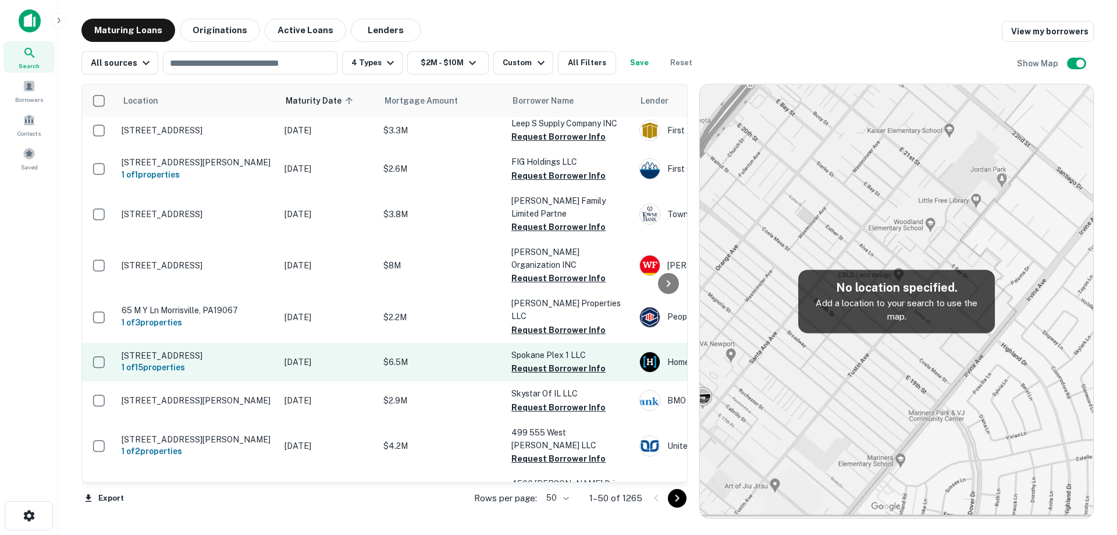
click at [203, 350] on p "1422 N Bell St Spokane Valley, WA99016" at bounding box center [197, 355] width 151 height 10
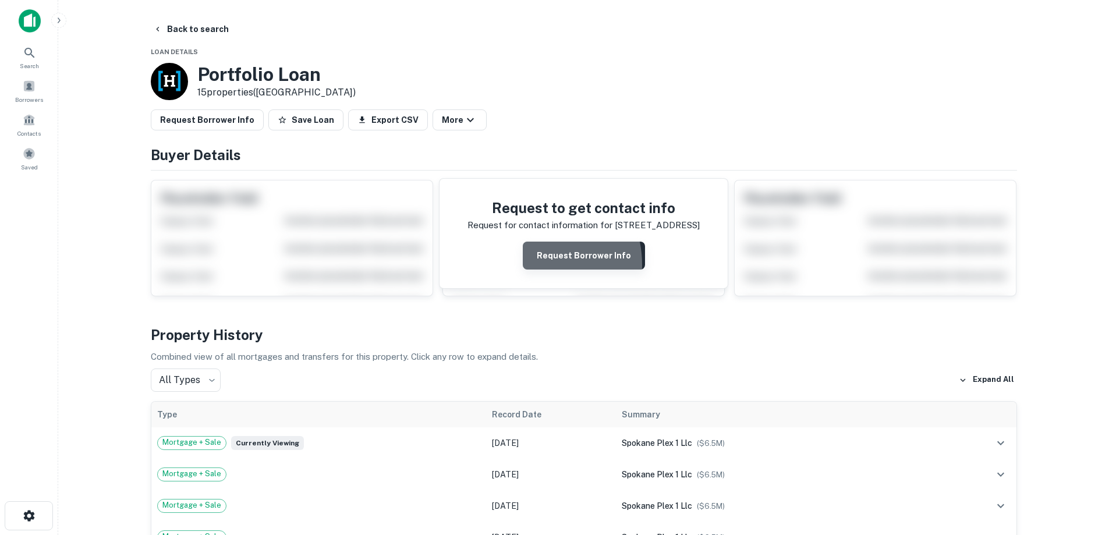
click at [527, 265] on button "Request Borrower Info" at bounding box center [584, 255] width 122 height 28
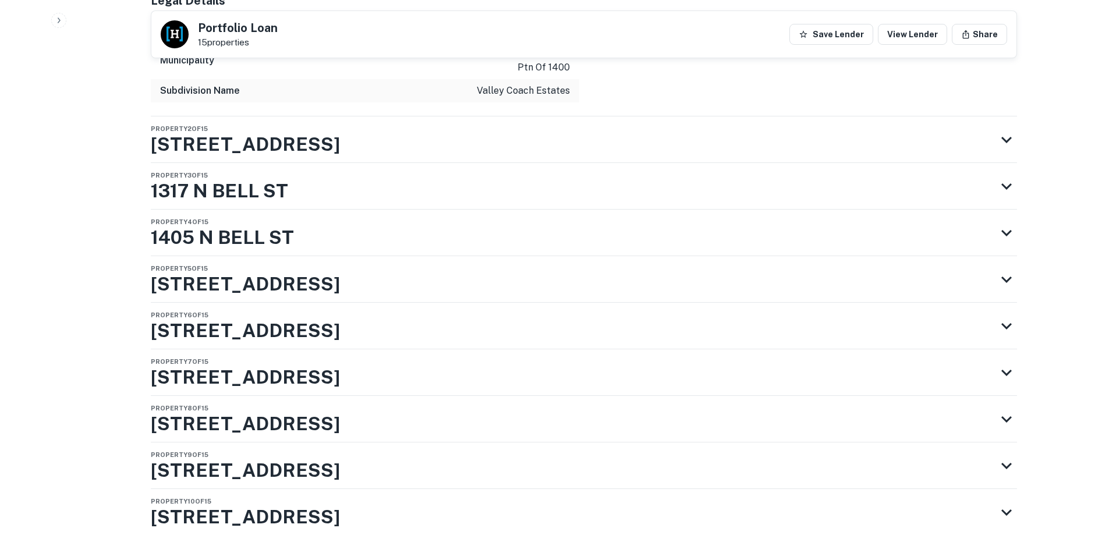
scroll to position [2850, 0]
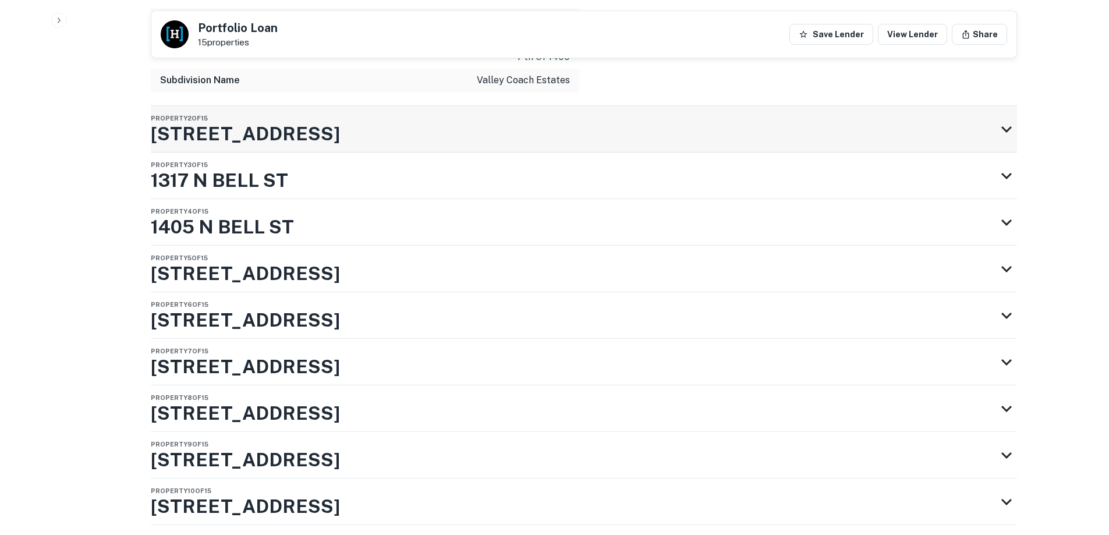
click at [304, 137] on div "Property 2 of 15 1321 N BELL ST" at bounding box center [573, 129] width 845 height 47
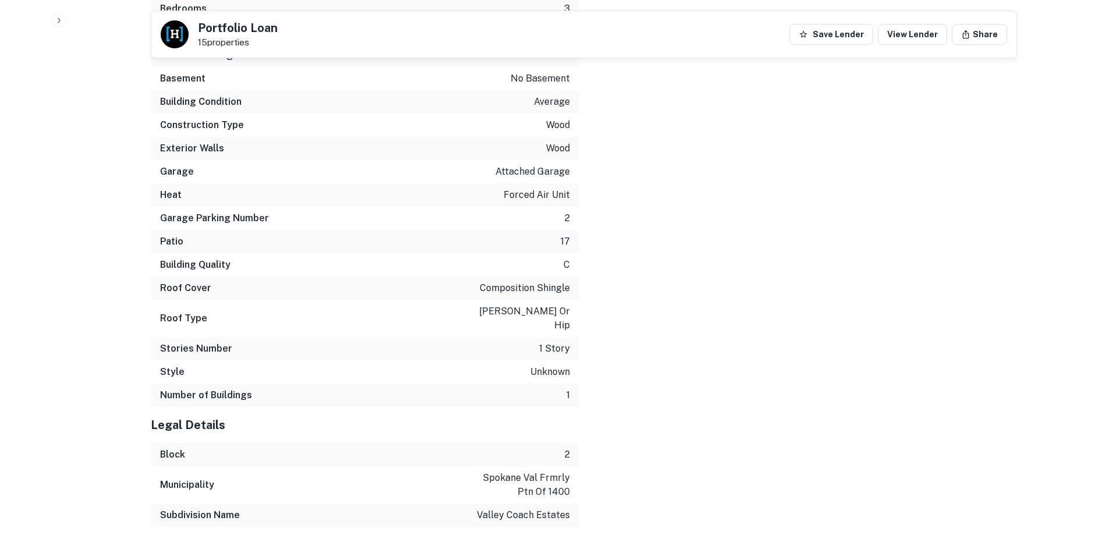
scroll to position [2676, 0]
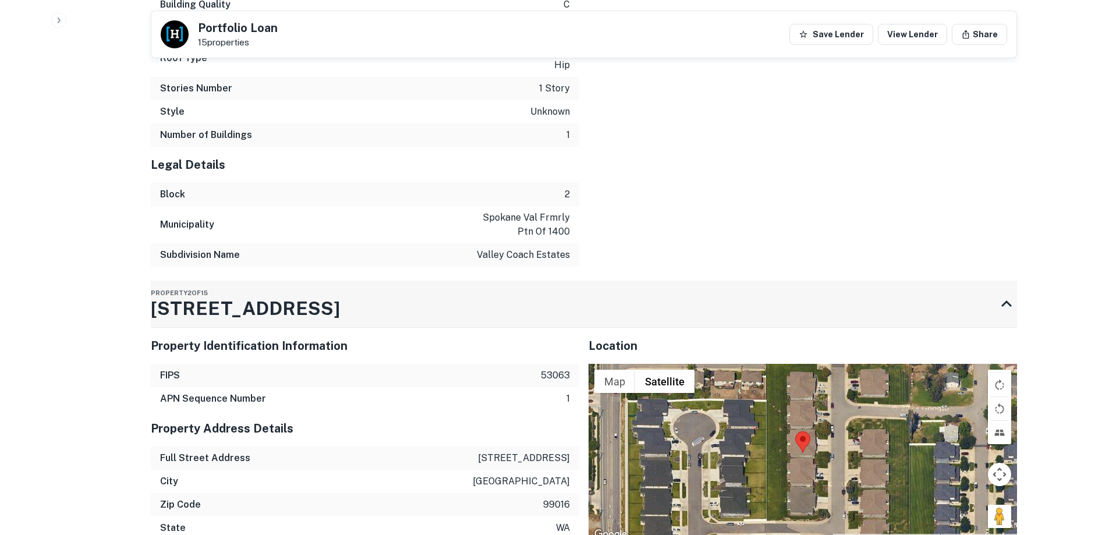
click at [213, 301] on h3 "1321 N BELL ST" at bounding box center [245, 308] width 189 height 28
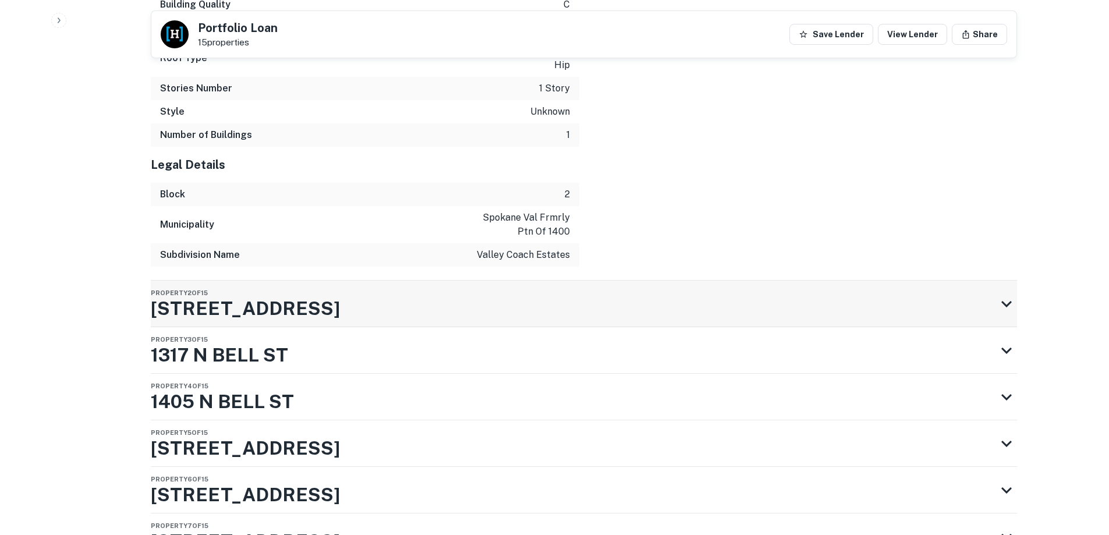
click at [213, 301] on h3 "1321 N BELL ST" at bounding box center [245, 308] width 189 height 28
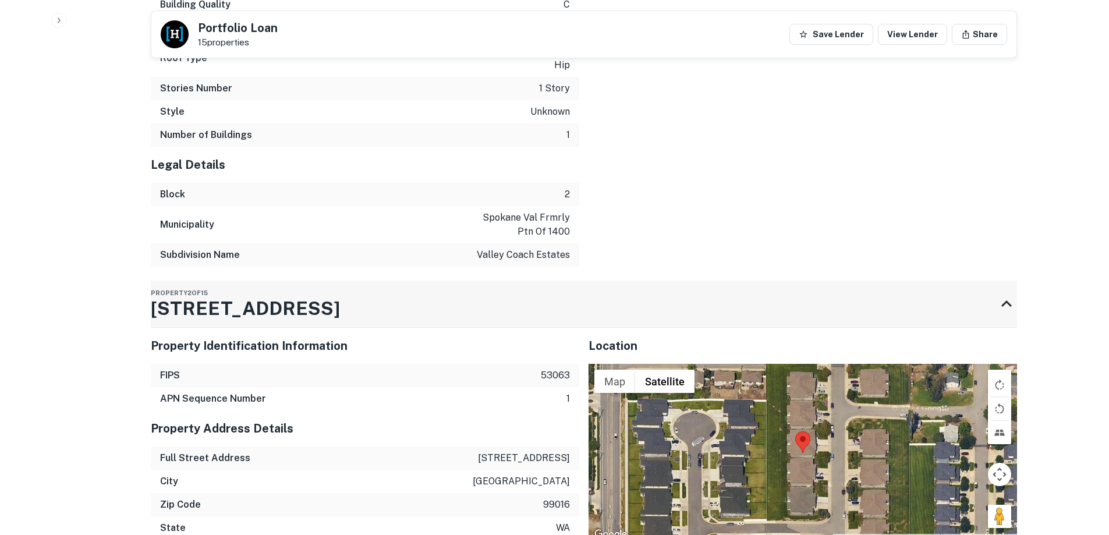
drag, startPoint x: 140, startPoint y: 303, endPoint x: 278, endPoint y: 313, distance: 138.3
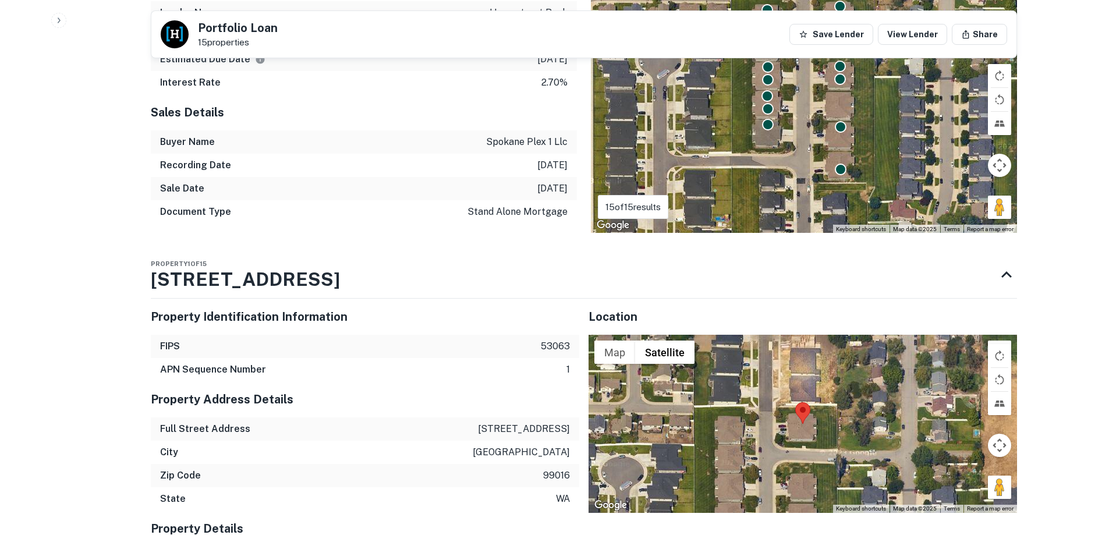
scroll to position [1395, 0]
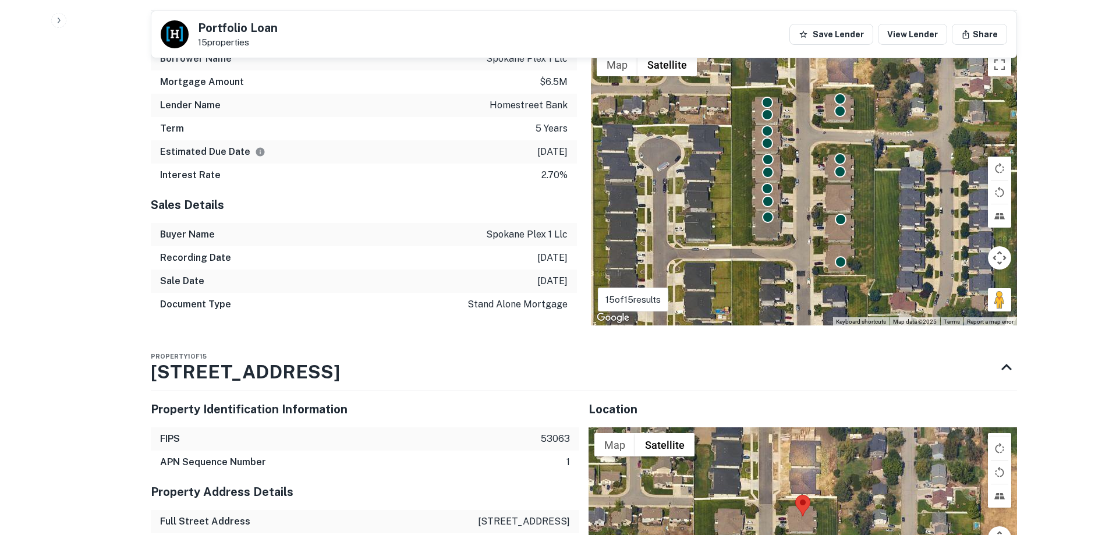
drag, startPoint x: 315, startPoint y: 371, endPoint x: 70, endPoint y: 359, distance: 245.3
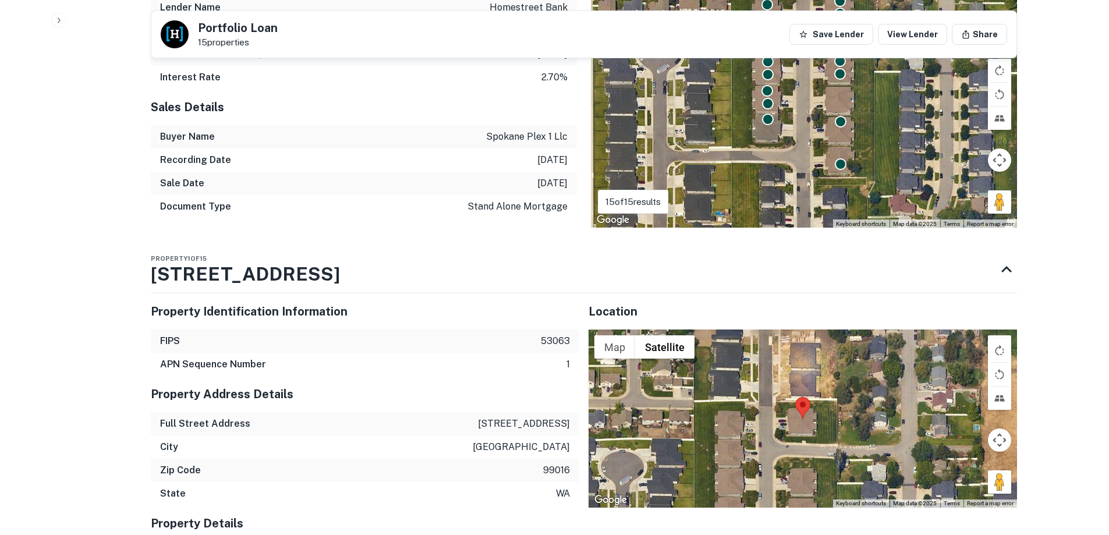
scroll to position [1571, 0]
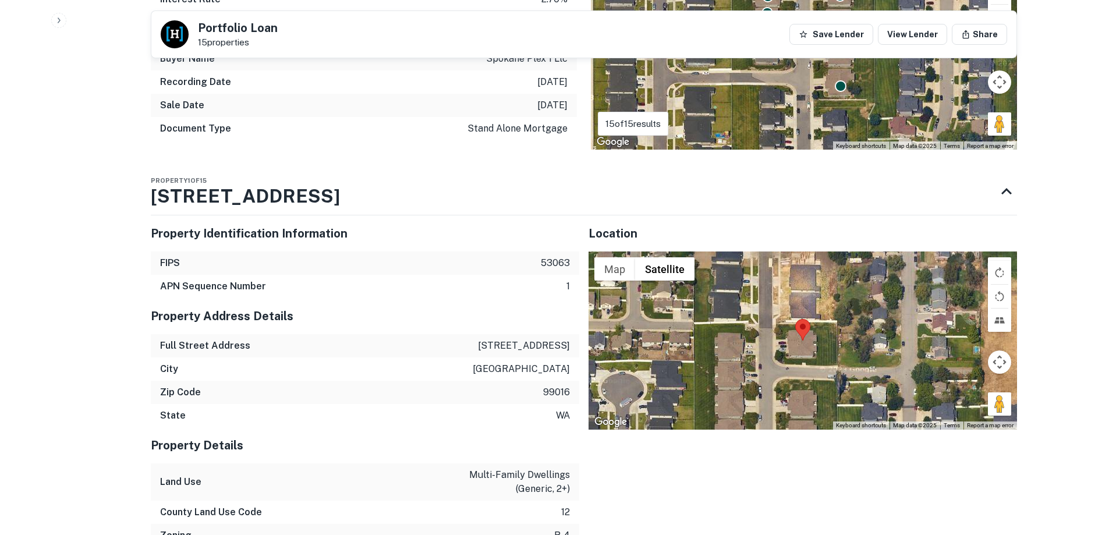
click at [556, 412] on p "wa" at bounding box center [563, 415] width 14 height 14
click at [536, 363] on p "spokane valley" at bounding box center [521, 369] width 97 height 14
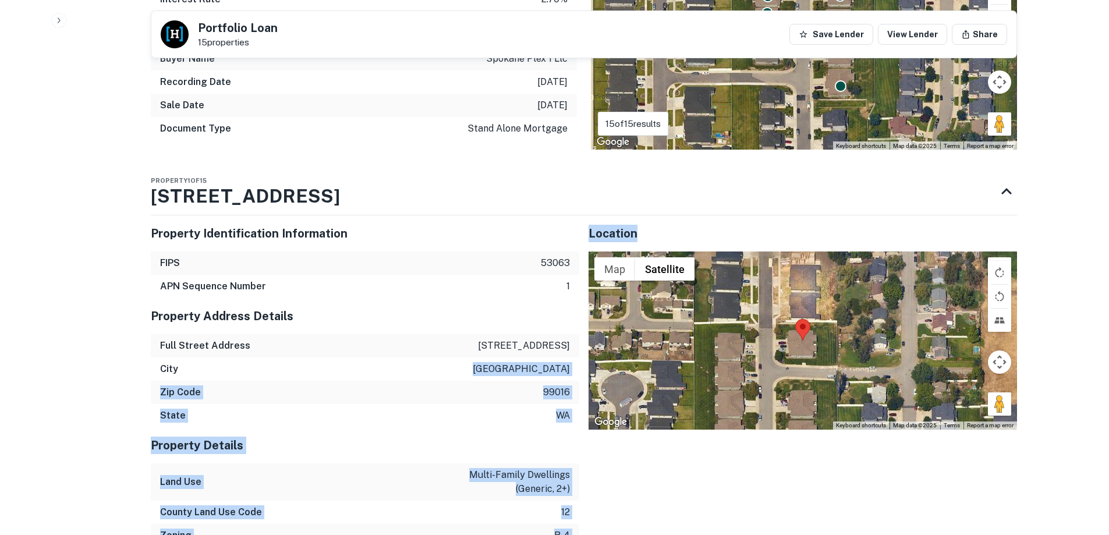
drag, startPoint x: 523, startPoint y: 370, endPoint x: 577, endPoint y: 373, distance: 54.8
click at [548, 404] on div "State wa" at bounding box center [365, 415] width 428 height 23
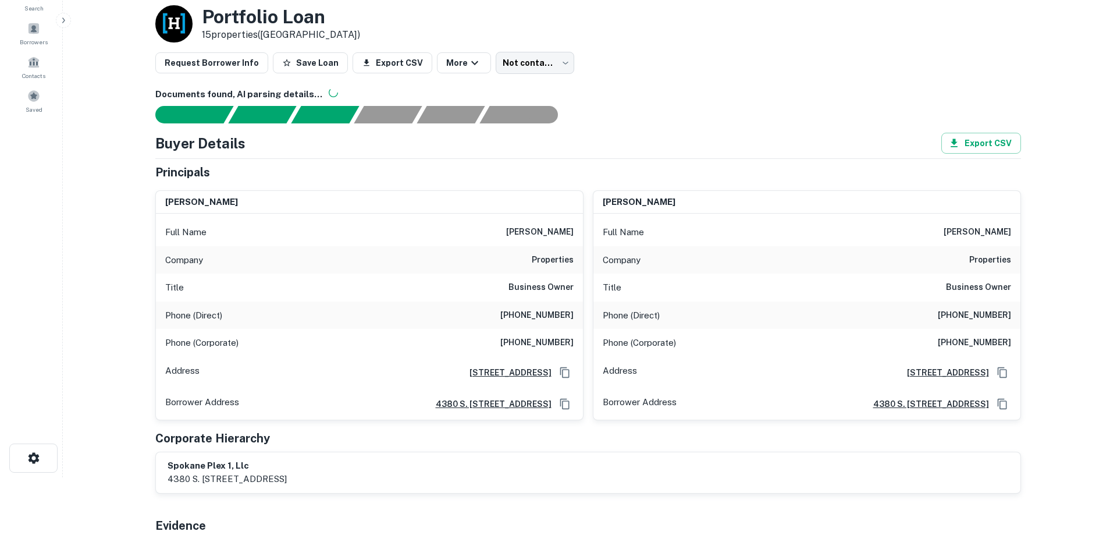
scroll to position [0, 0]
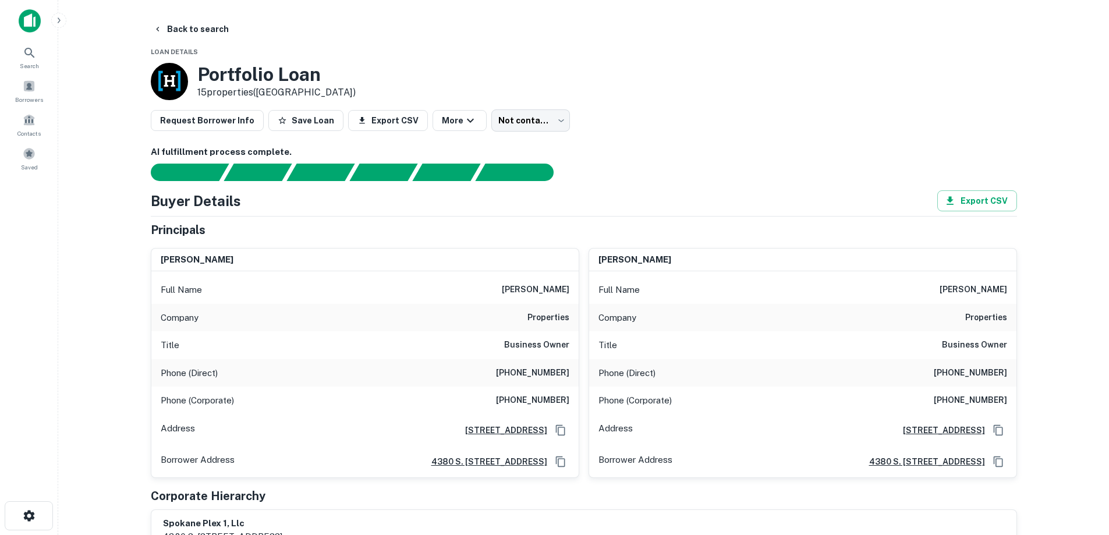
click at [538, 367] on h6 "(503) 786-8795" at bounding box center [532, 373] width 73 height 14
copy h6 "(503) 786-8795"
click at [186, 38] on button "Back to search" at bounding box center [190, 29] width 85 height 21
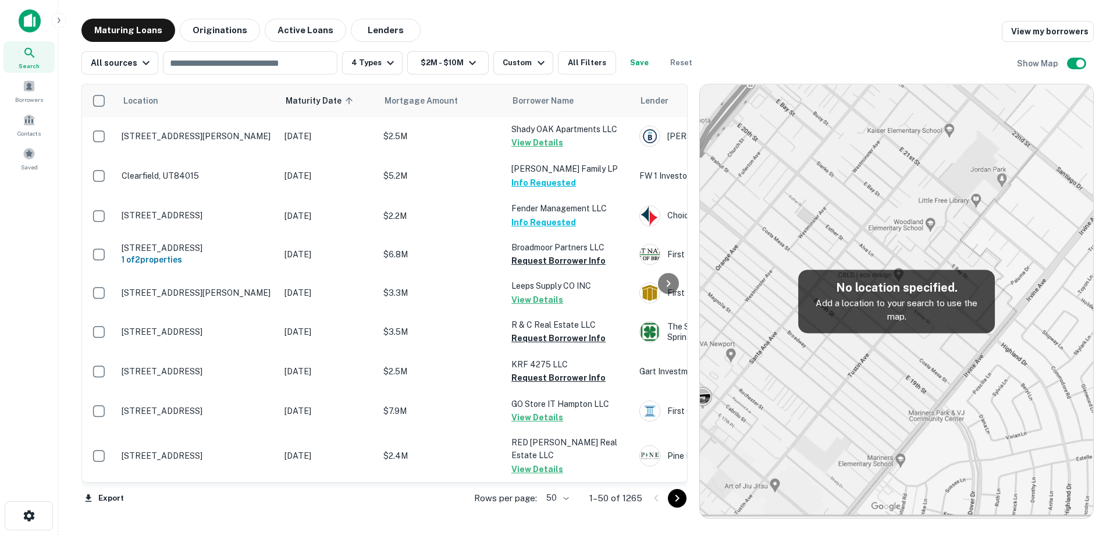
scroll to position [1628, 0]
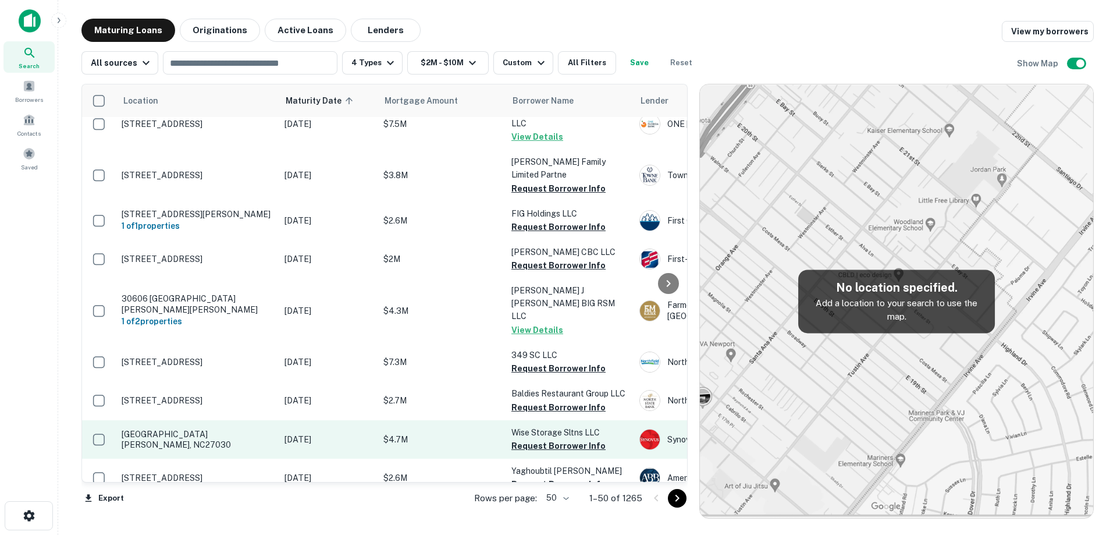
click at [260, 420] on td "1372 Boggs Dr Mount Airy, NC27030" at bounding box center [197, 439] width 163 height 38
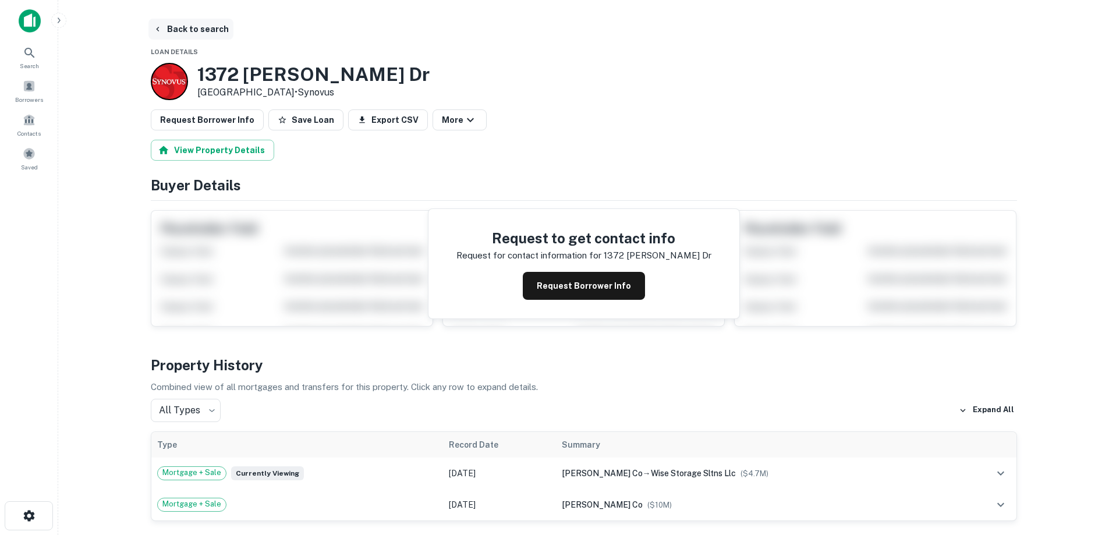
click at [200, 28] on button "Back to search" at bounding box center [190, 29] width 85 height 21
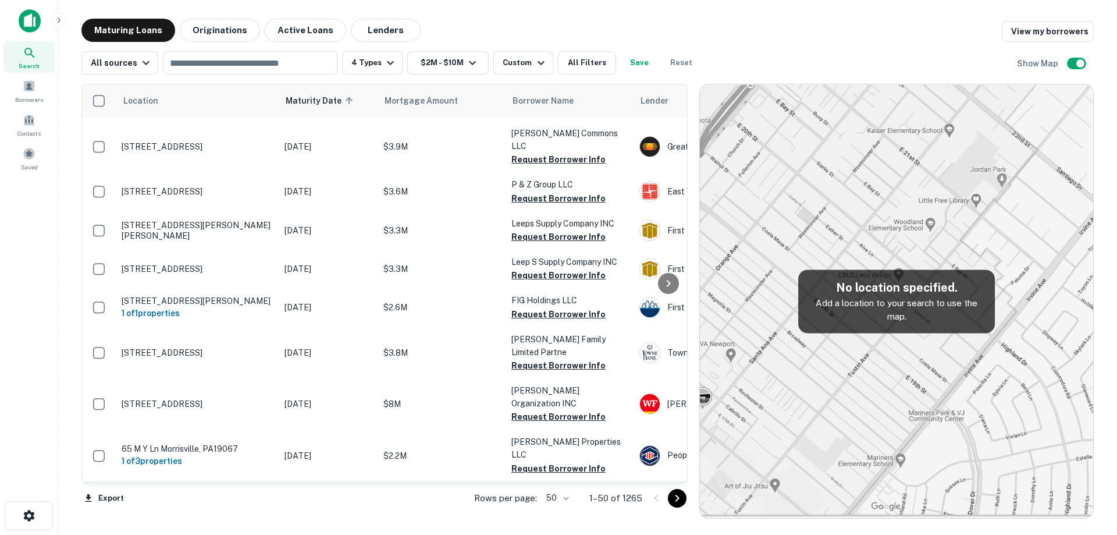
scroll to position [1628, 0]
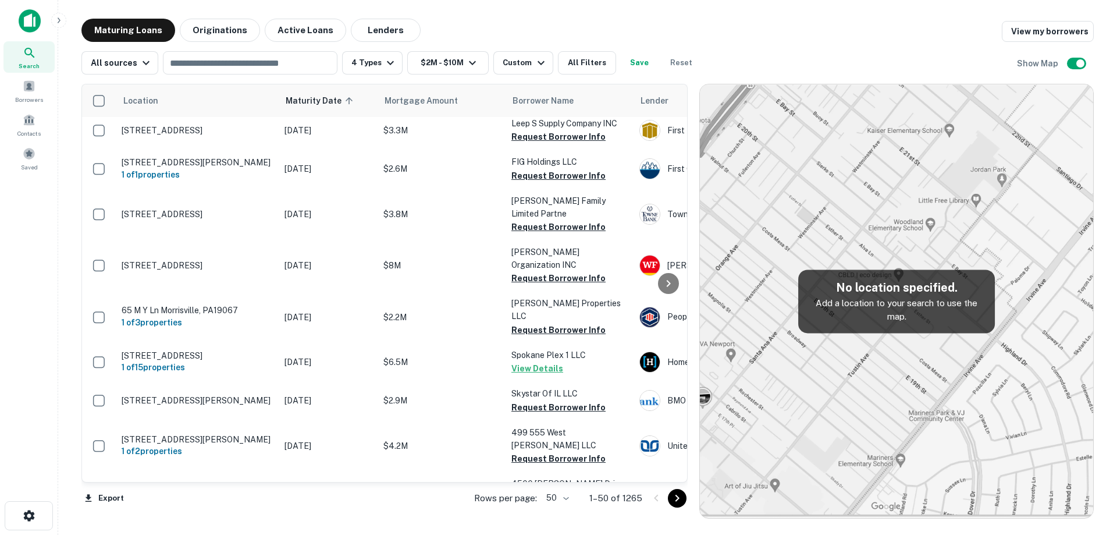
click at [672, 500] on icon "Go to next page" at bounding box center [677, 498] width 14 height 14
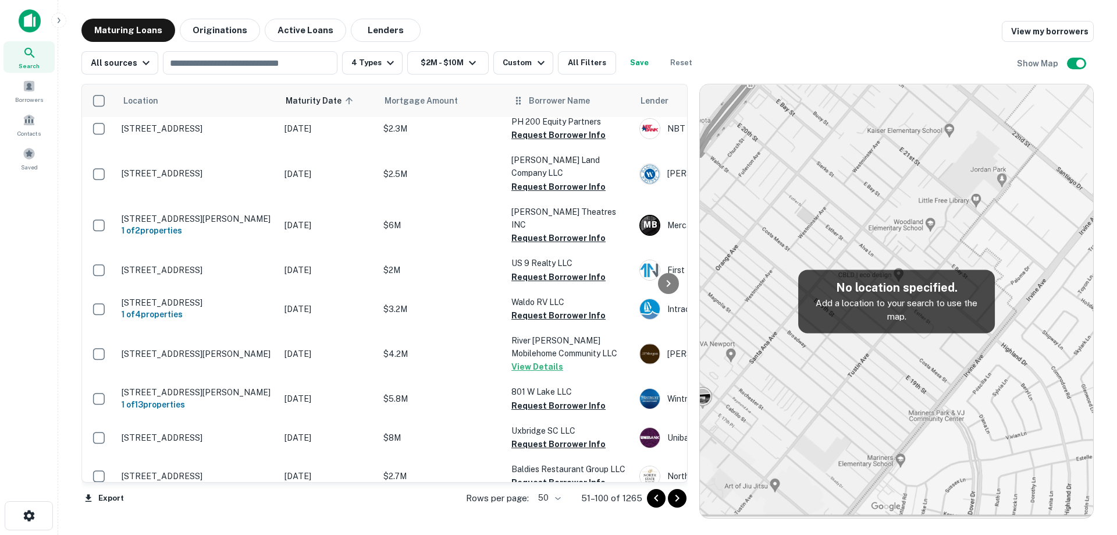
scroll to position [947, 0]
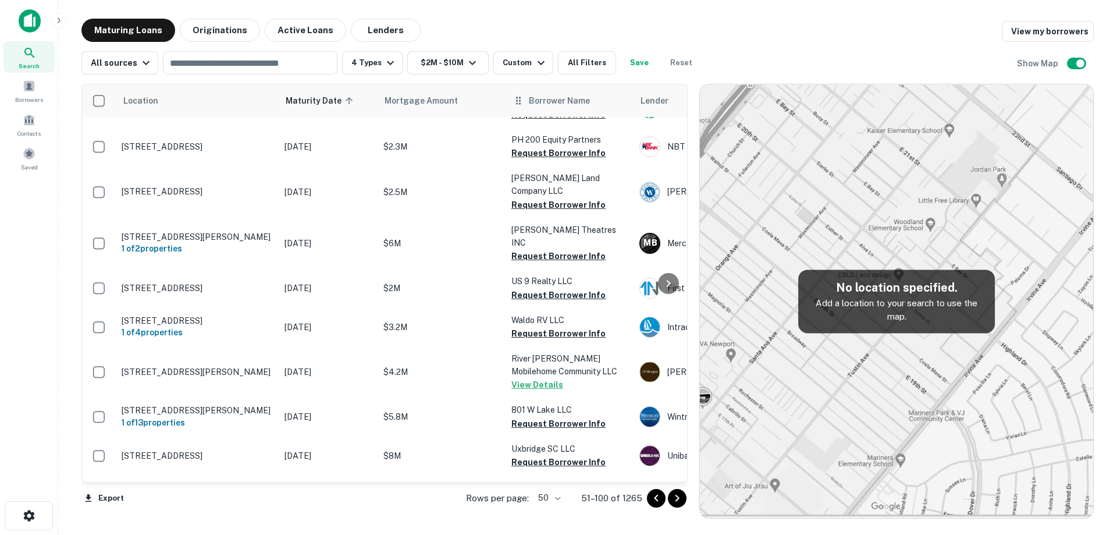
drag, startPoint x: 680, startPoint y: 311, endPoint x: 619, endPoint y: 93, distance: 226.0
click at [619, 93] on div "Location Maturity Date sorted ascending Mortgage Amount Borrower Name Lender Pu…" at bounding box center [384, 283] width 606 height 399
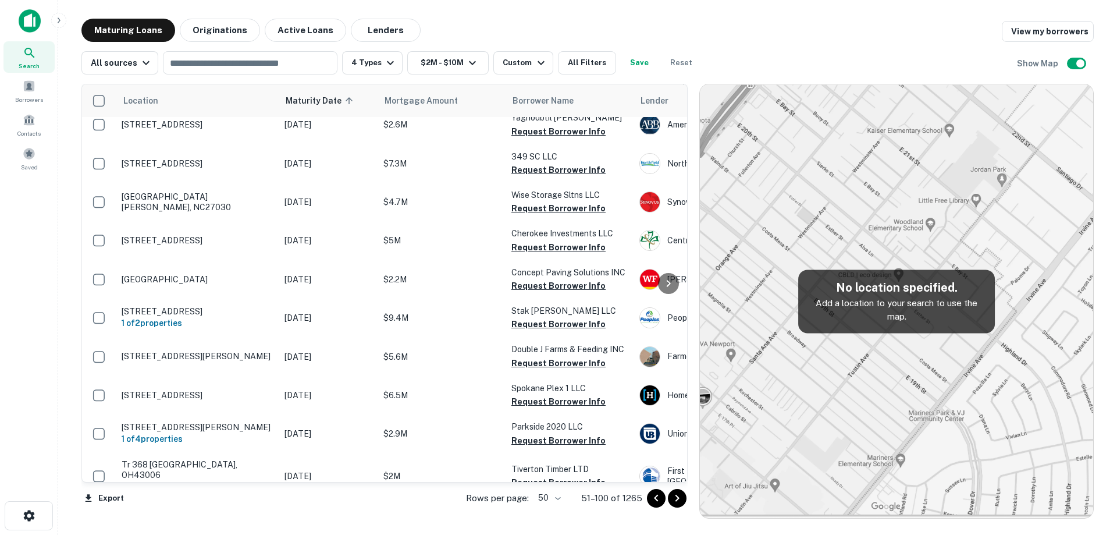
scroll to position [0, 0]
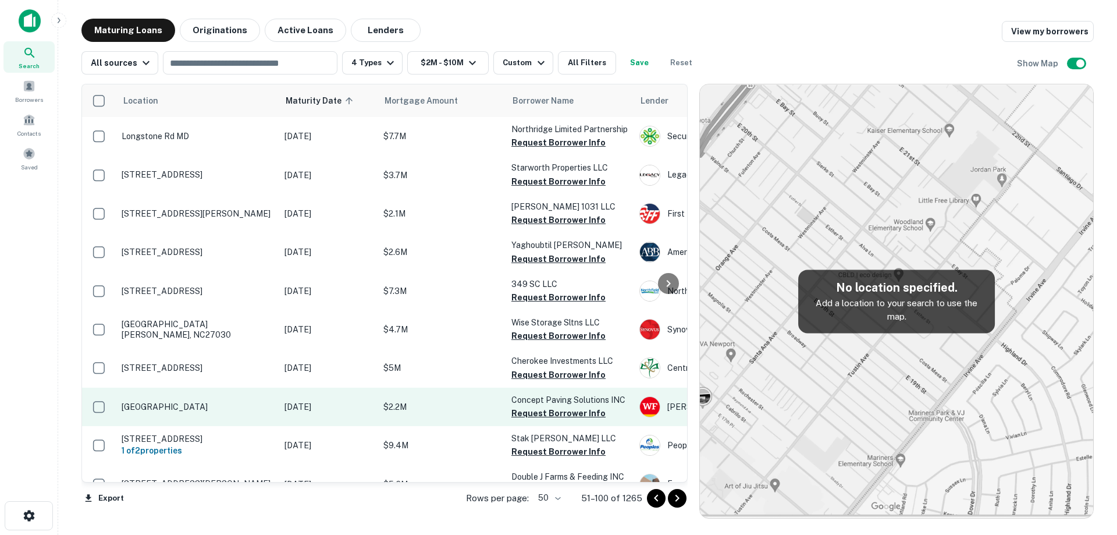
click at [374, 420] on td "Dec 20, 2025" at bounding box center [328, 407] width 99 height 38
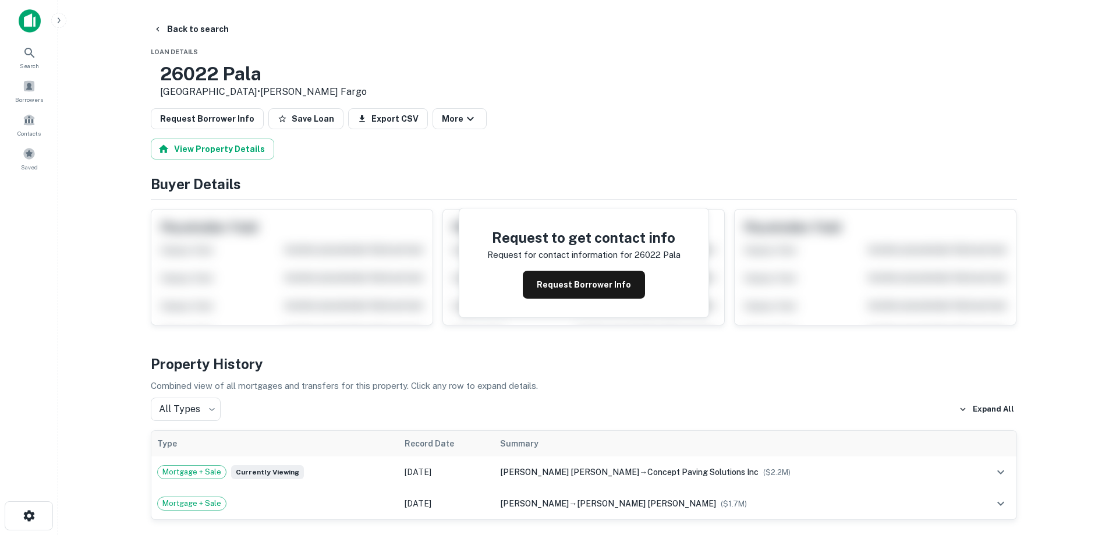
click at [584, 282] on button "Request Borrower Info" at bounding box center [584, 285] width 122 height 28
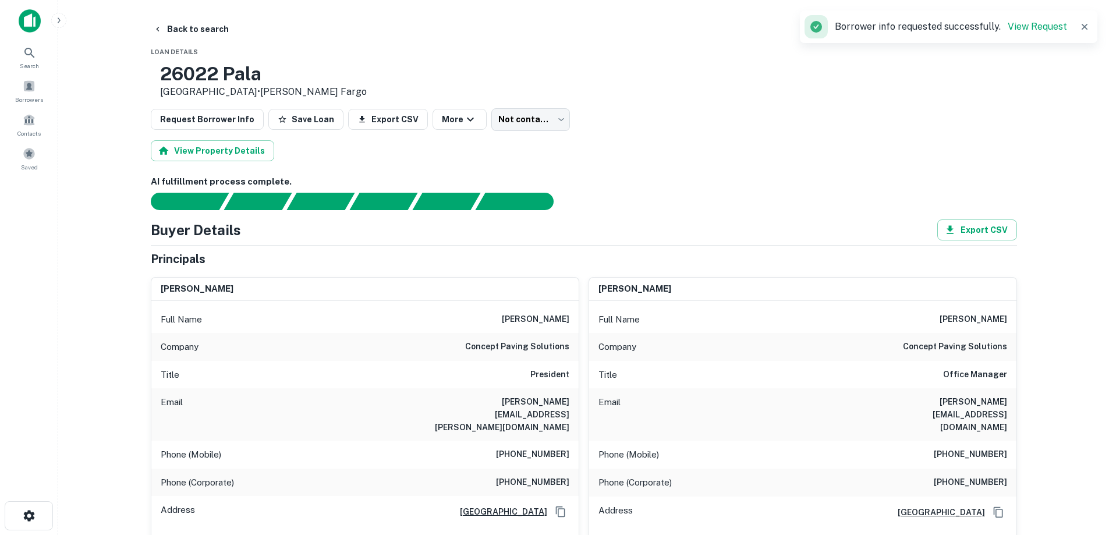
drag, startPoint x: 212, startPoint y: 81, endPoint x: 296, endPoint y: 91, distance: 84.4
click at [296, 91] on div "26022 Pala Mission Viejo, CA92691 • Wells Fargo" at bounding box center [263, 81] width 207 height 36
copy div "26022 Pala Mission Viejo, CA92691"
click at [430, 237] on div "Buyer Details Export CSV" at bounding box center [584, 229] width 866 height 21
click at [195, 29] on button "Back to search" at bounding box center [190, 29] width 85 height 21
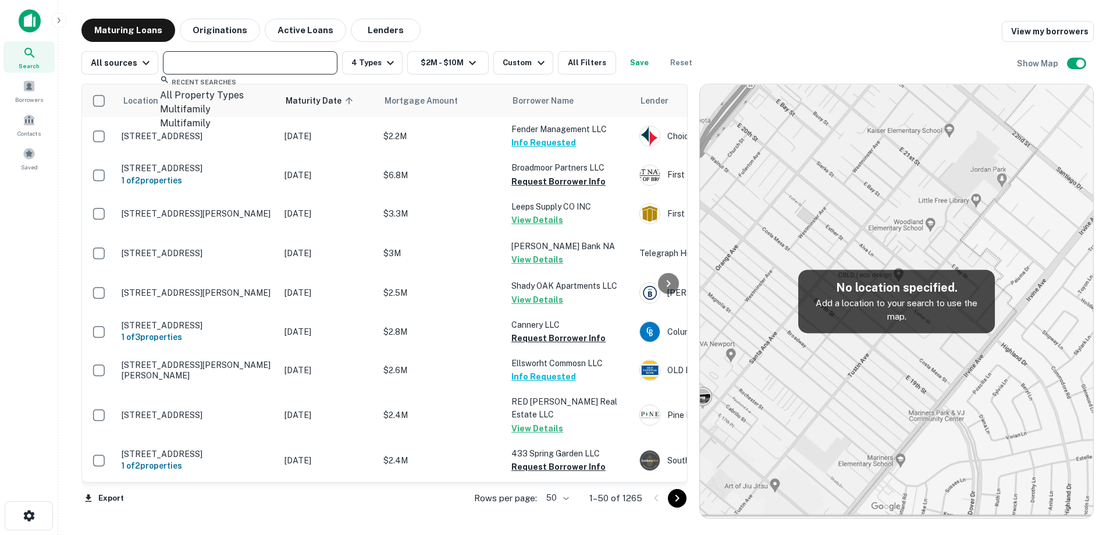
click at [251, 57] on input "text" at bounding box center [249, 63] width 166 height 16
click at [484, 37] on div "Maturing Loans Originations Active Loans Lenders View my borrowers" at bounding box center [587, 30] width 1013 height 23
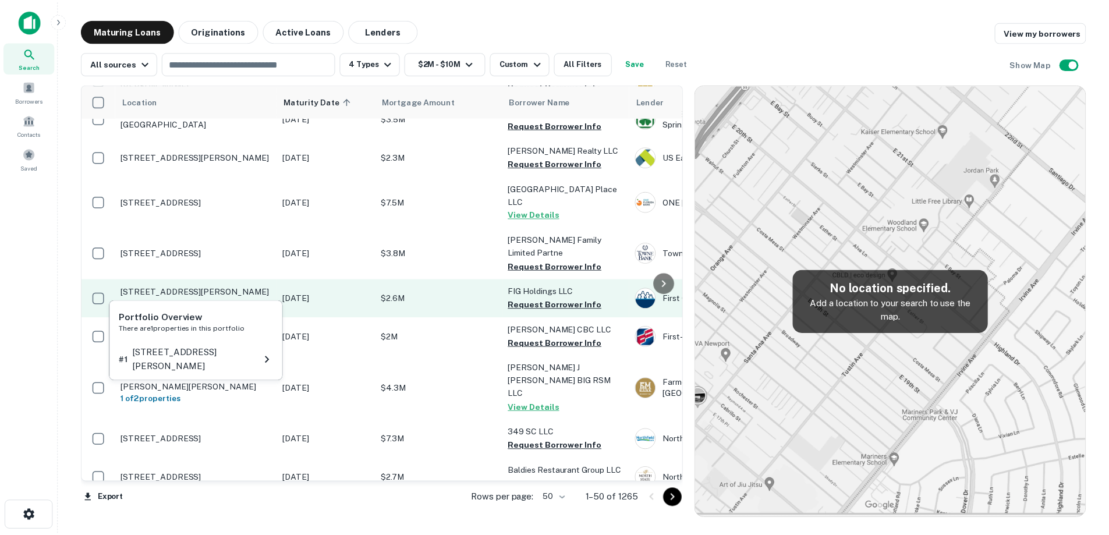
scroll to position [1628, 0]
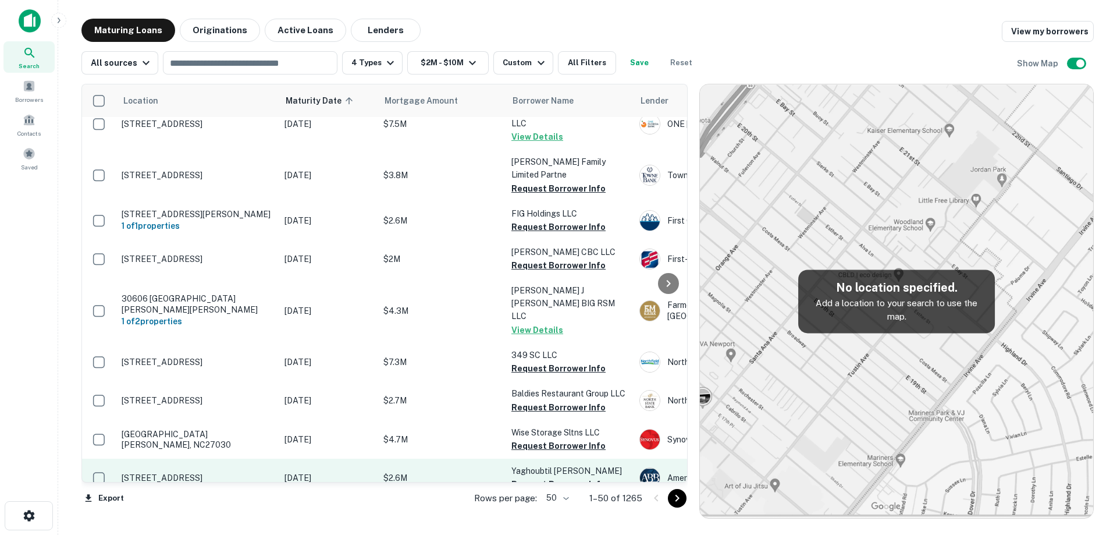
click at [208, 473] on p "763 S Los Angeles St Los Angeles, CA90014" at bounding box center [197, 478] width 151 height 10
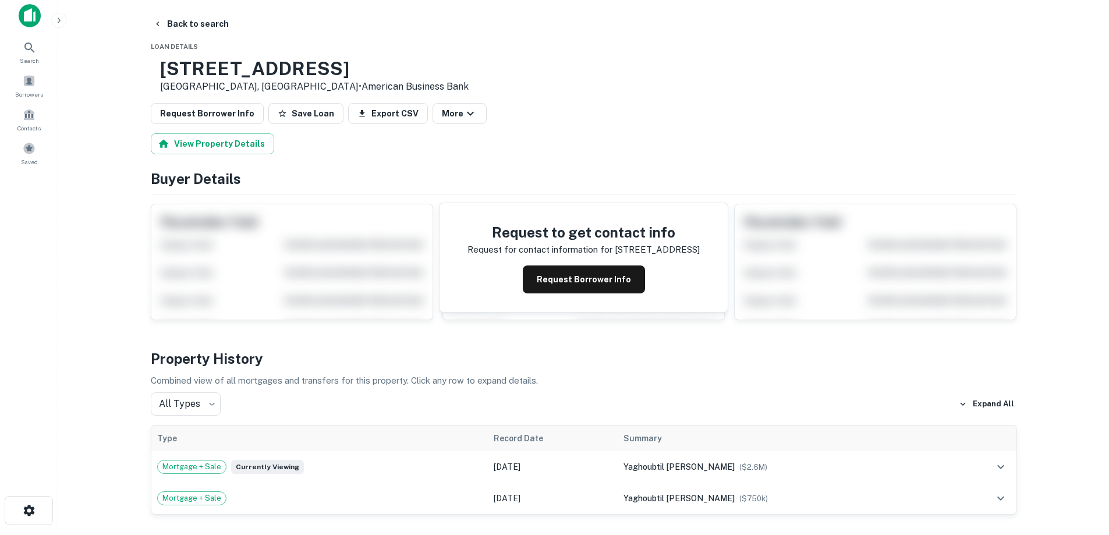
scroll to position [58, 0]
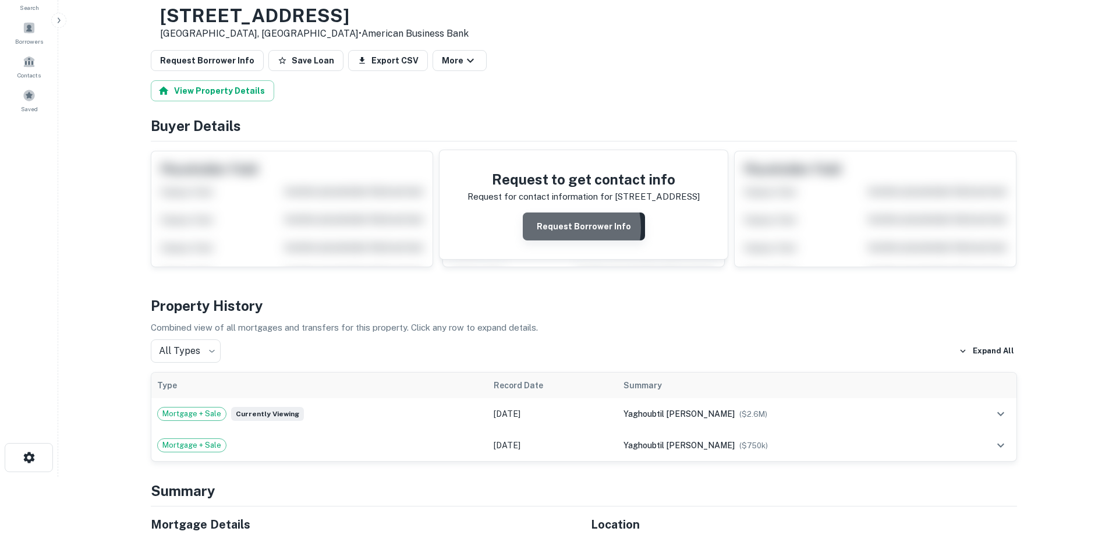
click at [567, 229] on button "Request Borrower Info" at bounding box center [584, 226] width 122 height 28
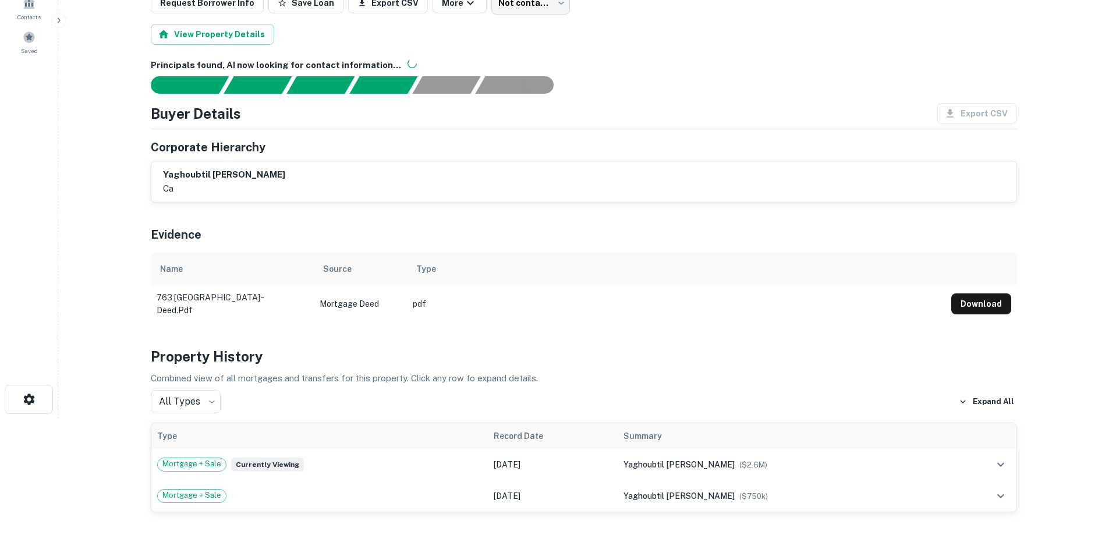
scroll to position [0, 0]
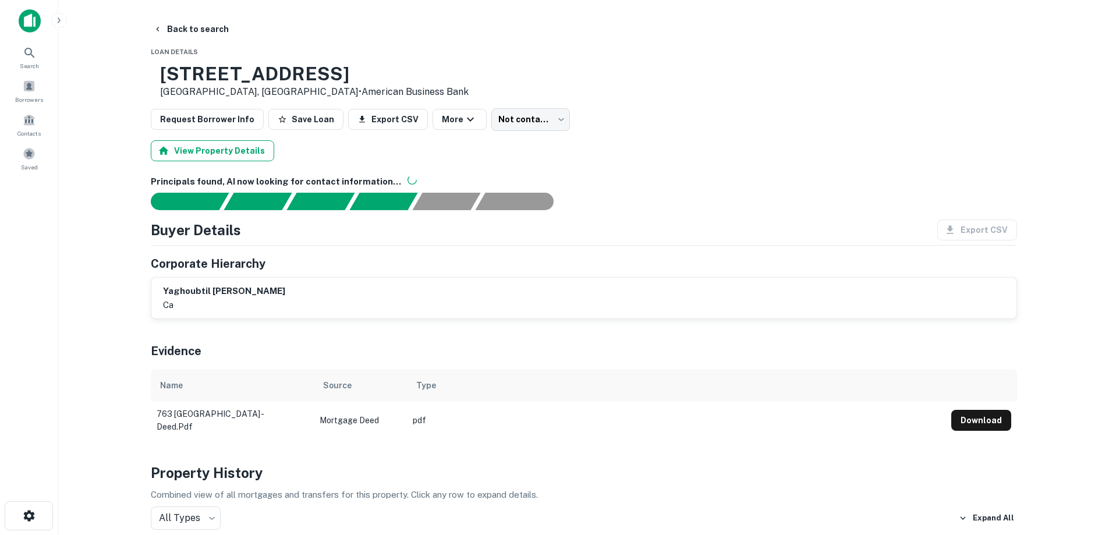
click at [221, 144] on button "View Property Details" at bounding box center [212, 150] width 123 height 21
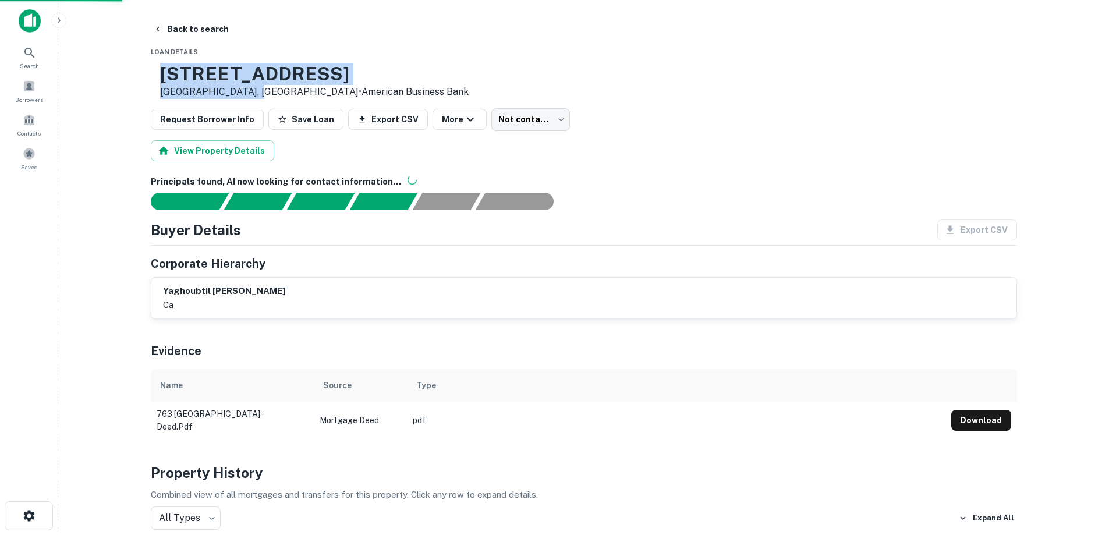
drag, startPoint x: 202, startPoint y: 68, endPoint x: 292, endPoint y: 94, distance: 93.4
click at [292, 94] on div "763 S Los Angeles St Los Angeles, CA90014 • American Business Bank" at bounding box center [314, 81] width 308 height 36
copy div "763 S Los Angeles St Los Angeles, CA90014"
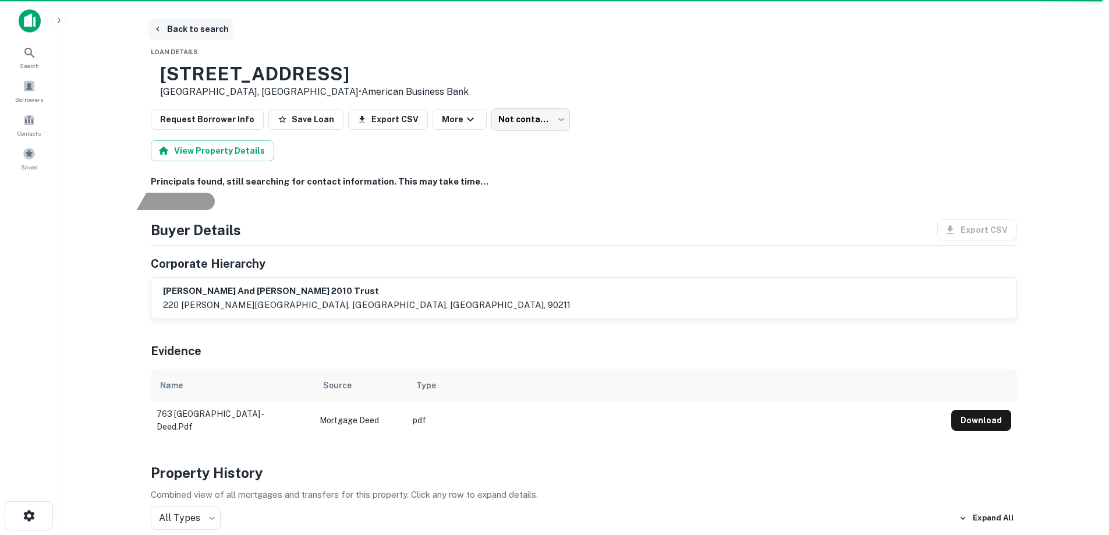
click at [176, 33] on button "Back to search" at bounding box center [190, 29] width 85 height 21
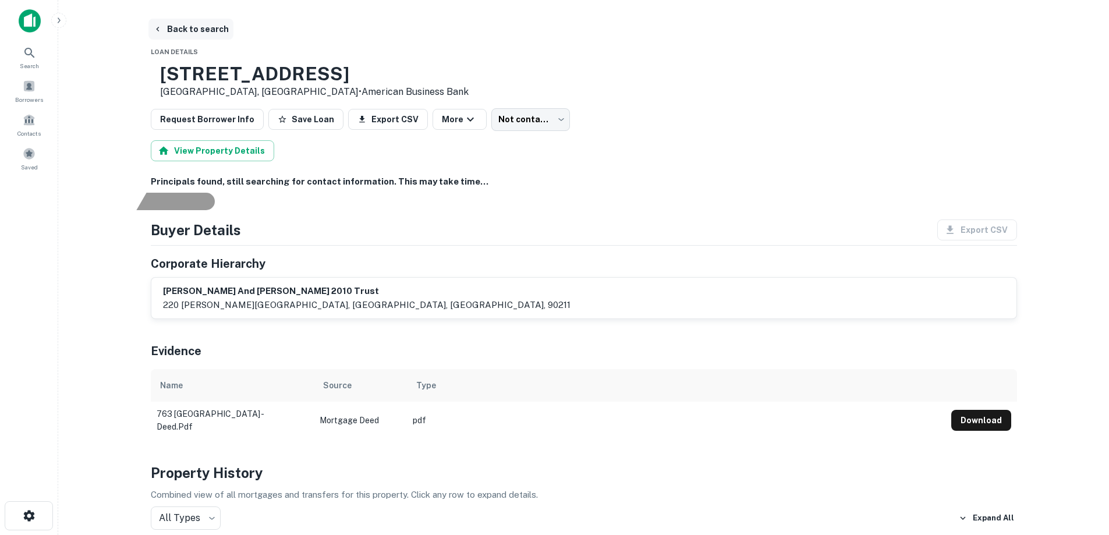
click at [170, 30] on button "Back to search" at bounding box center [190, 29] width 85 height 21
click at [189, 31] on button "Back to search" at bounding box center [190, 29] width 85 height 21
click at [178, 27] on button "Back to search" at bounding box center [190, 29] width 85 height 21
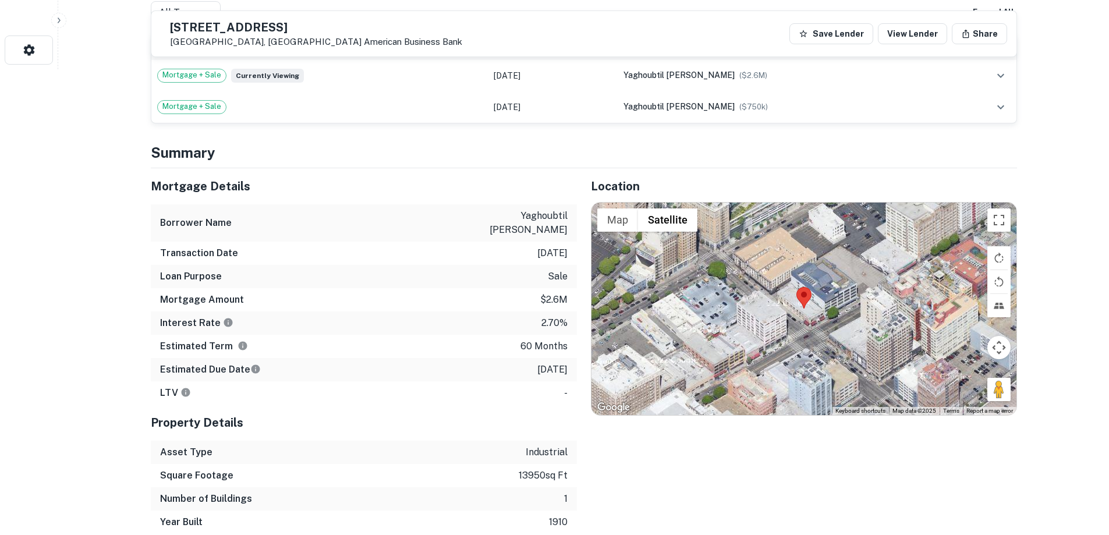
scroll to position [58, 0]
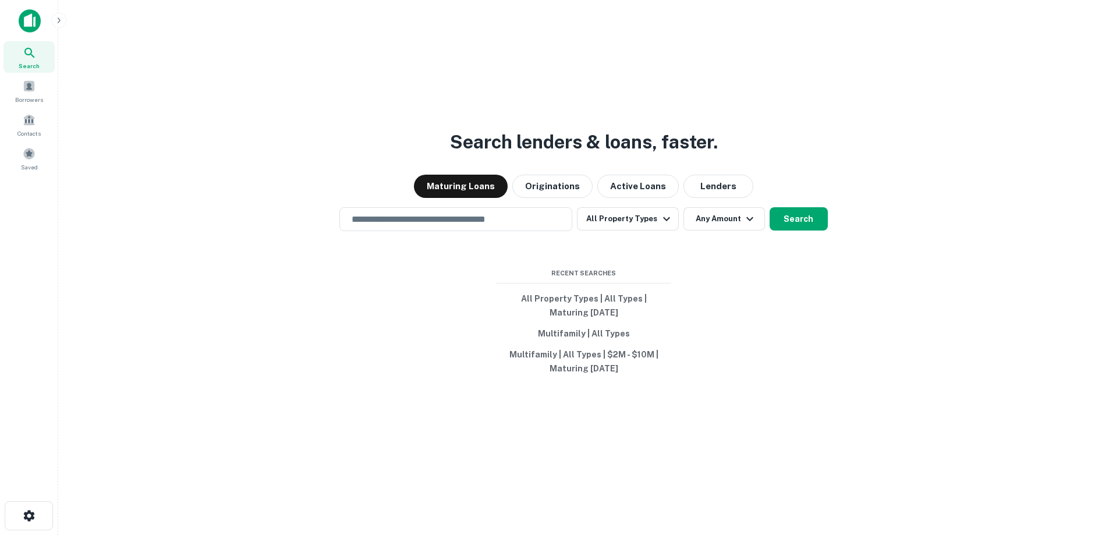
drag, startPoint x: 506, startPoint y: 228, endPoint x: 936, endPoint y: 557, distance: 542.1
click at [936, 534] on html "Search Borrowers Contacts Saved Search lenders & loans, faster. Maturing Loans …" at bounding box center [554, 267] width 1109 height 535
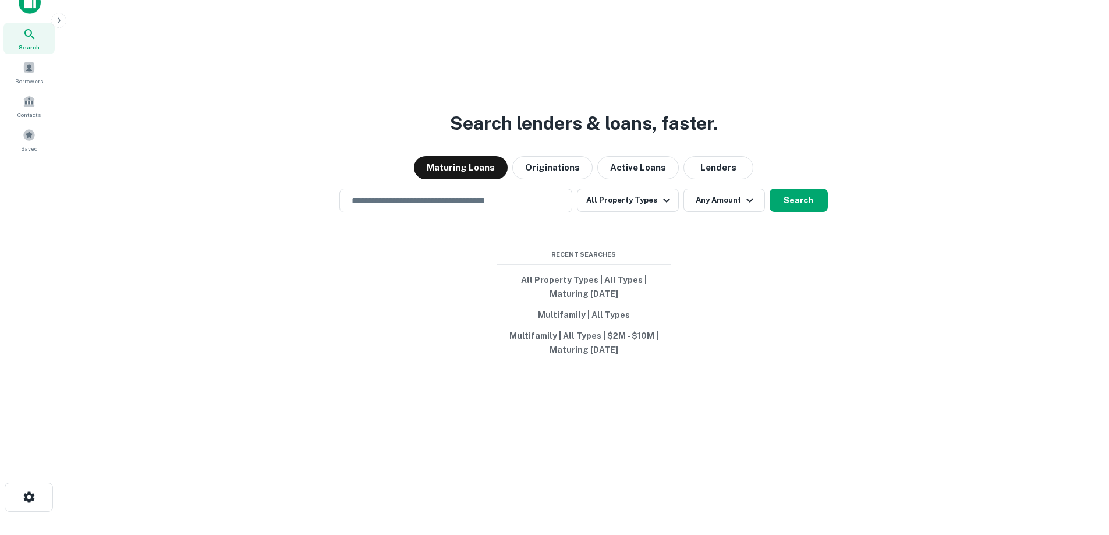
click at [651, 214] on div "Search lenders & loans, faster. Maturing Loans Originations Active Loans Lender…" at bounding box center [584, 276] width 1032 height 535
click at [647, 204] on button "All Property Types" at bounding box center [627, 200] width 101 height 23
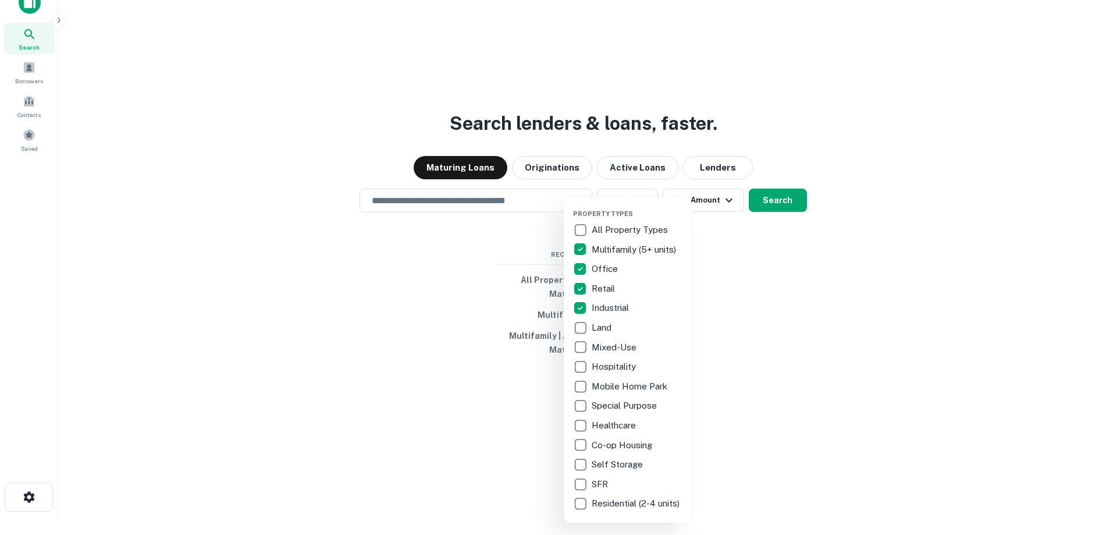
click at [692, 209] on div at bounding box center [558, 267] width 1117 height 535
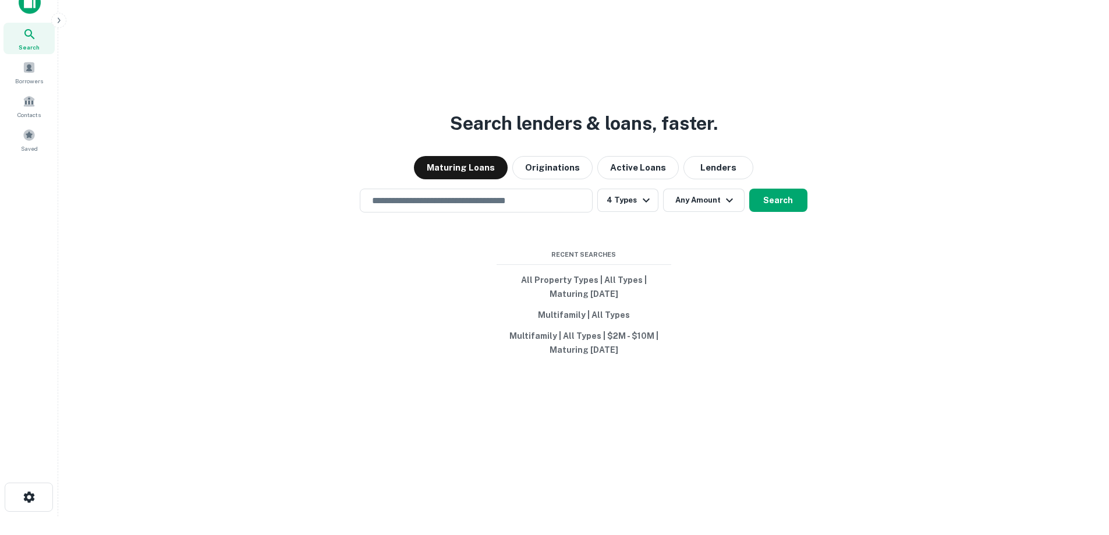
click at [709, 195] on div "Property Types All Property Types Multifamily (5+ units) Office Retail Industri…" at bounding box center [554, 267] width 1109 height 535
click at [712, 205] on button "Any Amount" at bounding box center [703, 200] width 81 height 23
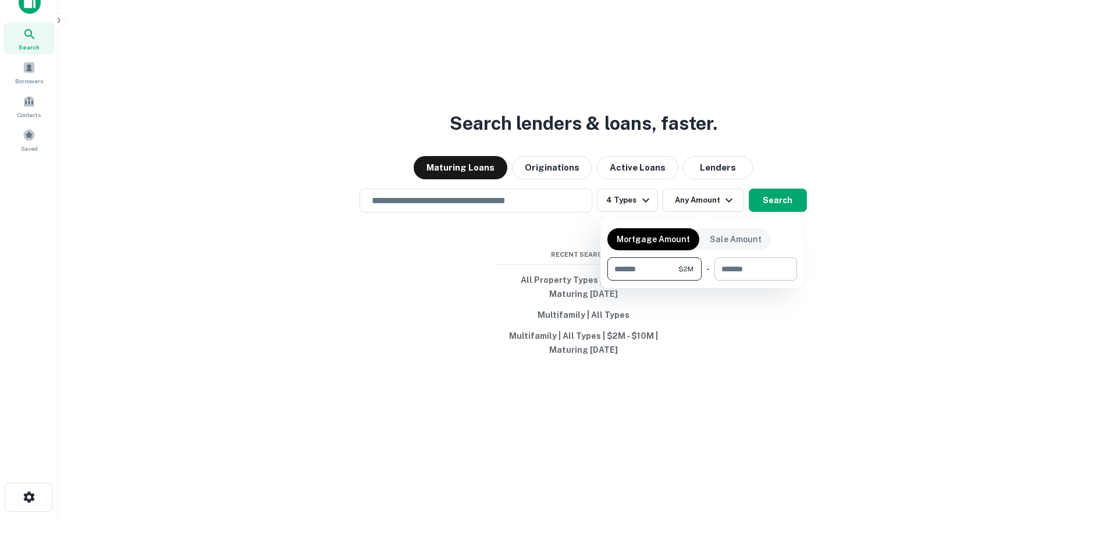
type input "*******"
click at [766, 268] on input "number" at bounding box center [752, 268] width 74 height 23
type input "********"
click at [769, 201] on div at bounding box center [558, 267] width 1117 height 535
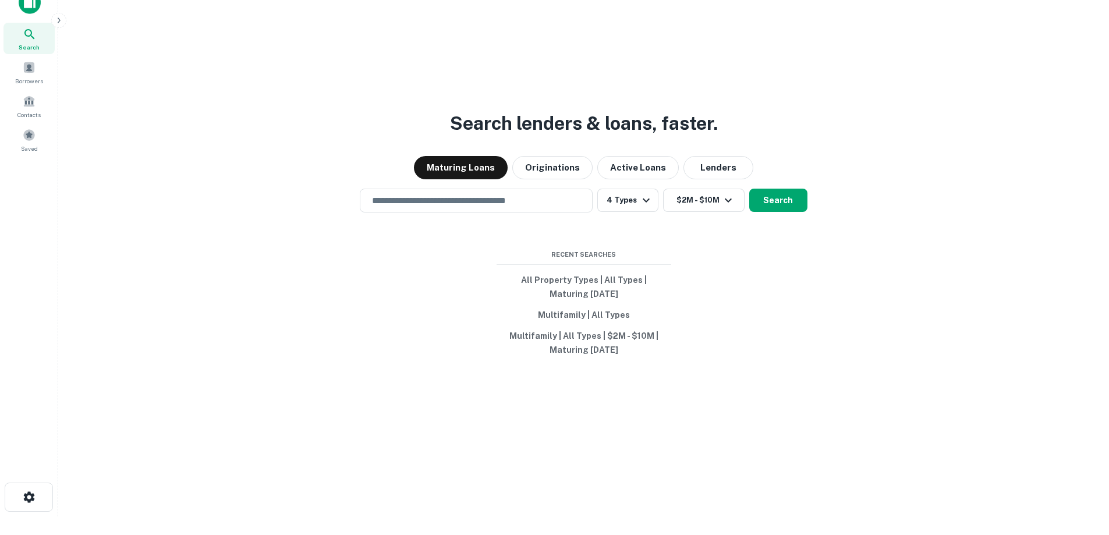
click at [769, 201] on button "Search" at bounding box center [778, 200] width 58 height 23
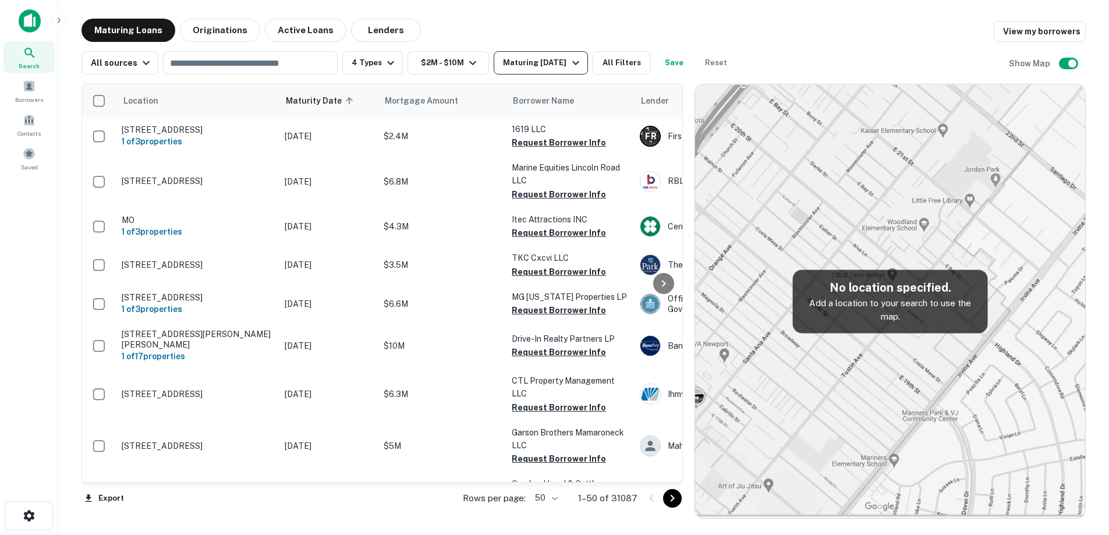
click at [527, 70] on button "Maturing [DATE]" at bounding box center [540, 62] width 94 height 23
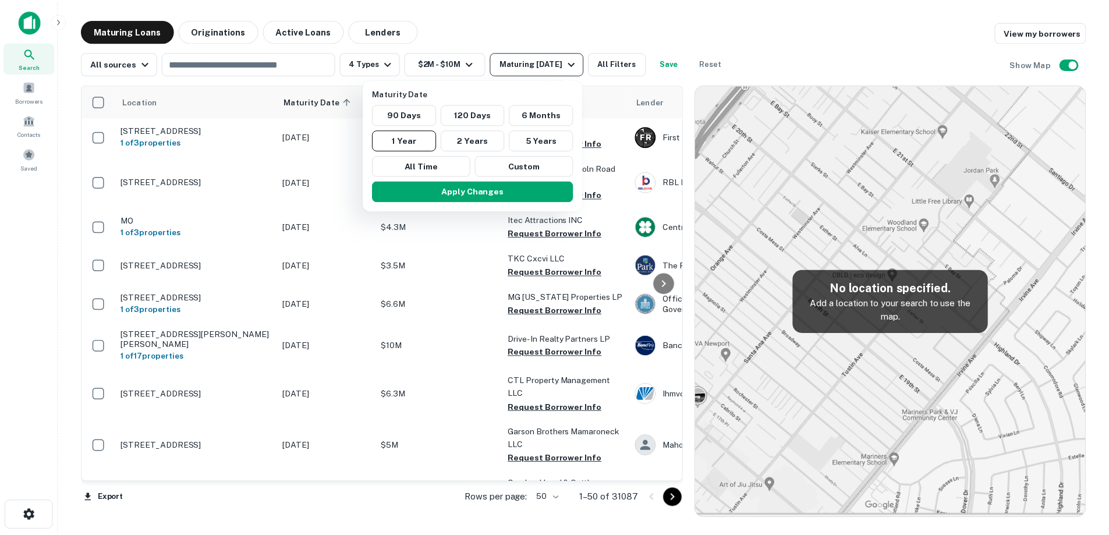
scroll to position [1628, 0]
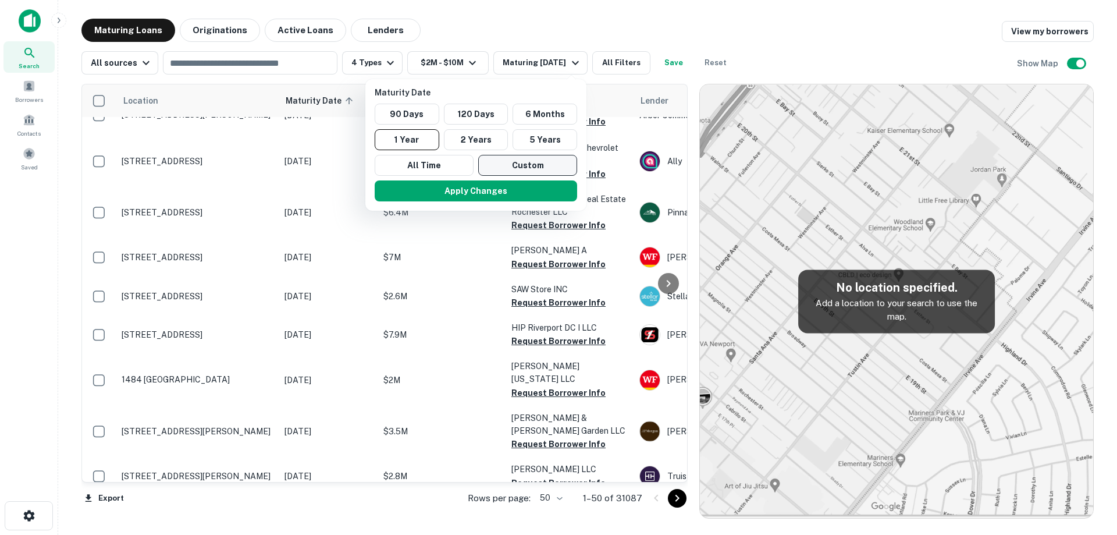
click at [515, 168] on button "Custom" at bounding box center [527, 165] width 99 height 21
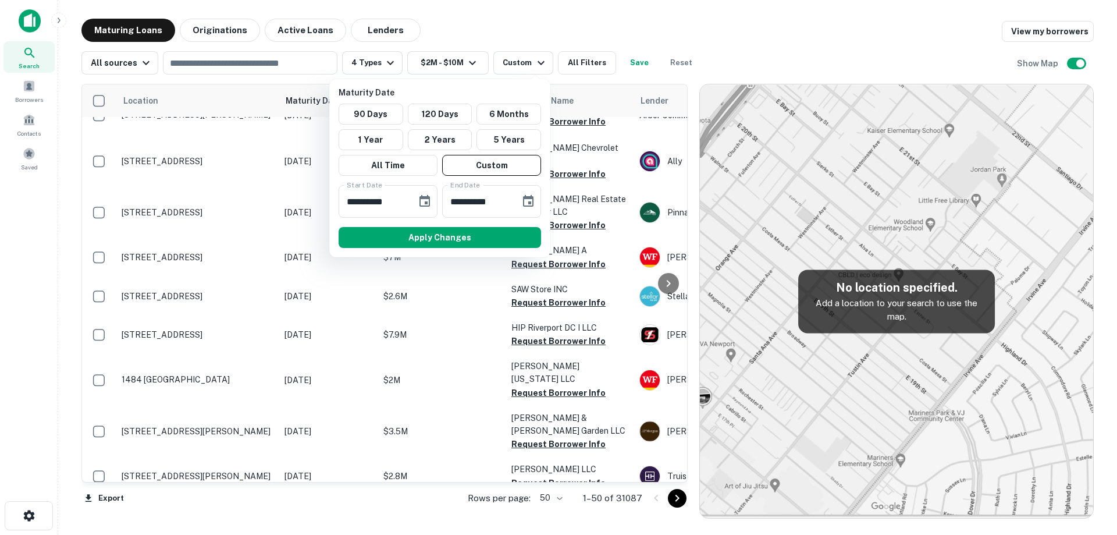
click at [308, 65] on div at bounding box center [558, 267] width 1117 height 535
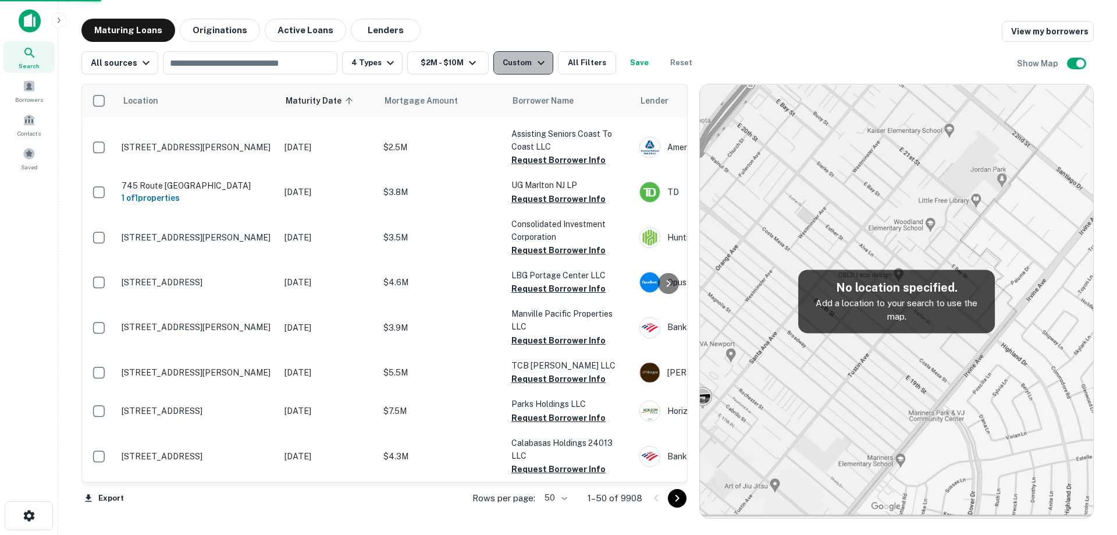
click at [521, 67] on div "Custom" at bounding box center [525, 63] width 45 height 14
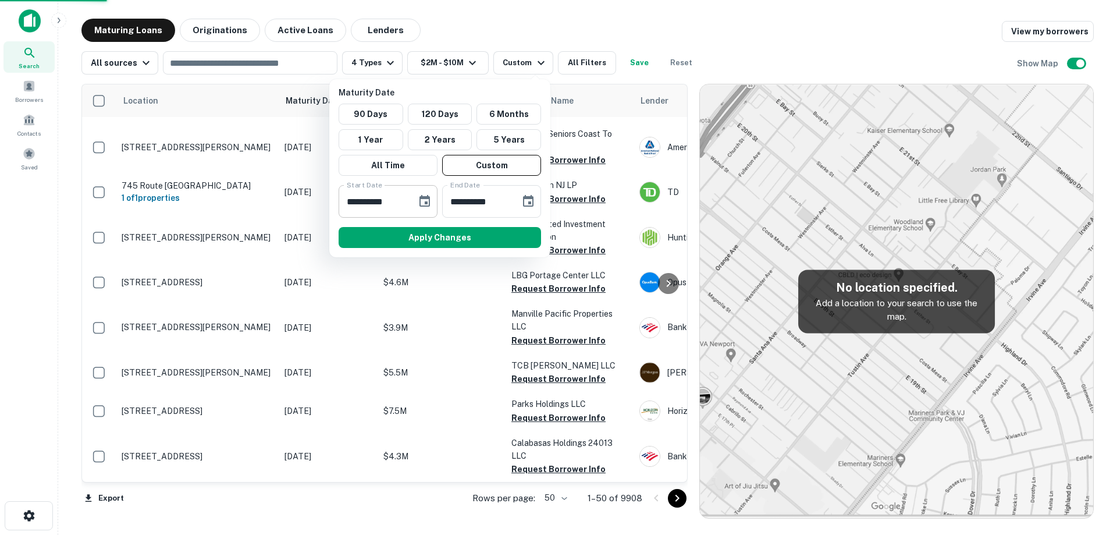
click at [425, 205] on icon "Choose date, selected date is Mar 5, 2025" at bounding box center [425, 201] width 10 height 12
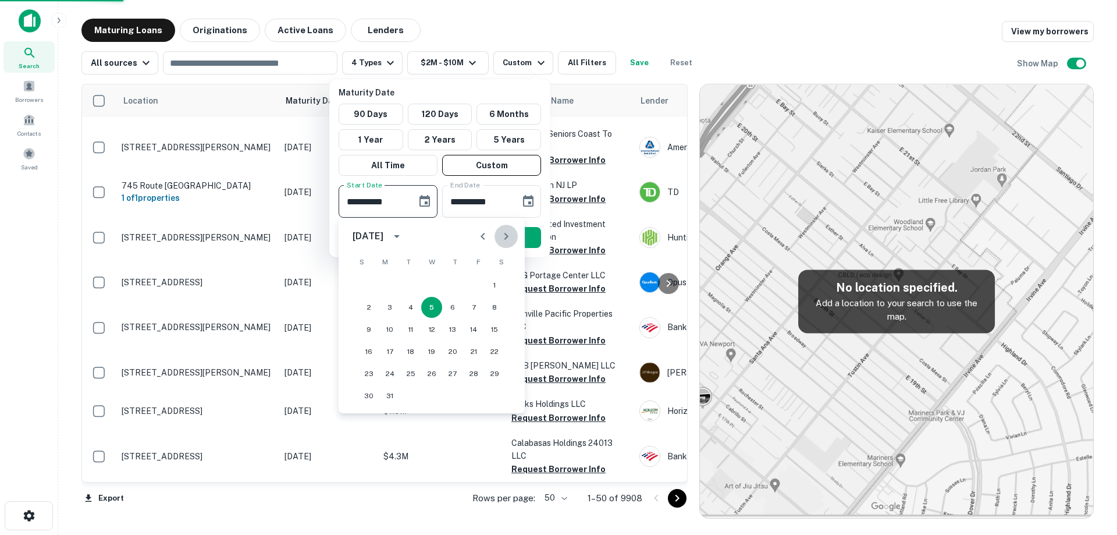
click at [507, 235] on icon "Next month" at bounding box center [506, 236] width 14 height 14
click at [509, 235] on icon "Next month" at bounding box center [506, 236] width 14 height 14
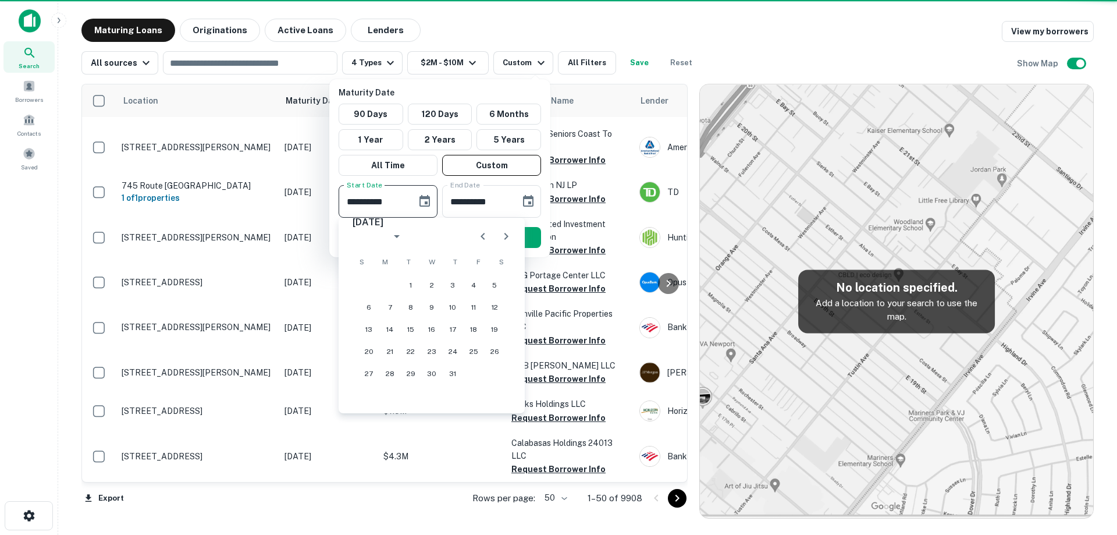
click at [509, 235] on icon "Next month" at bounding box center [506, 236] width 14 height 14
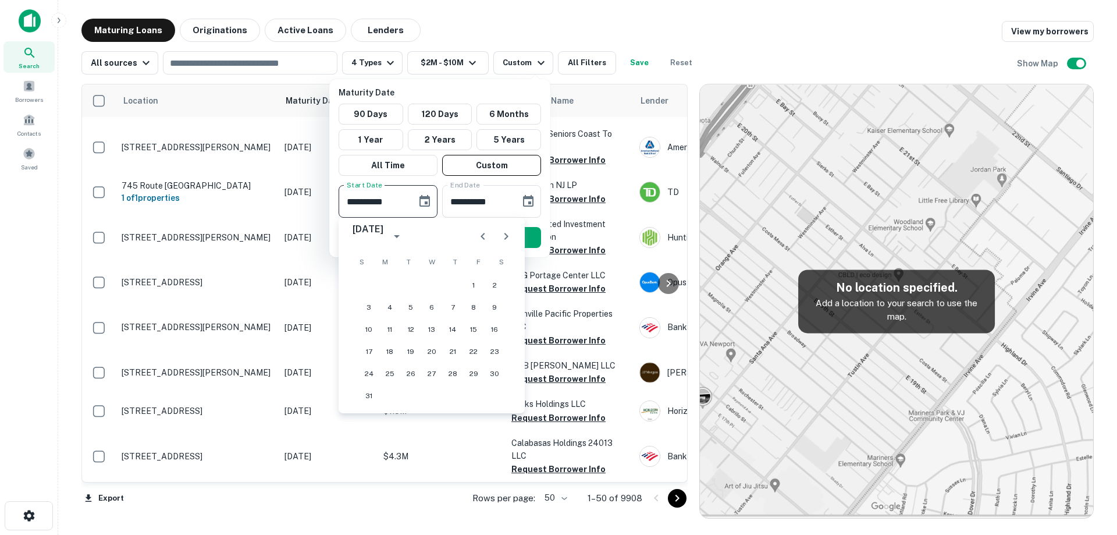
click at [509, 235] on icon "Next month" at bounding box center [506, 236] width 14 height 14
click at [431, 327] on button "17" at bounding box center [431, 329] width 21 height 21
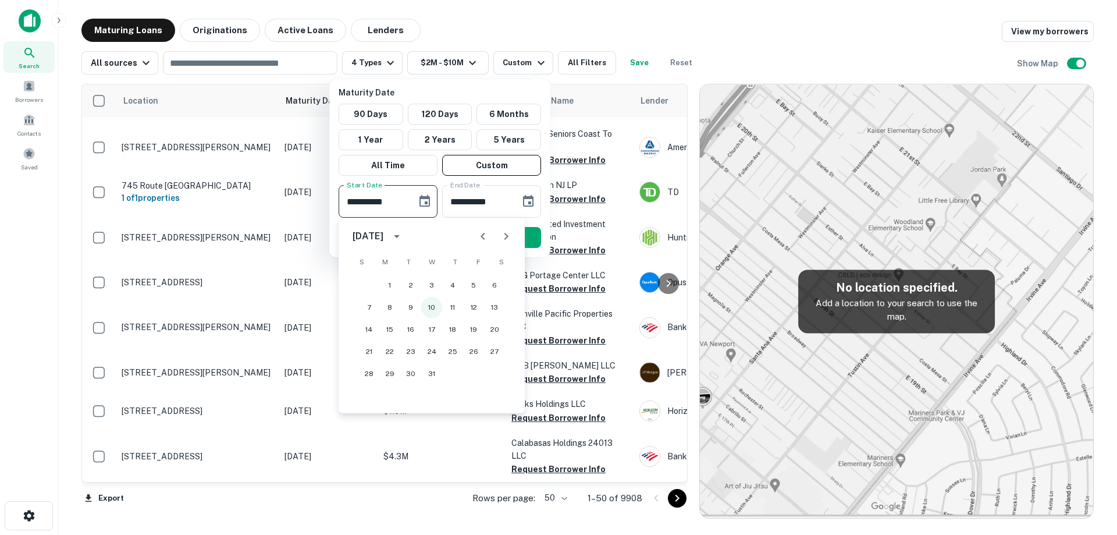
type input "**********"
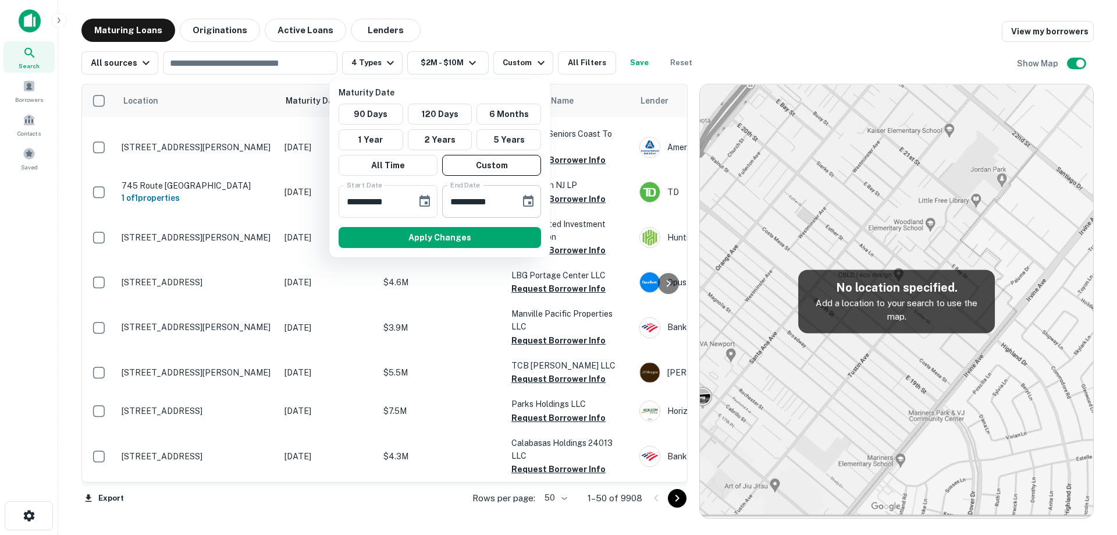
click at [528, 197] on icon "Choose date, selected date is Sep 1, 2025" at bounding box center [528, 201] width 10 height 12
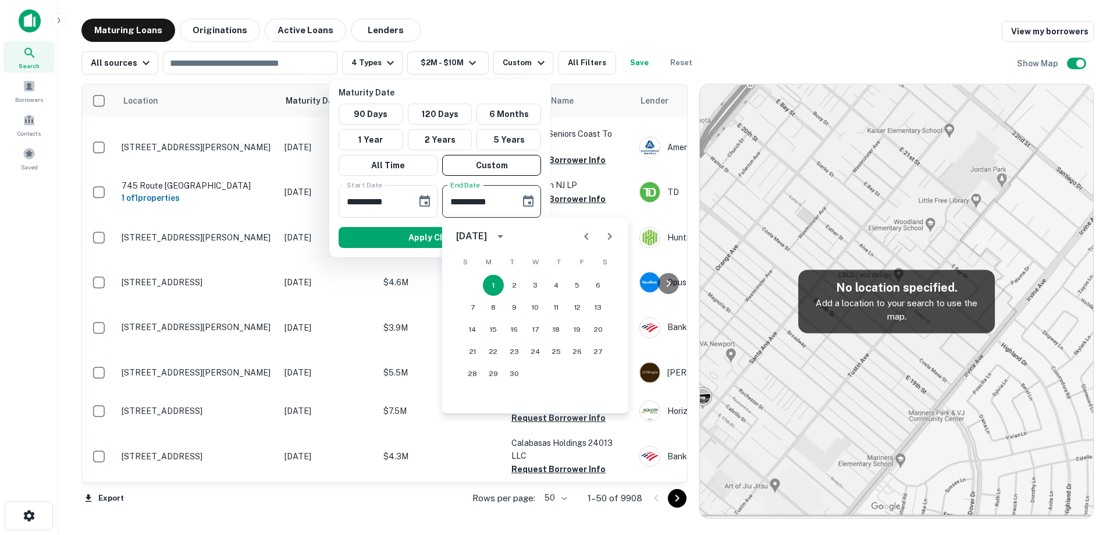
click at [612, 232] on icon "Next month" at bounding box center [610, 236] width 14 height 14
click at [537, 369] on button "31" at bounding box center [535, 373] width 21 height 21
type input "**********"
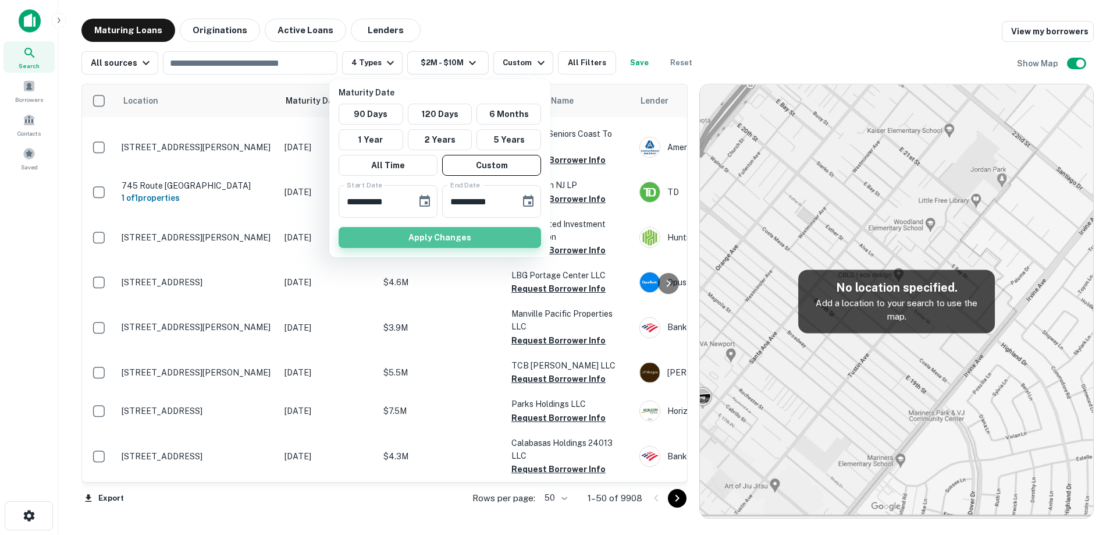
click at [461, 232] on button "Apply Changes" at bounding box center [440, 237] width 203 height 21
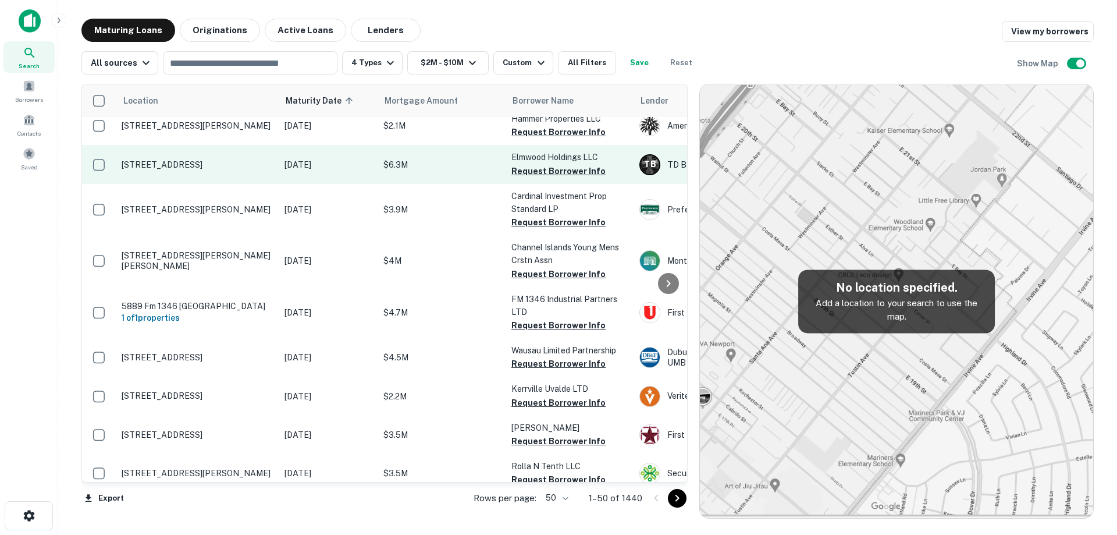
click at [223, 159] on p "[STREET_ADDRESS]" at bounding box center [197, 164] width 151 height 10
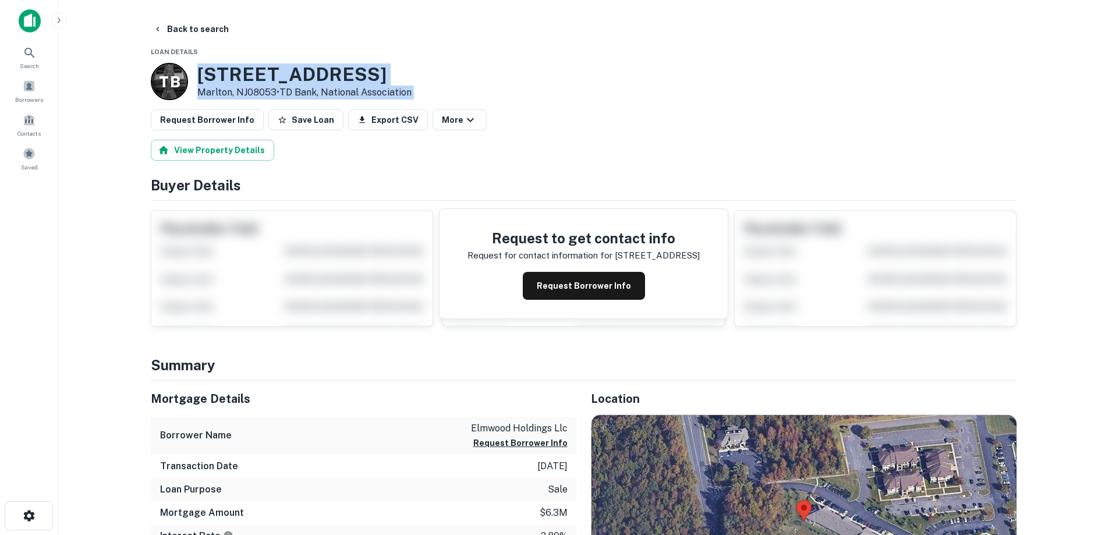
drag, startPoint x: 267, startPoint y: 93, endPoint x: 273, endPoint y: 95, distance: 7.4
click at [273, 95] on div "270 Elmwood Rd N Marlton, NJ08053 • TD Bank, National Association" at bounding box center [304, 81] width 214 height 36
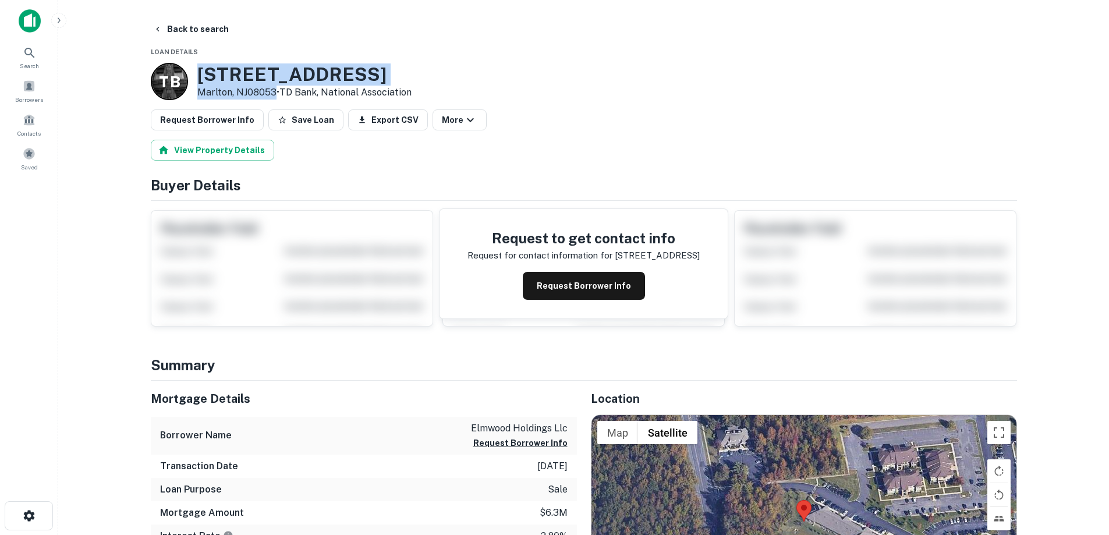
copy div "[STREET_ADDRESS]"
click at [538, 282] on button "Request Borrower Info" at bounding box center [584, 286] width 122 height 28
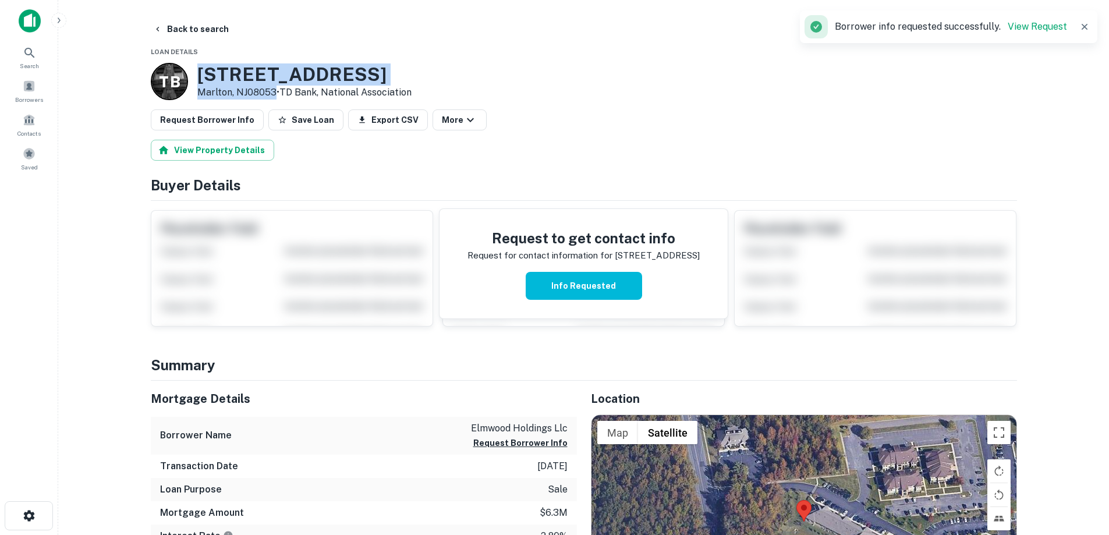
click at [335, 74] on h3 "270 Elmwood Rd N" at bounding box center [304, 74] width 214 height 22
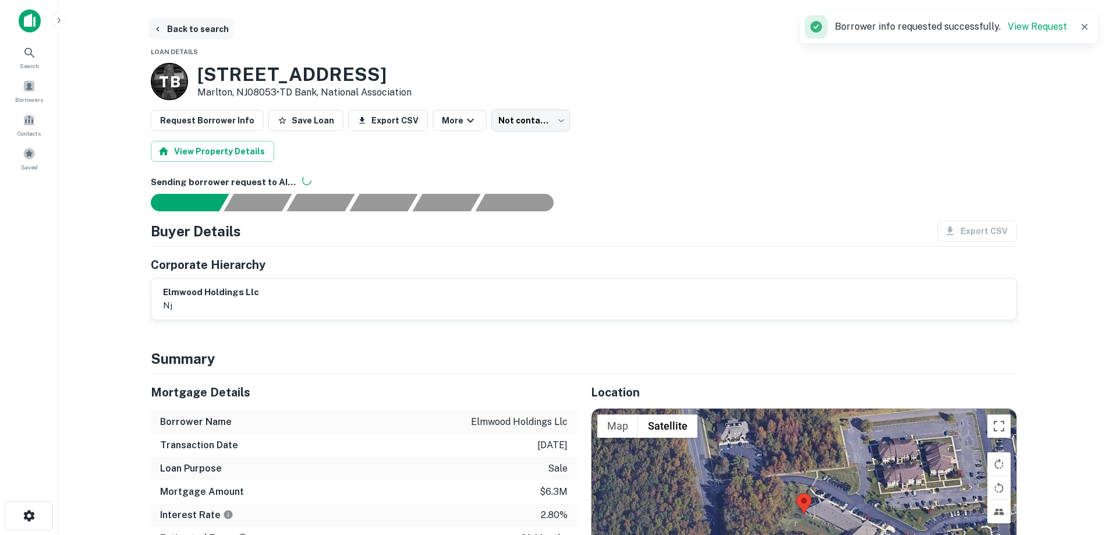
click at [220, 21] on button "Back to search" at bounding box center [190, 29] width 85 height 21
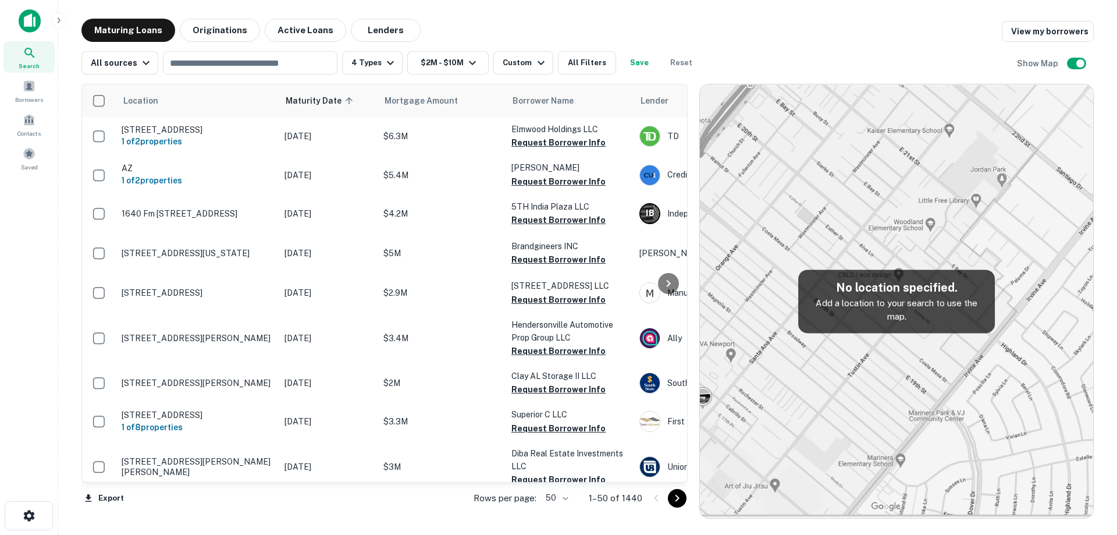
scroll to position [1628, 0]
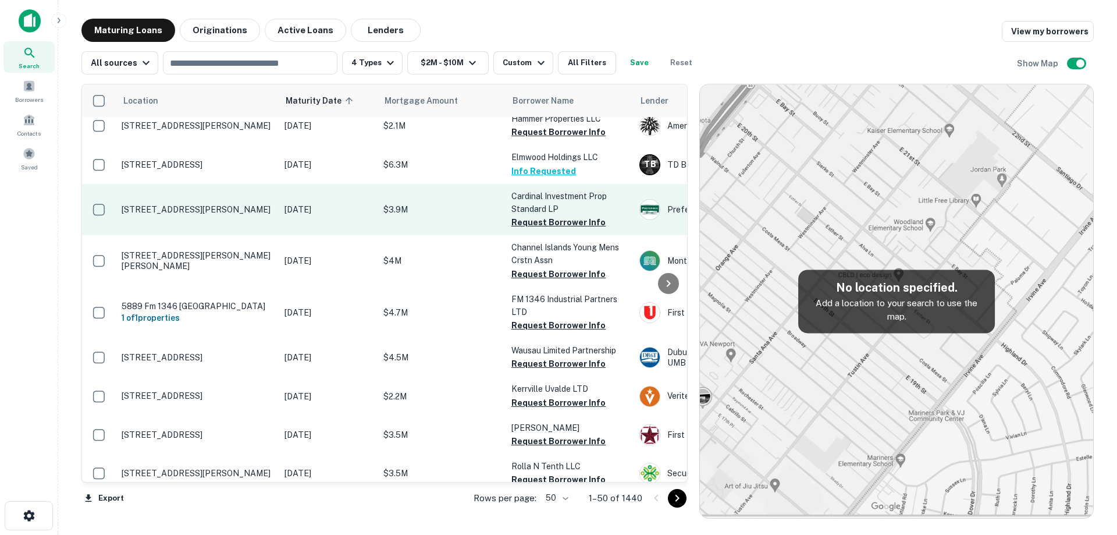
click at [290, 187] on td "[DATE]" at bounding box center [328, 209] width 99 height 51
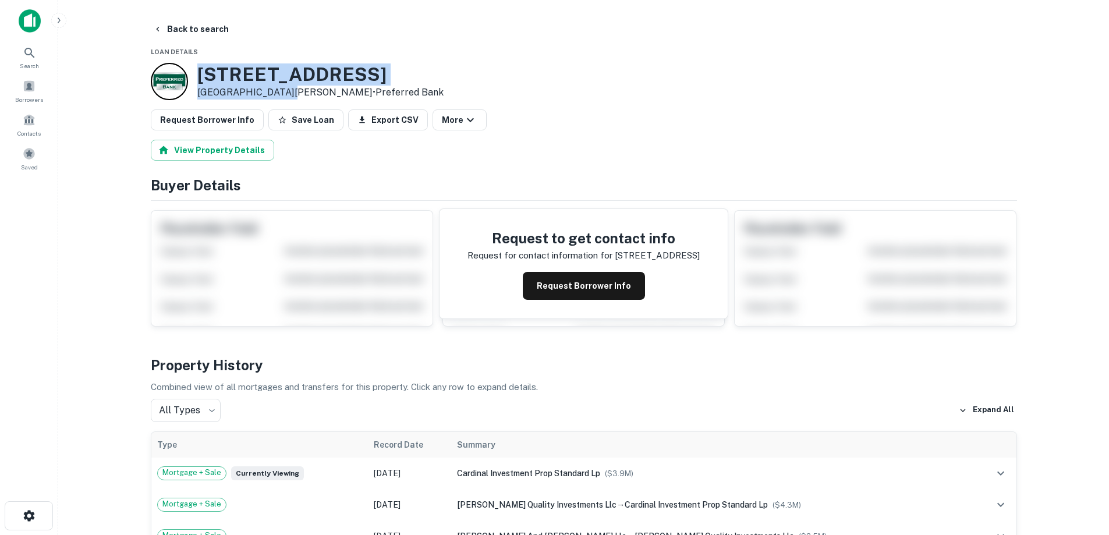
drag, startPoint x: 196, startPoint y: 71, endPoint x: 289, endPoint y: 94, distance: 95.8
click at [289, 94] on div "[STREET_ADDRESS][PERSON_NAME] • Preferred Bank" at bounding box center [297, 81] width 293 height 37
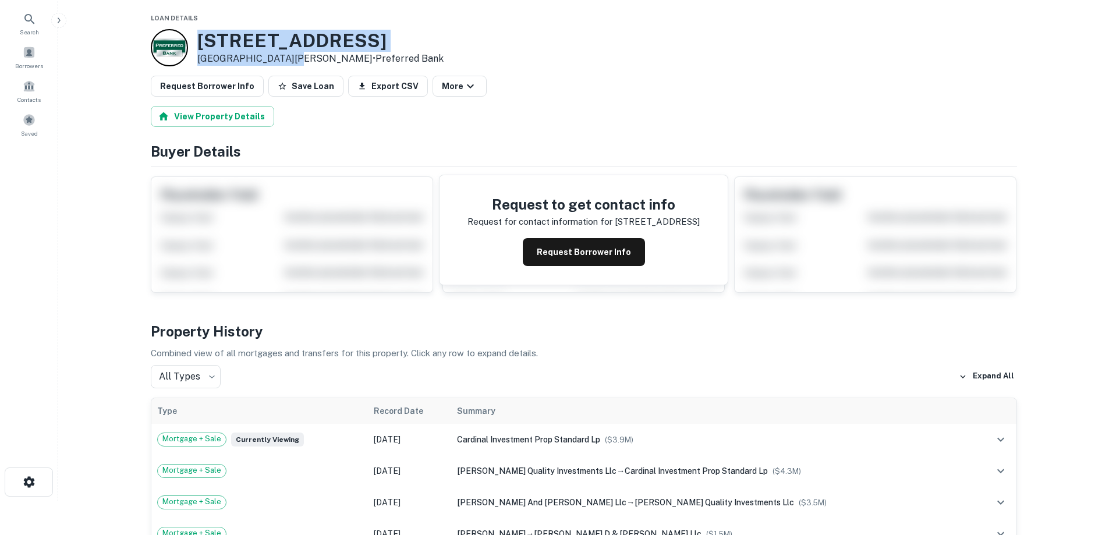
scroll to position [58, 0]
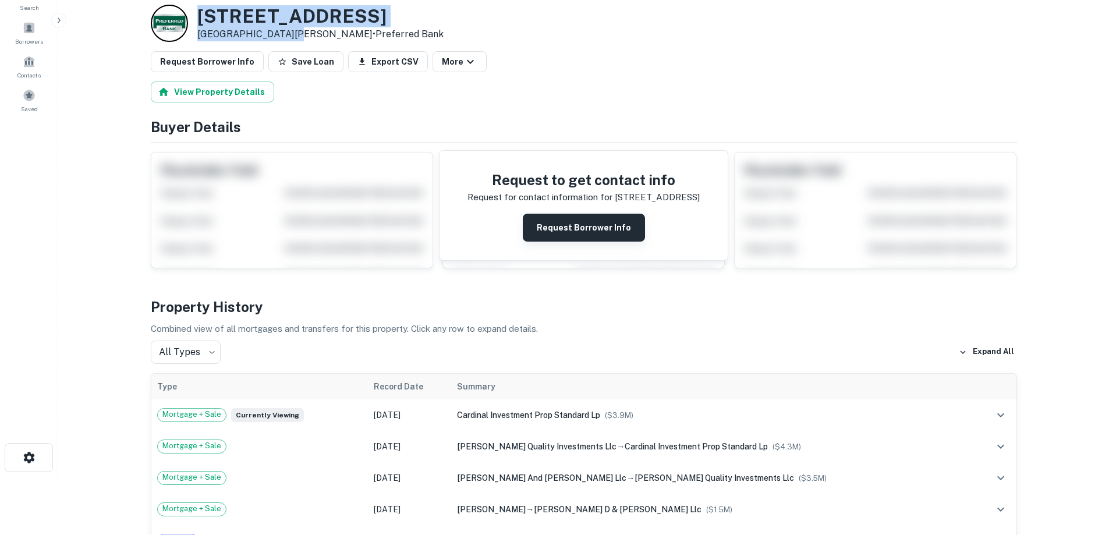
click at [550, 230] on button "Request Borrower Info" at bounding box center [584, 228] width 122 height 28
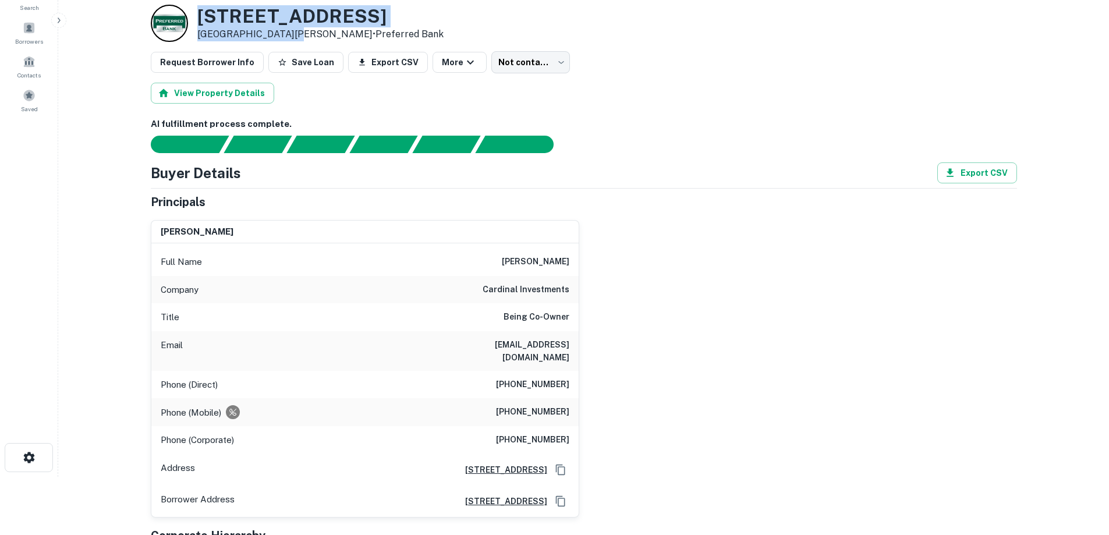
click at [196, 8] on div "[STREET_ADDRESS][PERSON_NAME] • Preferred Bank" at bounding box center [297, 23] width 293 height 37
drag, startPoint x: 197, startPoint y: 13, endPoint x: 291, endPoint y: 39, distance: 97.7
click at [291, 39] on div "[STREET_ADDRESS][PERSON_NAME] • Preferred Bank" at bounding box center [320, 23] width 246 height 36
copy div "[STREET_ADDRESS][PERSON_NAME]"
drag, startPoint x: 422, startPoint y: 351, endPoint x: 613, endPoint y: 347, distance: 190.9
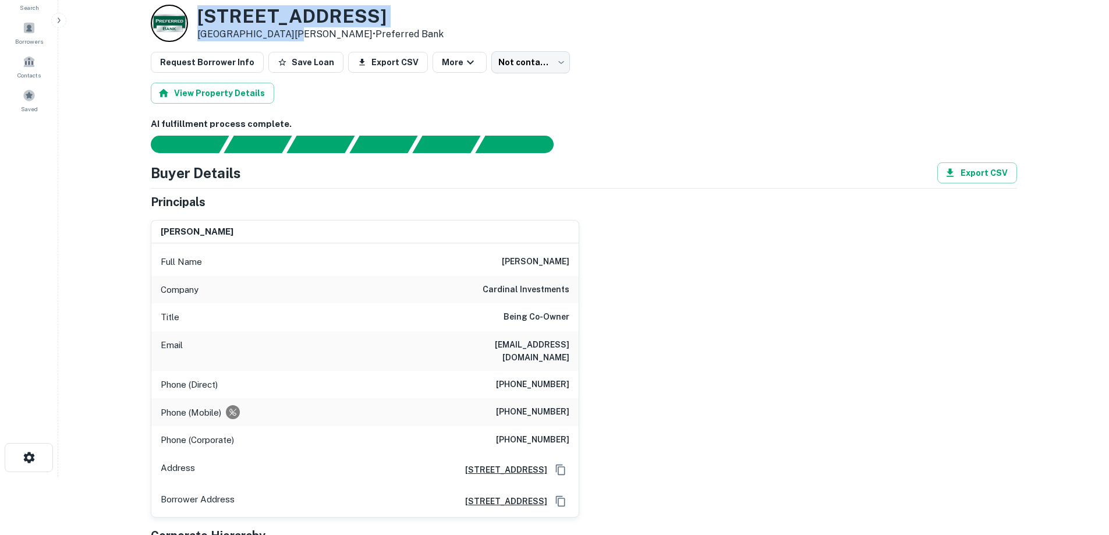
click at [613, 347] on div "[PERSON_NAME] Full Name [PERSON_NAME] Company cardinal investments Title Being …" at bounding box center [578, 364] width 875 height 307
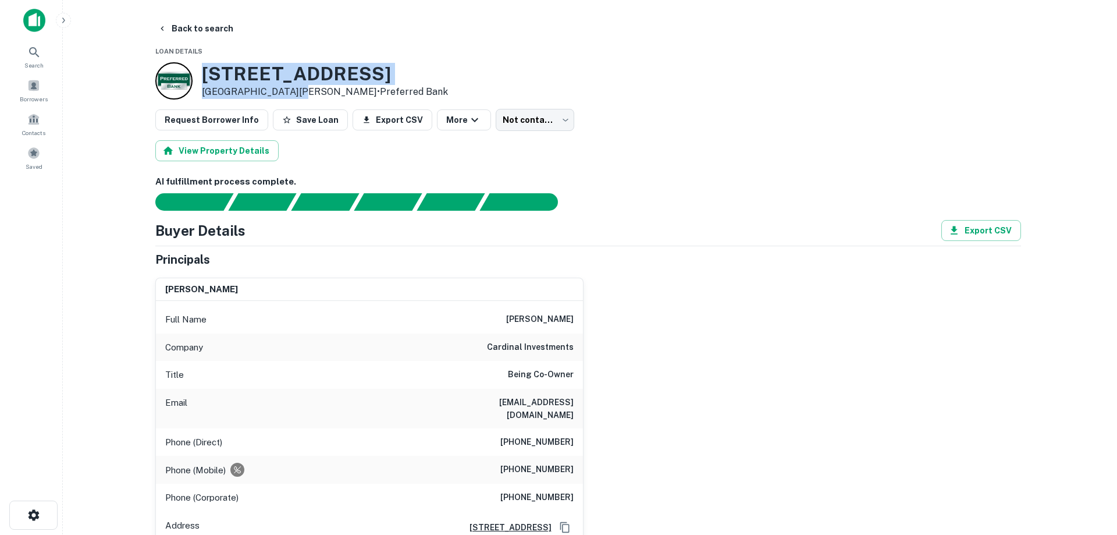
scroll to position [0, 0]
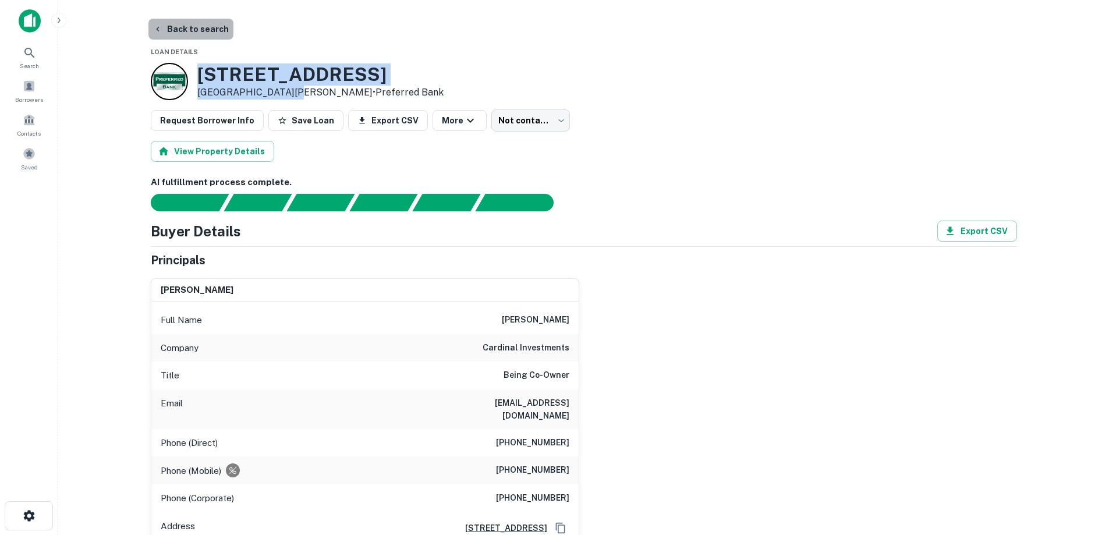
click at [194, 34] on button "Back to search" at bounding box center [190, 29] width 85 height 21
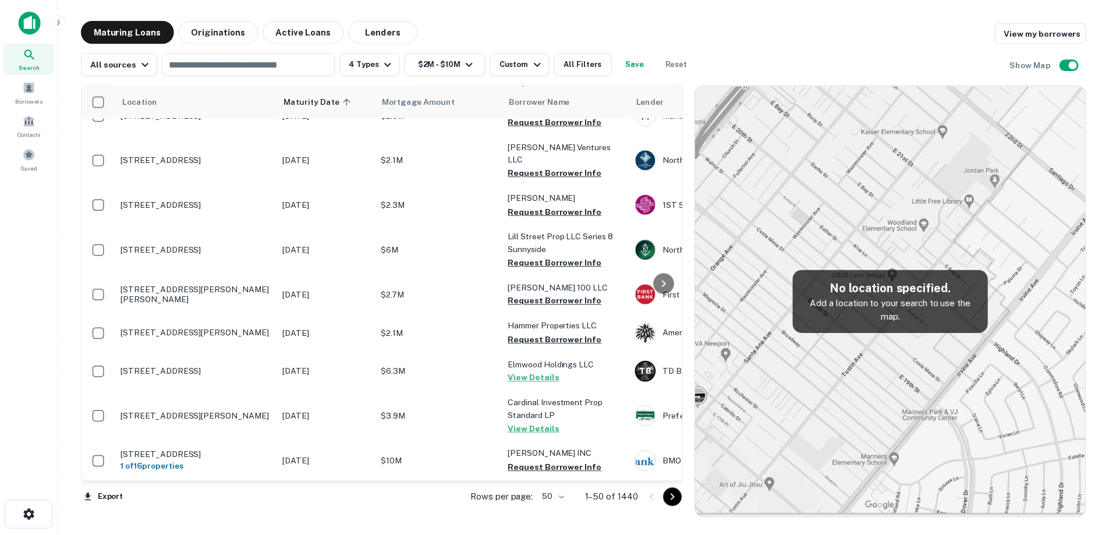
scroll to position [1071, 0]
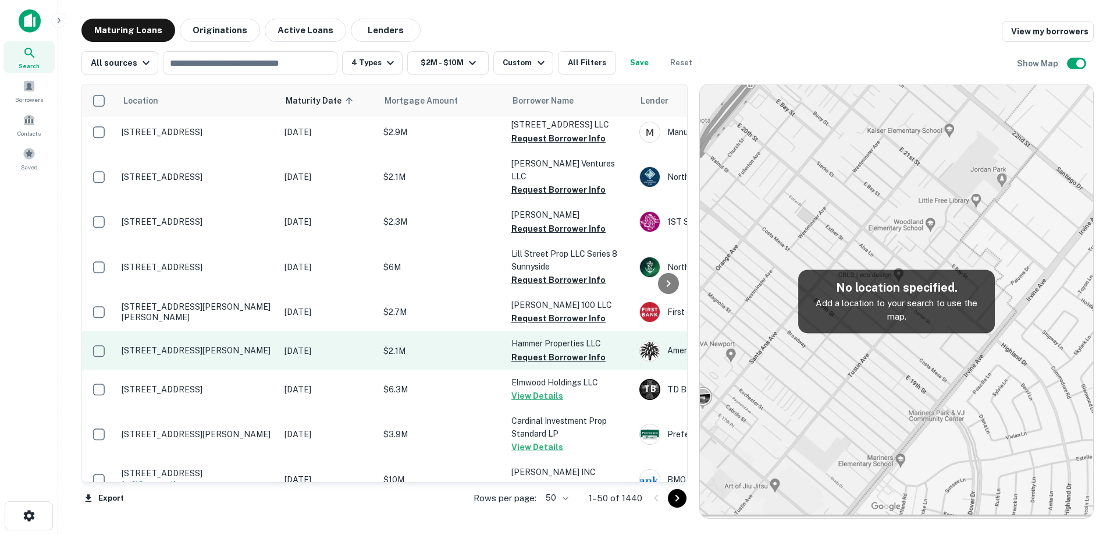
click at [238, 331] on td "[STREET_ADDRESS][PERSON_NAME]" at bounding box center [197, 350] width 163 height 38
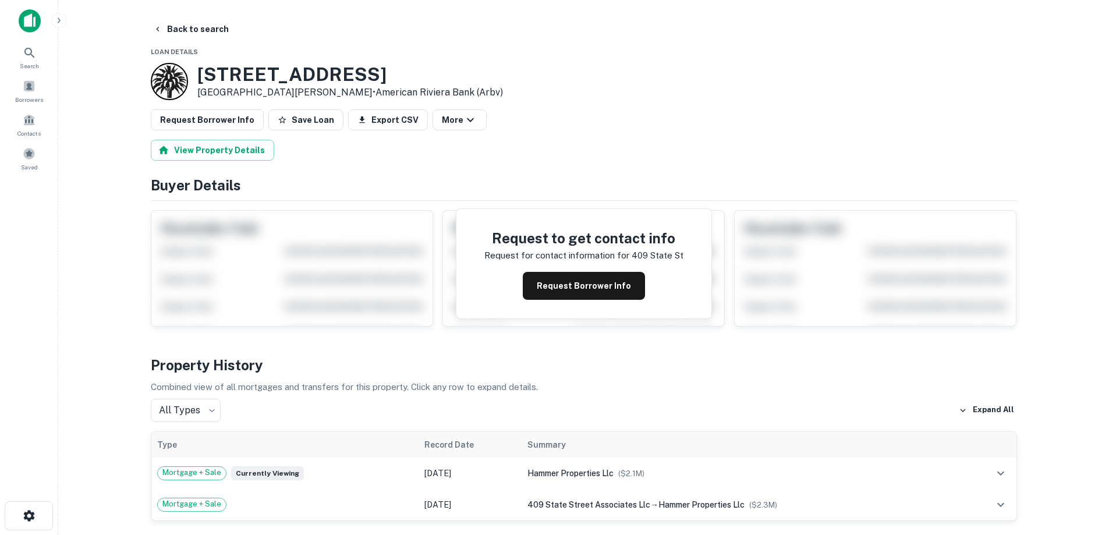
drag, startPoint x: 200, startPoint y: 70, endPoint x: 306, endPoint y: 98, distance: 109.5
click at [306, 98] on div "[STREET_ADDRESS][PERSON_NAME] • American Riviera Bank (arbv)" at bounding box center [350, 81] width 306 height 36
click at [628, 285] on button "Request Borrower Info" at bounding box center [584, 286] width 122 height 28
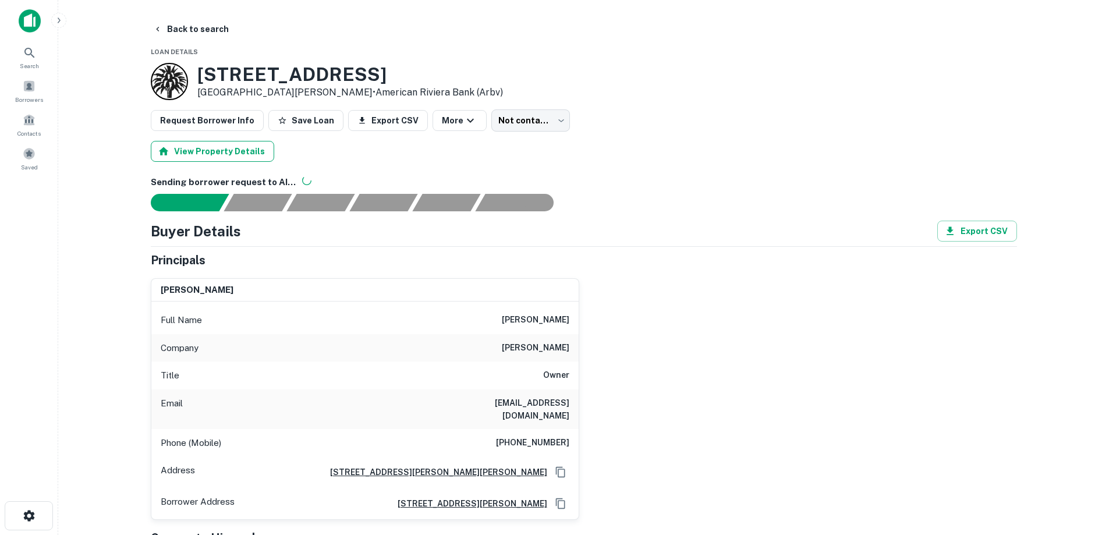
click at [252, 154] on button "View Property Details" at bounding box center [212, 151] width 123 height 21
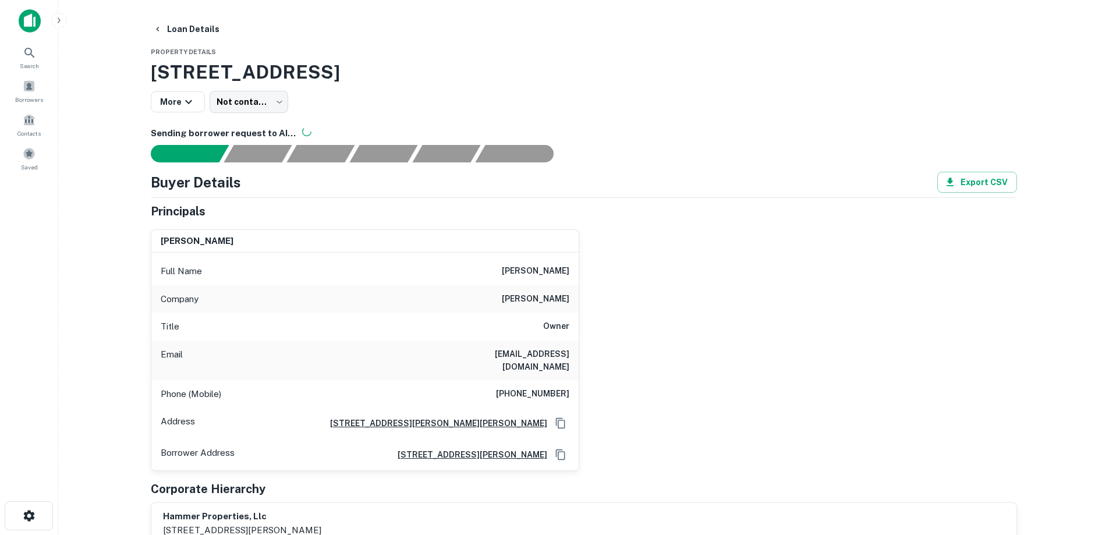
drag, startPoint x: 142, startPoint y: 66, endPoint x: 506, endPoint y: 71, distance: 363.7
click at [483, 74] on h3 "[STREET_ADDRESS]" at bounding box center [584, 72] width 866 height 28
drag, startPoint x: 145, startPoint y: 73, endPoint x: 493, endPoint y: 70, distance: 348.6
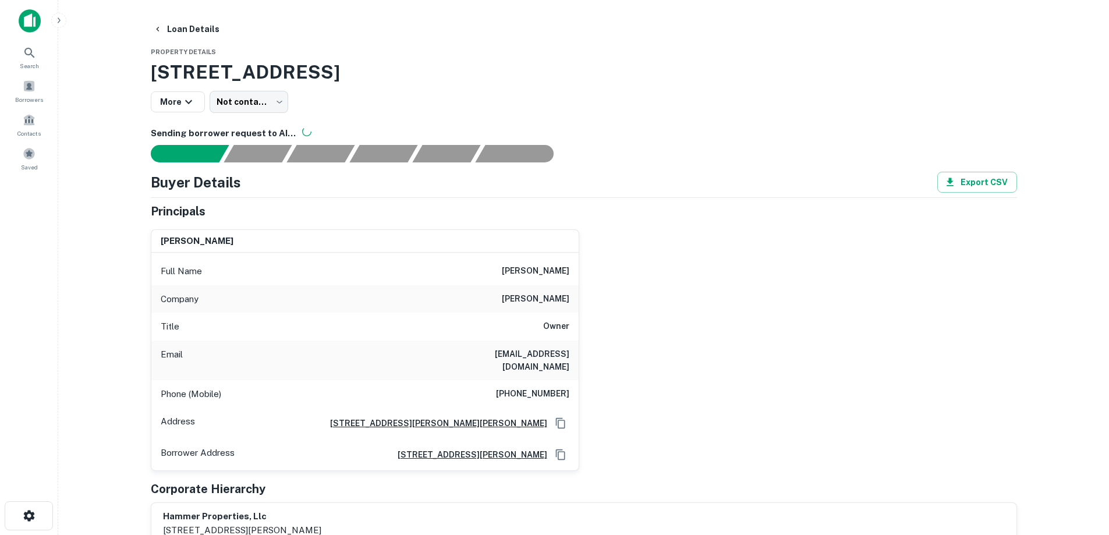
copy h3 "[STREET_ADDRESS]"
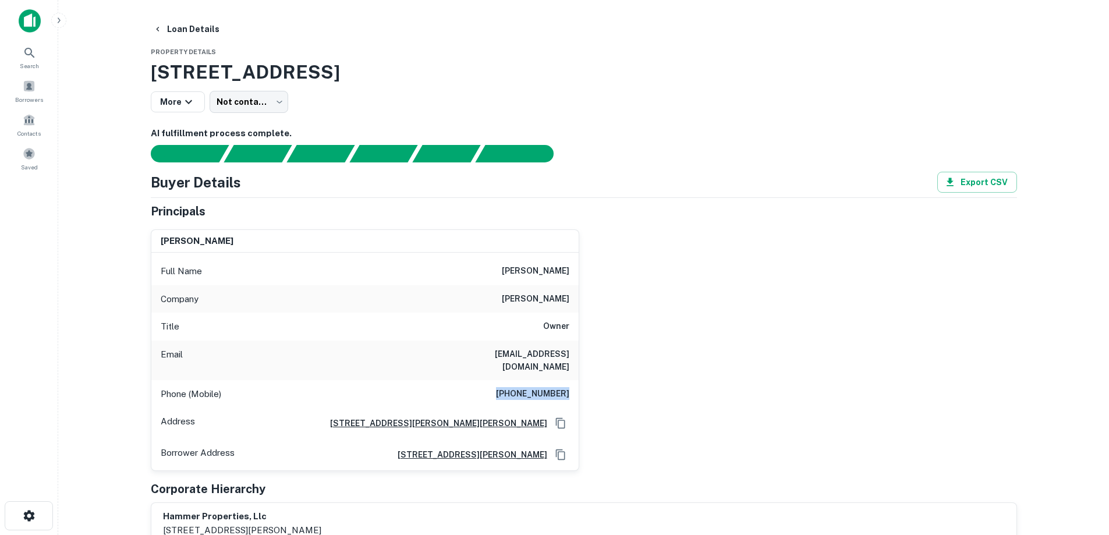
drag, startPoint x: 509, startPoint y: 384, endPoint x: 615, endPoint y: 383, distance: 106.5
click at [615, 383] on div "[PERSON_NAME] Full Name [PERSON_NAME] Company [PERSON_NAME] Title Owner Email […" at bounding box center [578, 345] width 875 height 251
click at [601, 345] on div "[PERSON_NAME] Full Name [PERSON_NAME] Company [PERSON_NAME] Title Owner Email […" at bounding box center [578, 345] width 875 height 251
drag, startPoint x: 511, startPoint y: 378, endPoint x: 595, endPoint y: 386, distance: 84.2
click at [595, 386] on div "[PERSON_NAME] Full Name [PERSON_NAME] Company [PERSON_NAME] Title Owner Email […" at bounding box center [578, 345] width 875 height 251
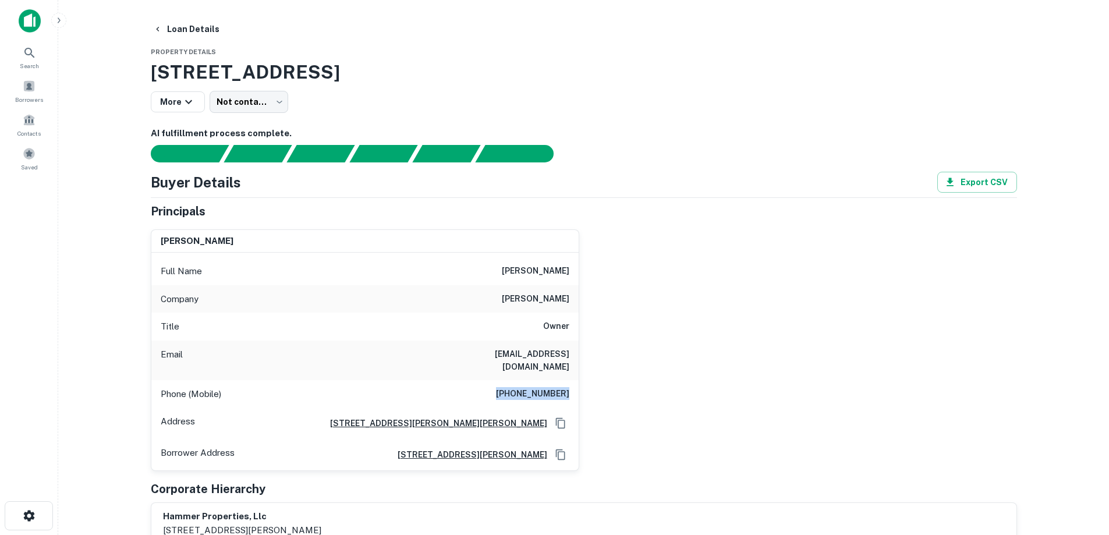
copy h6 "[PHONE_NUMBER]"
drag, startPoint x: 503, startPoint y: 391, endPoint x: 513, endPoint y: 386, distance: 10.4
click at [505, 390] on div "Phone (Mobile) [PHONE_NUMBER]" at bounding box center [364, 394] width 427 height 28
copy h6 "[PHONE_NUMBER]"
